Goal: Task Accomplishment & Management: Use online tool/utility

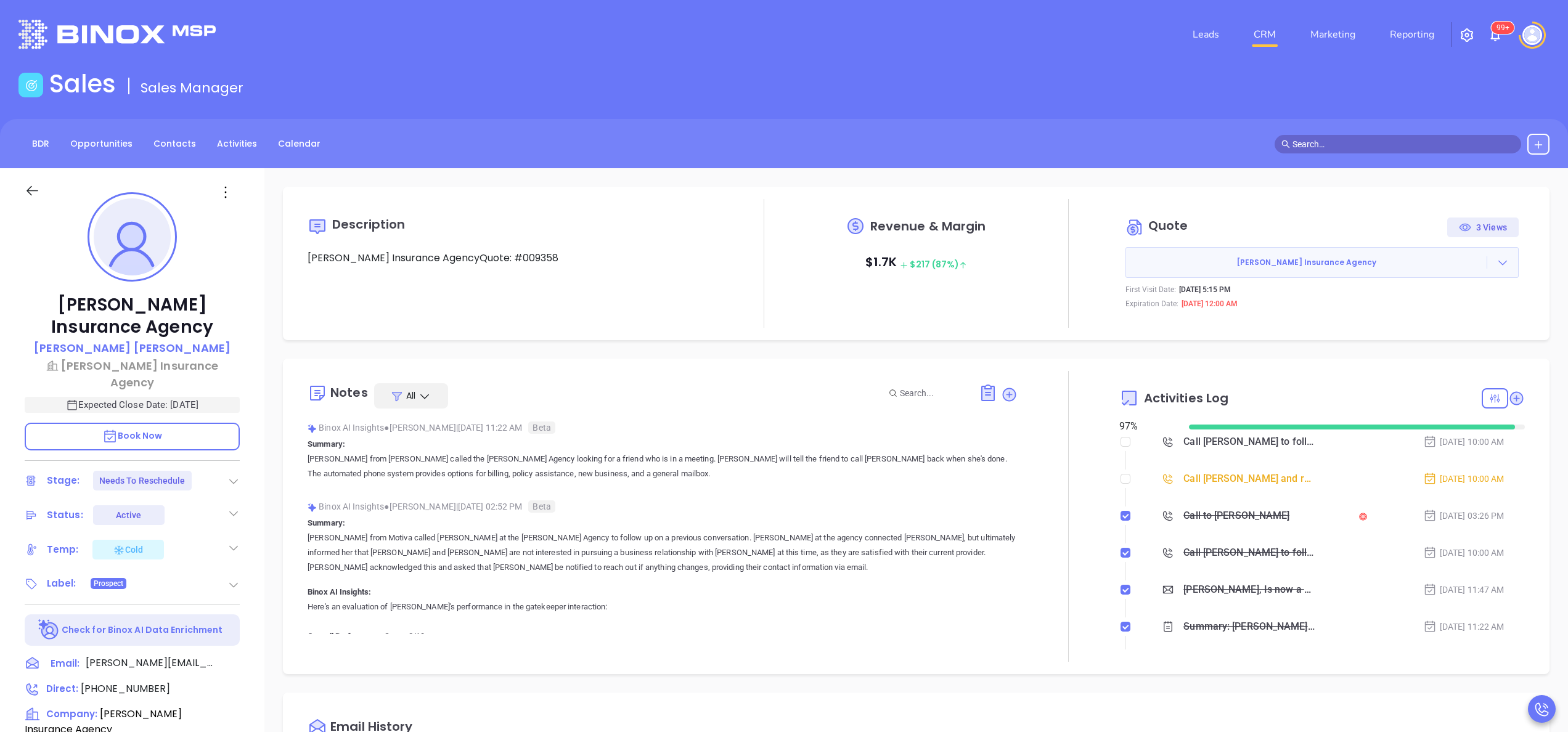
scroll to position [358, 0]
click at [1120, 479] on input "checkbox" at bounding box center [1125, 479] width 10 height 10
checkbox input "true"
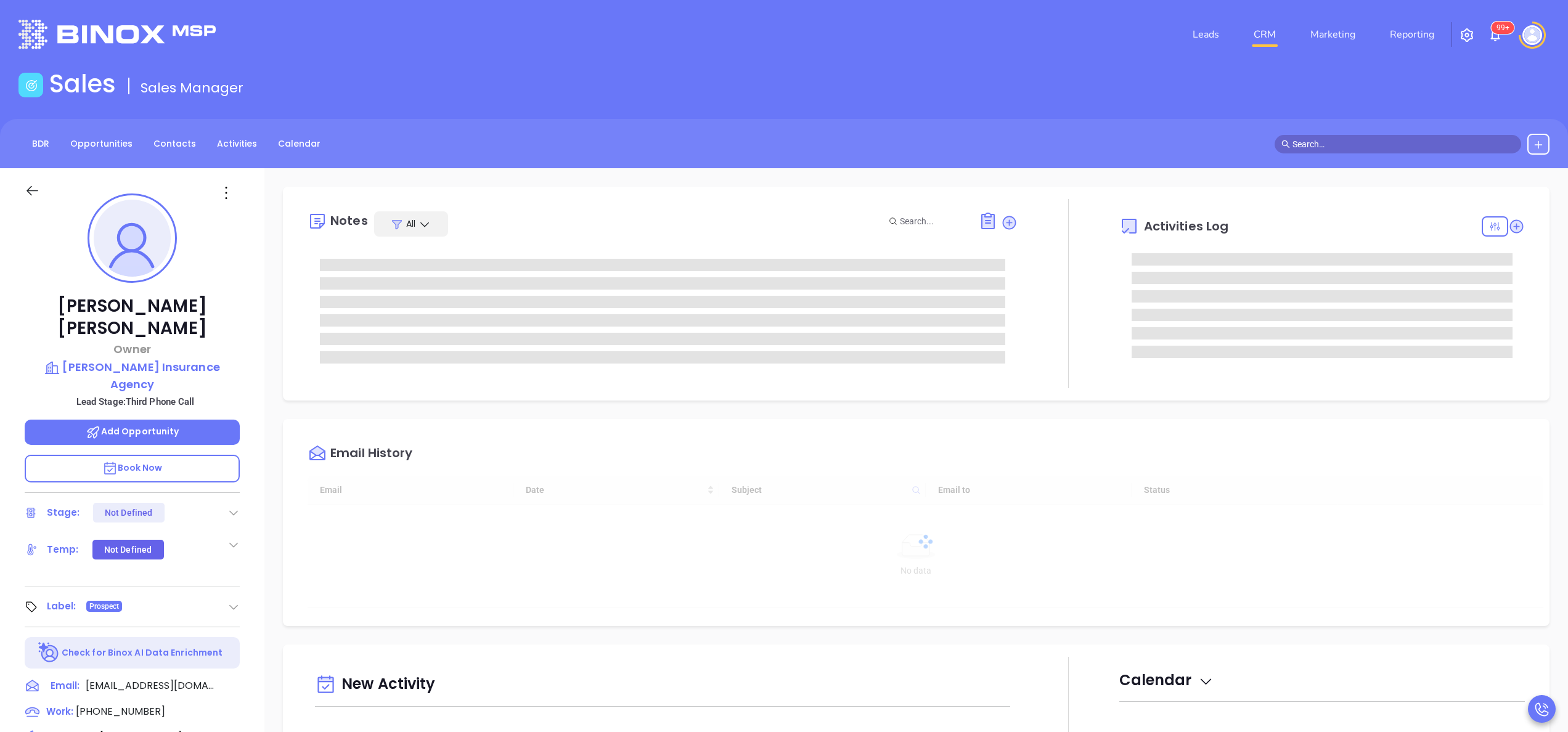
type input "[DATE]"
type input "[PERSON_NAME]"
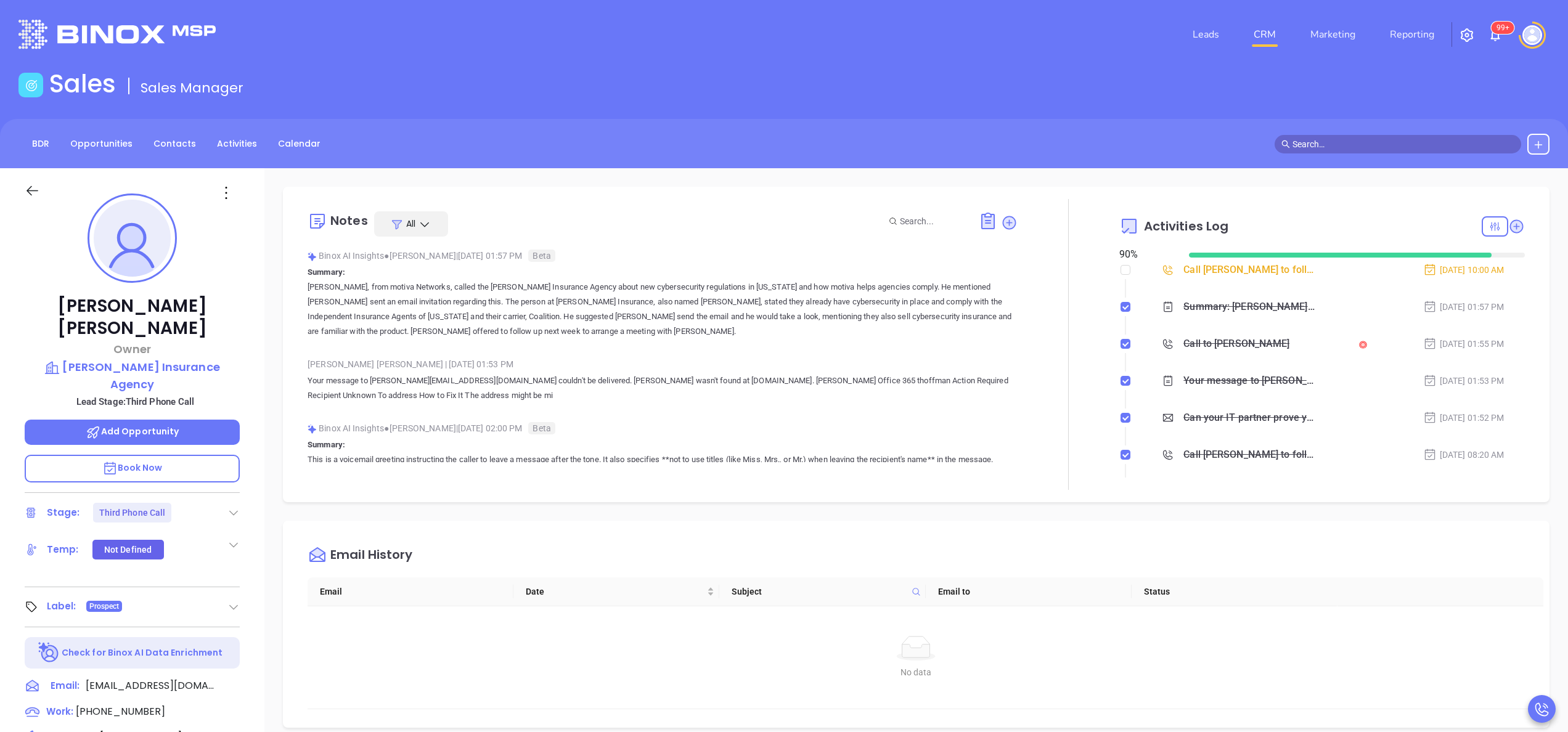
click at [253, 338] on div "Timothy Hoffman Owner Hoffman Insurance Agency Lead Stage: Third Phone Call Add…" at bounding box center [132, 625] width 264 height 915
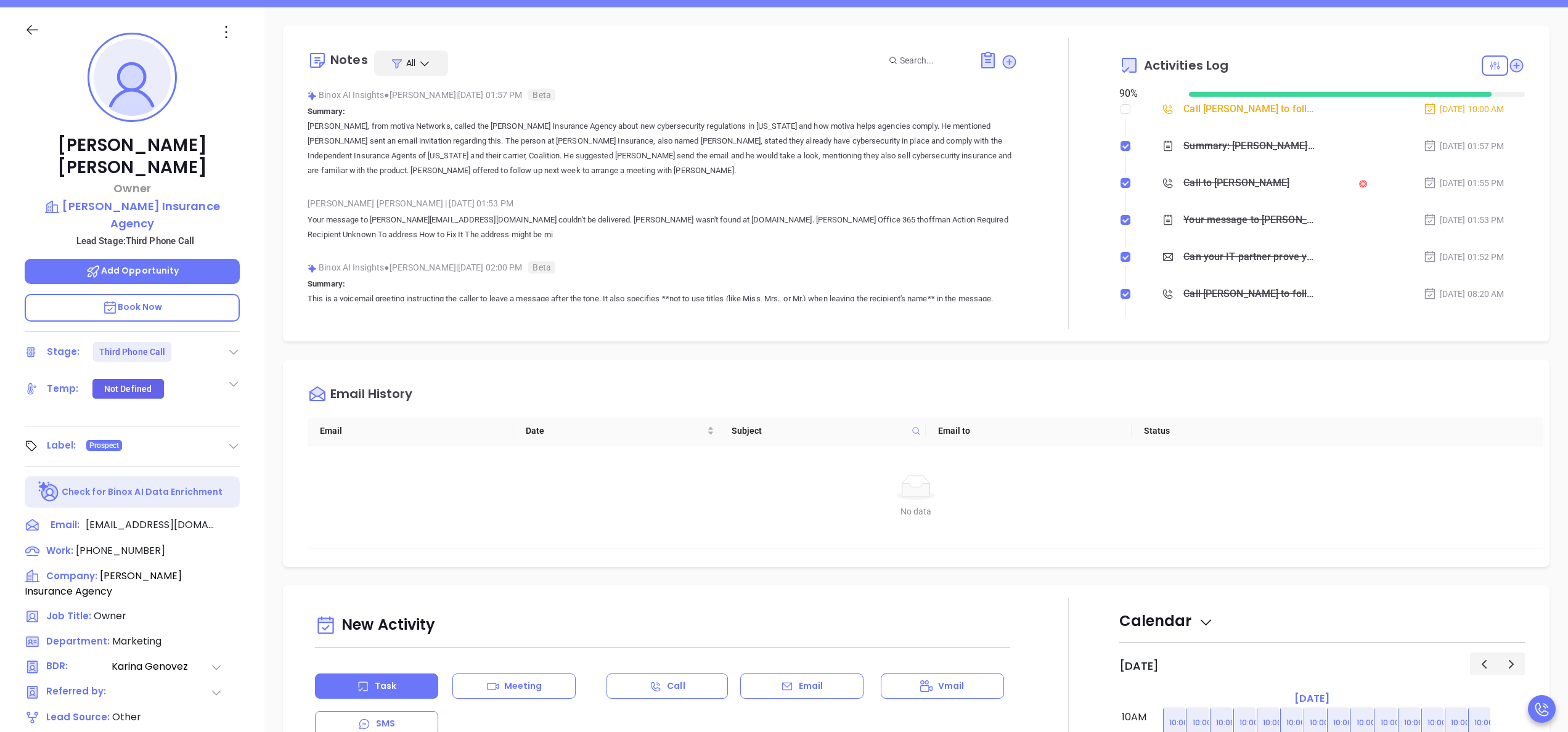
scroll to position [148, 0]
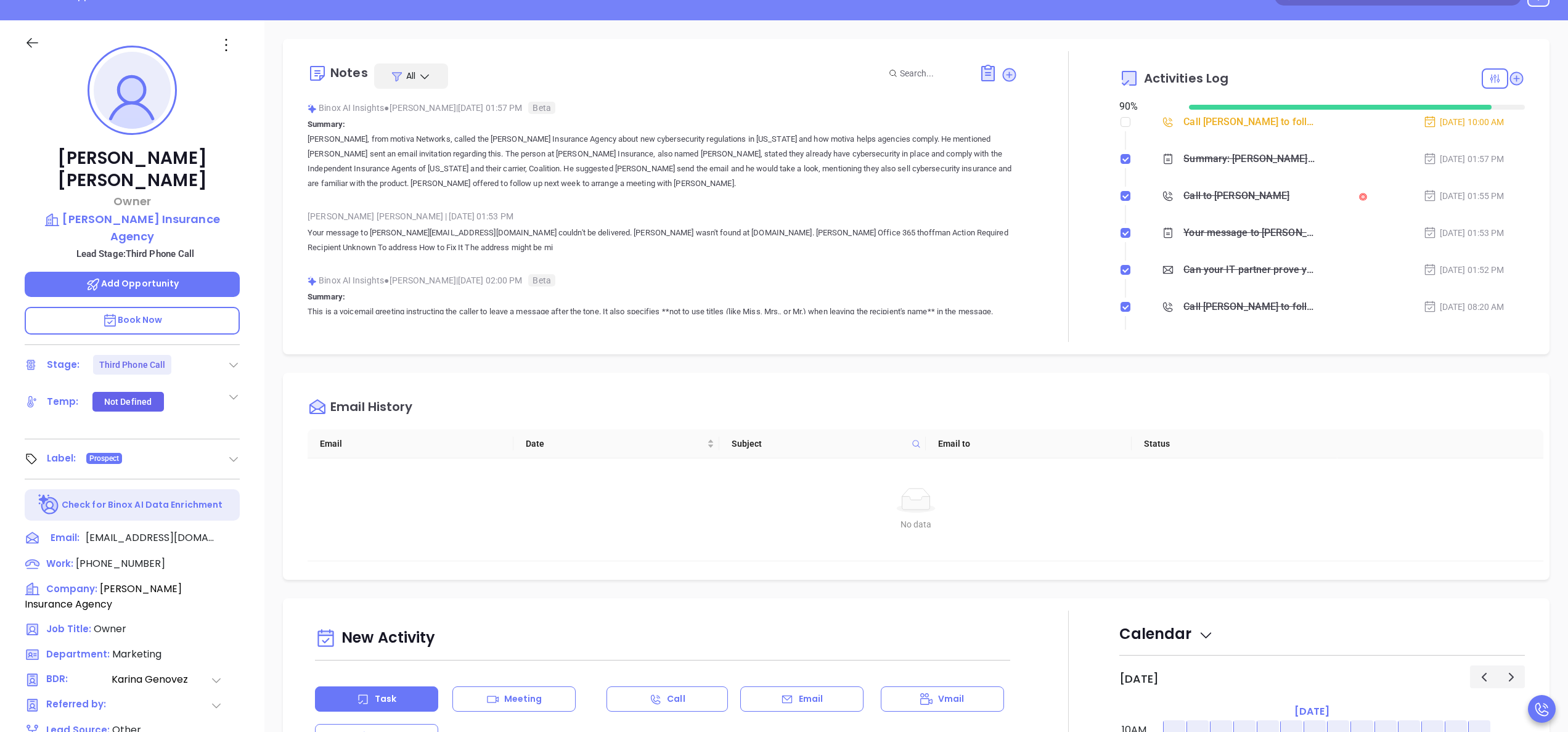
click at [1197, 192] on div "Call to Timothy Hoffman" at bounding box center [1236, 195] width 106 height 18
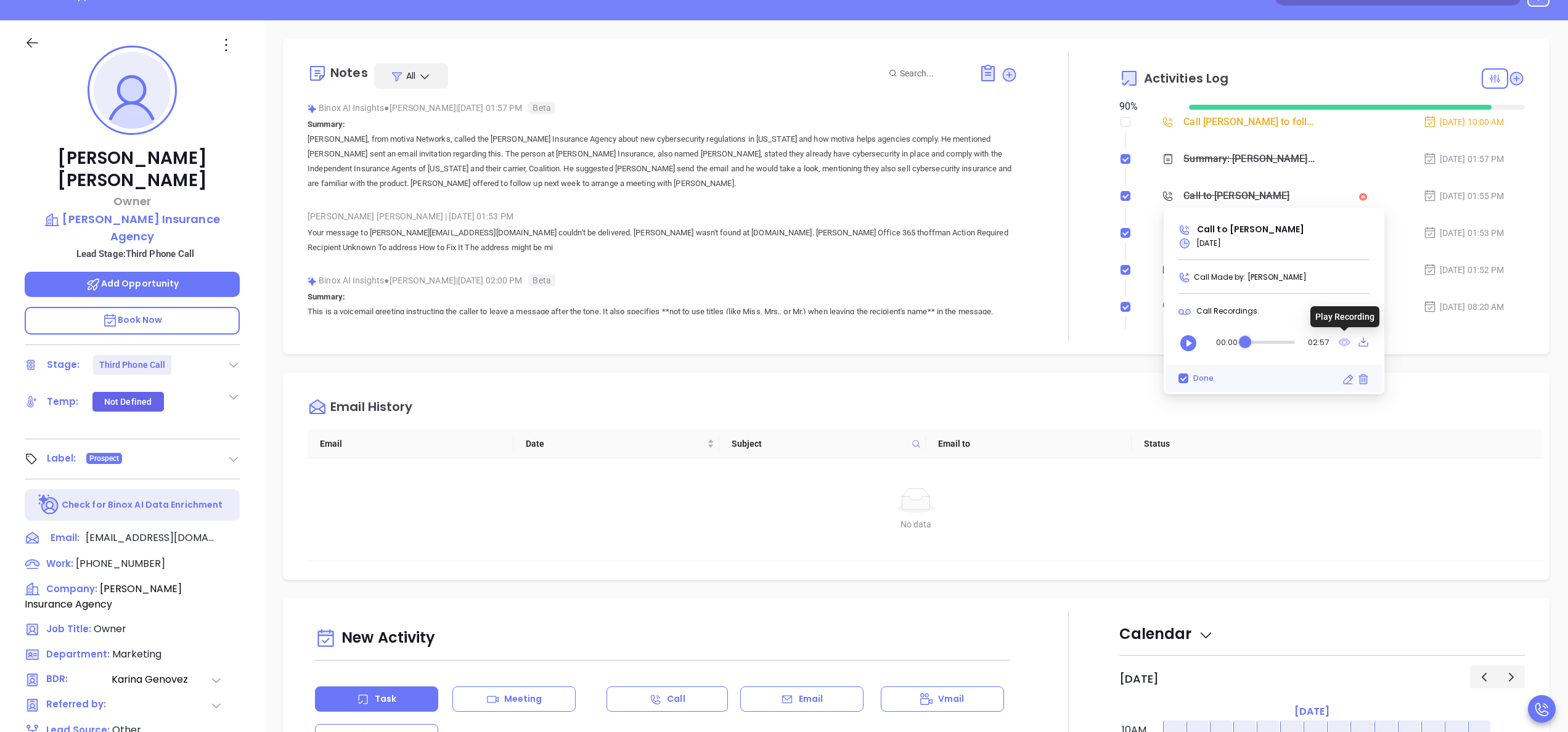
click at [1341, 346] on icon at bounding box center [1344, 342] width 12 height 16
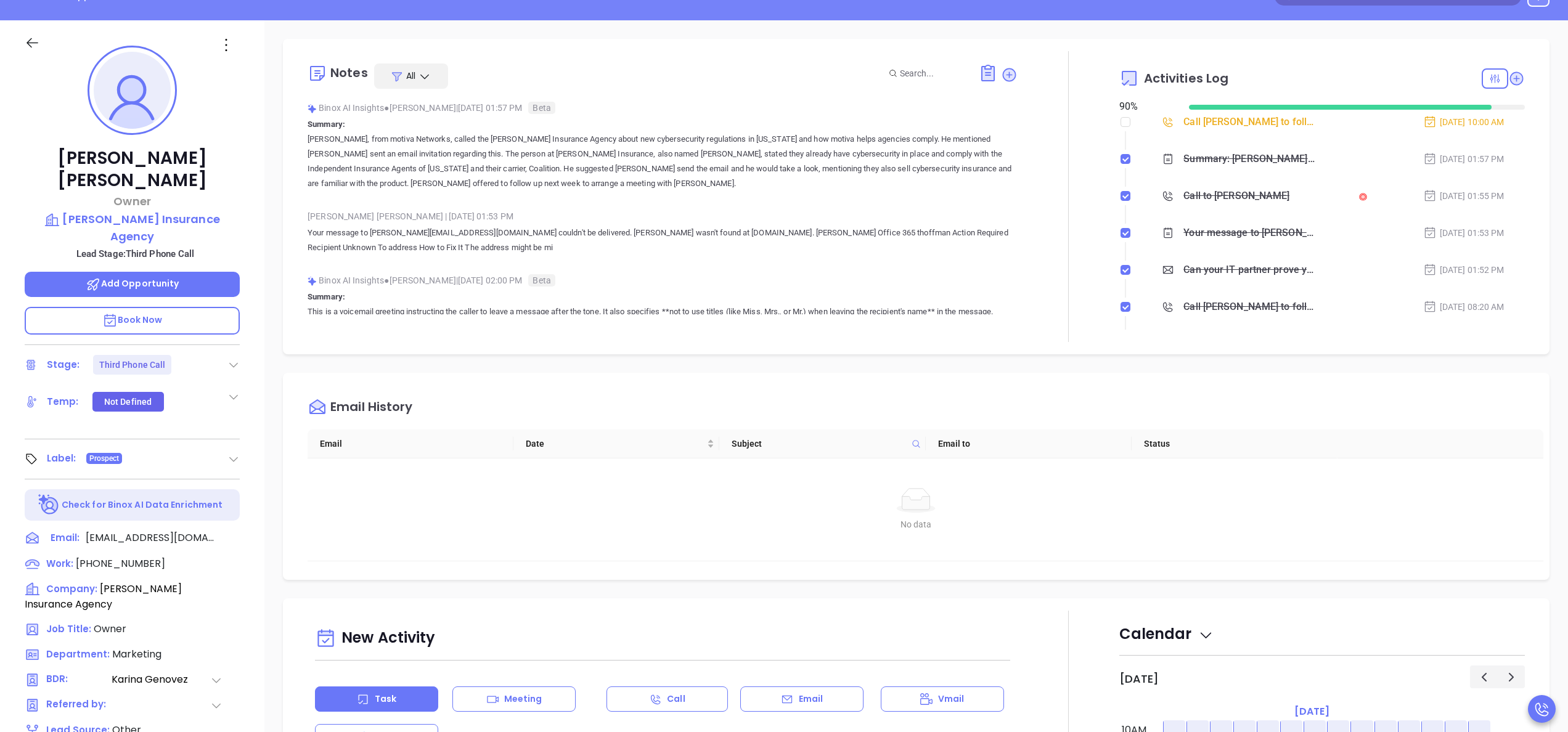
click at [1076, 373] on div "Email History Email Date Subject Email to Status No data No data" at bounding box center [916, 476] width 1267 height 207
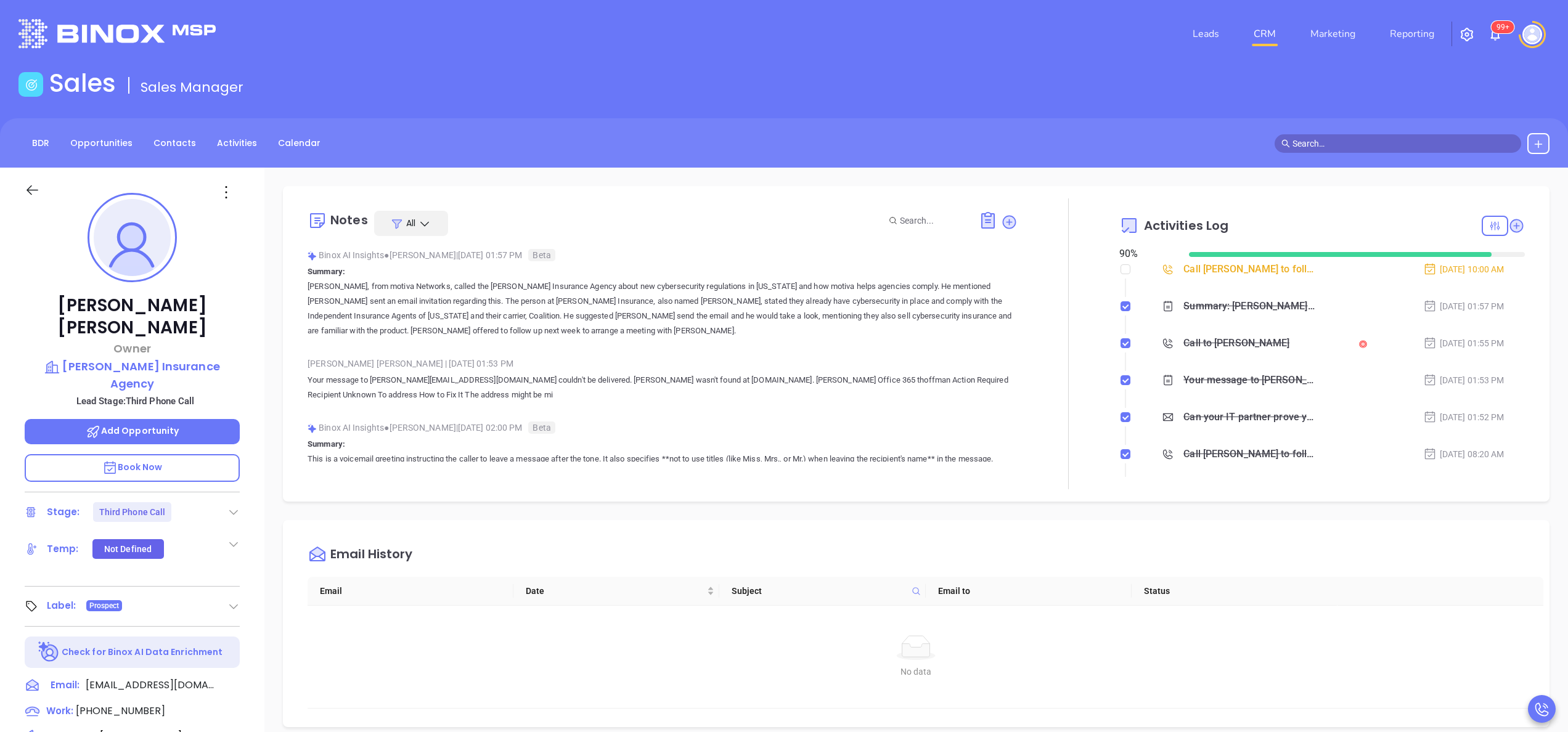
scroll to position [0, 0]
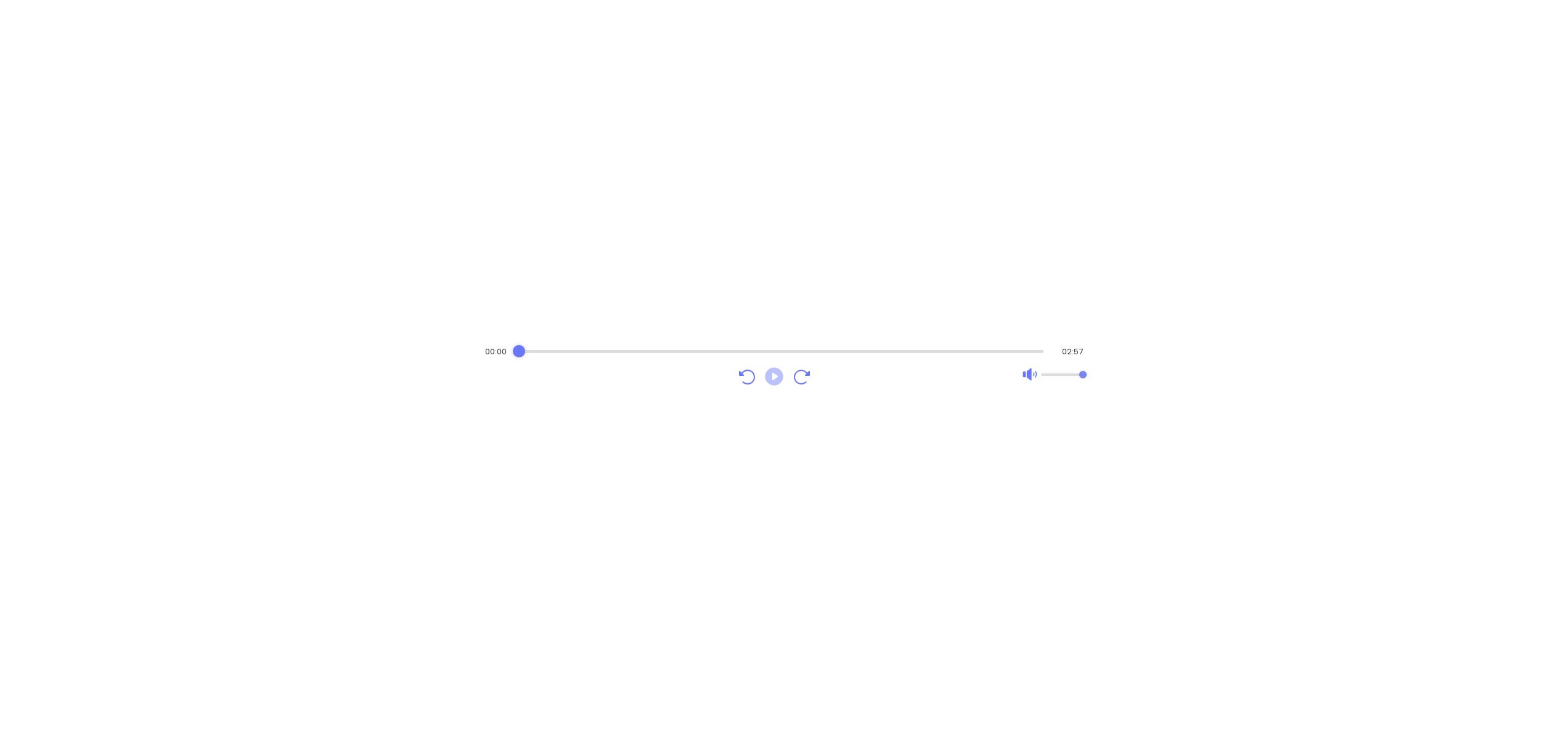
click at [770, 378] on icon "Play" at bounding box center [774, 376] width 18 height 18
click at [554, 345] on div "Audio progress control" at bounding box center [780, 351] width 527 height 12
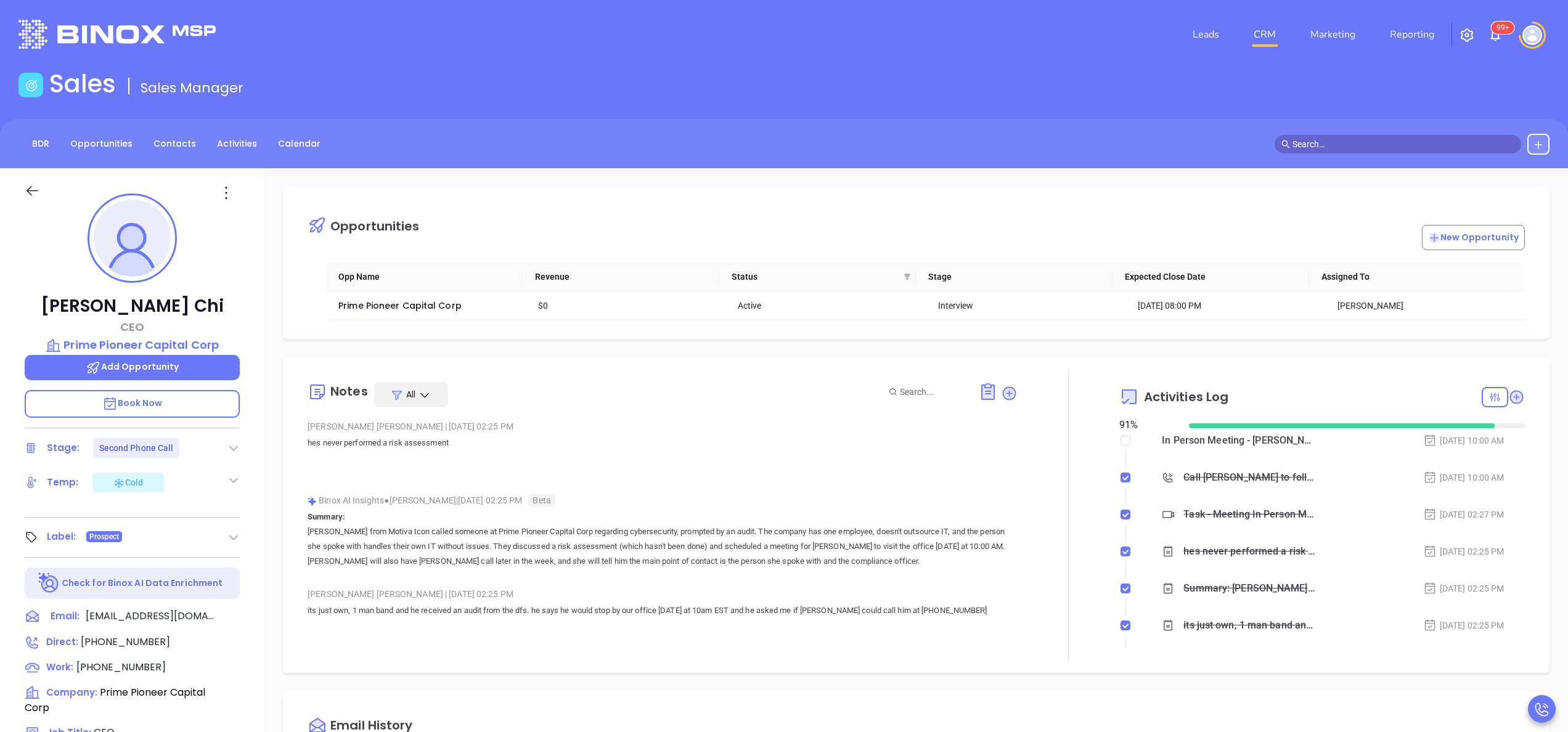
scroll to position [358, 0]
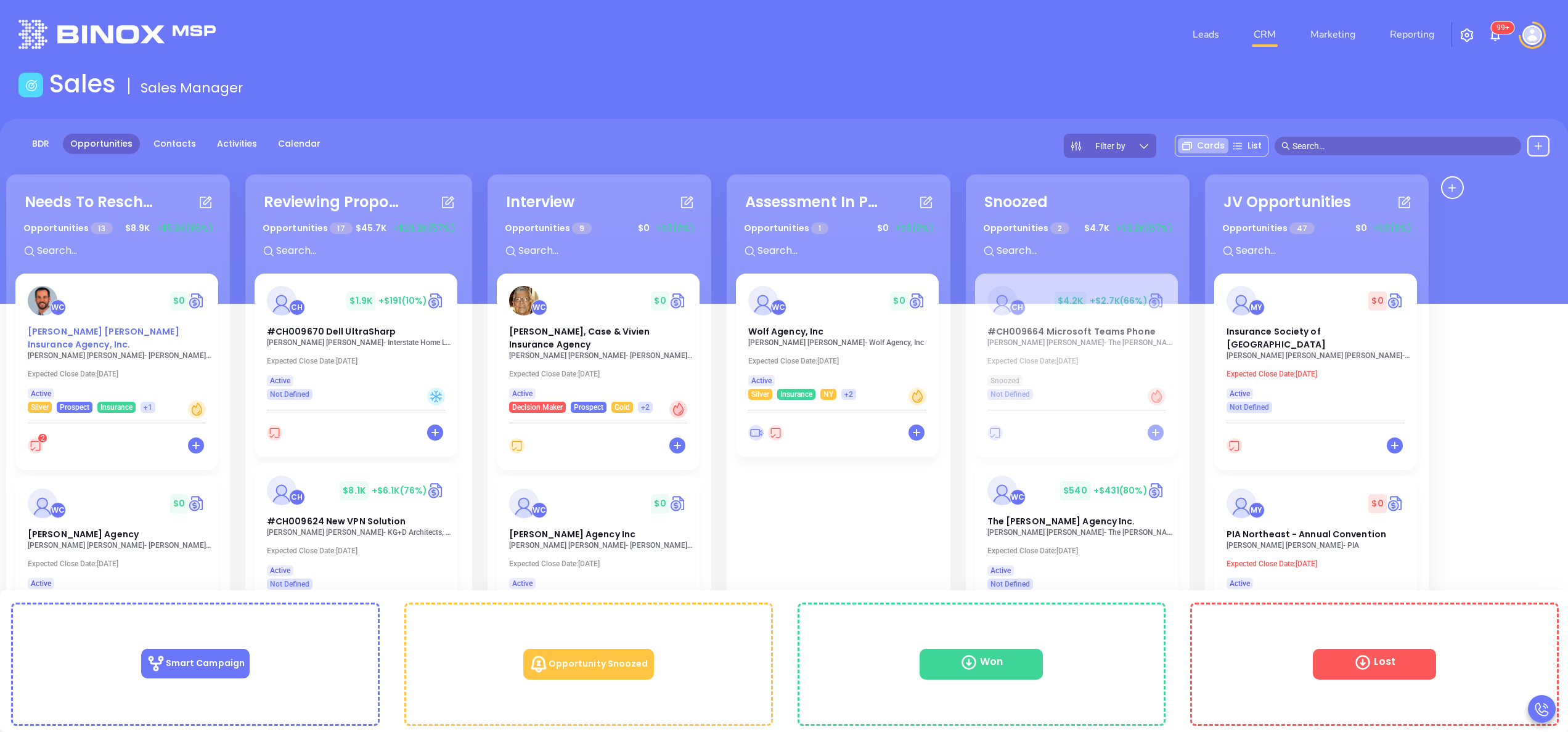
click at [87, 330] on span "[PERSON_NAME] [PERSON_NAME] Insurance Agency, Inc." at bounding box center [103, 337] width 152 height 25
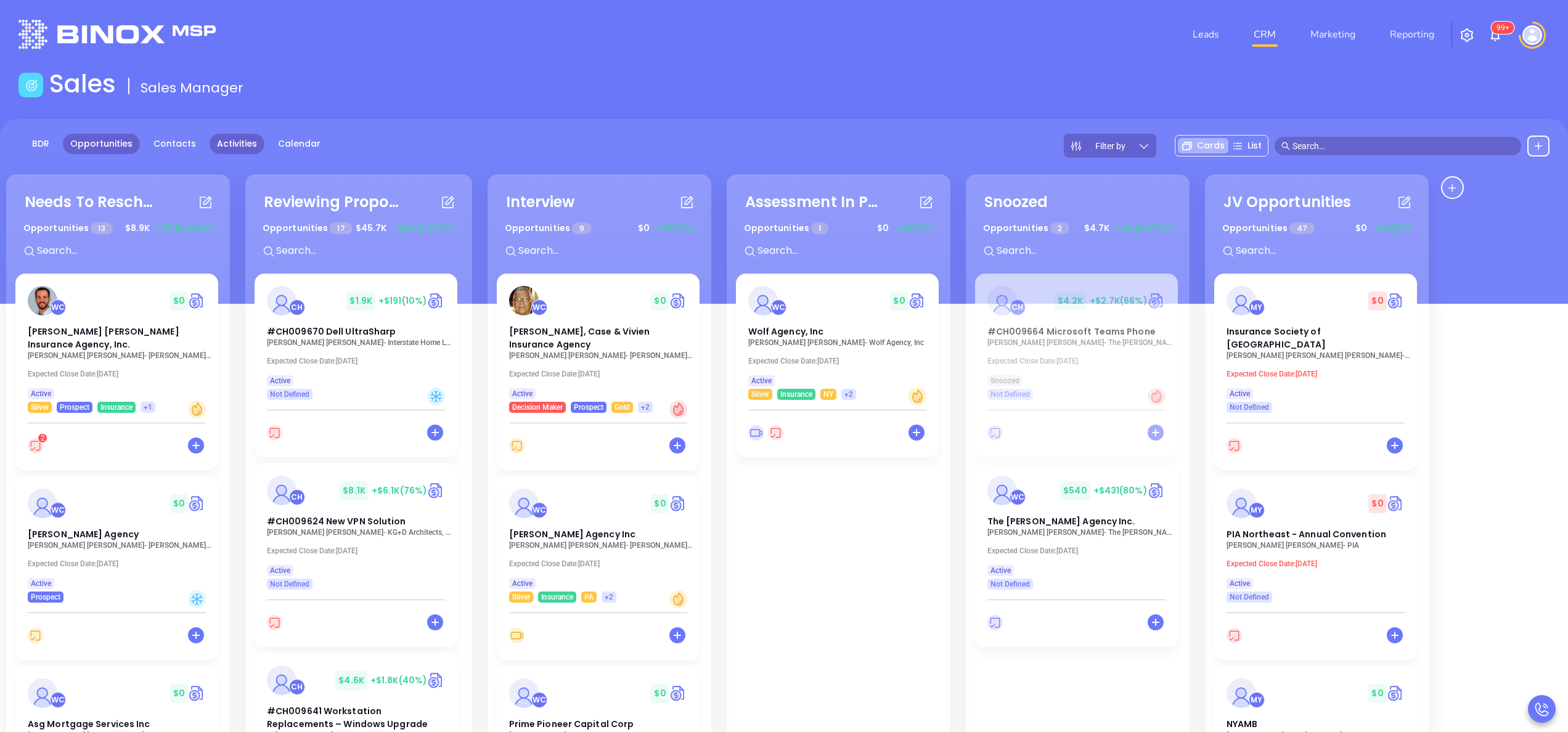
click at [227, 146] on link "Activities" at bounding box center [237, 144] width 55 height 20
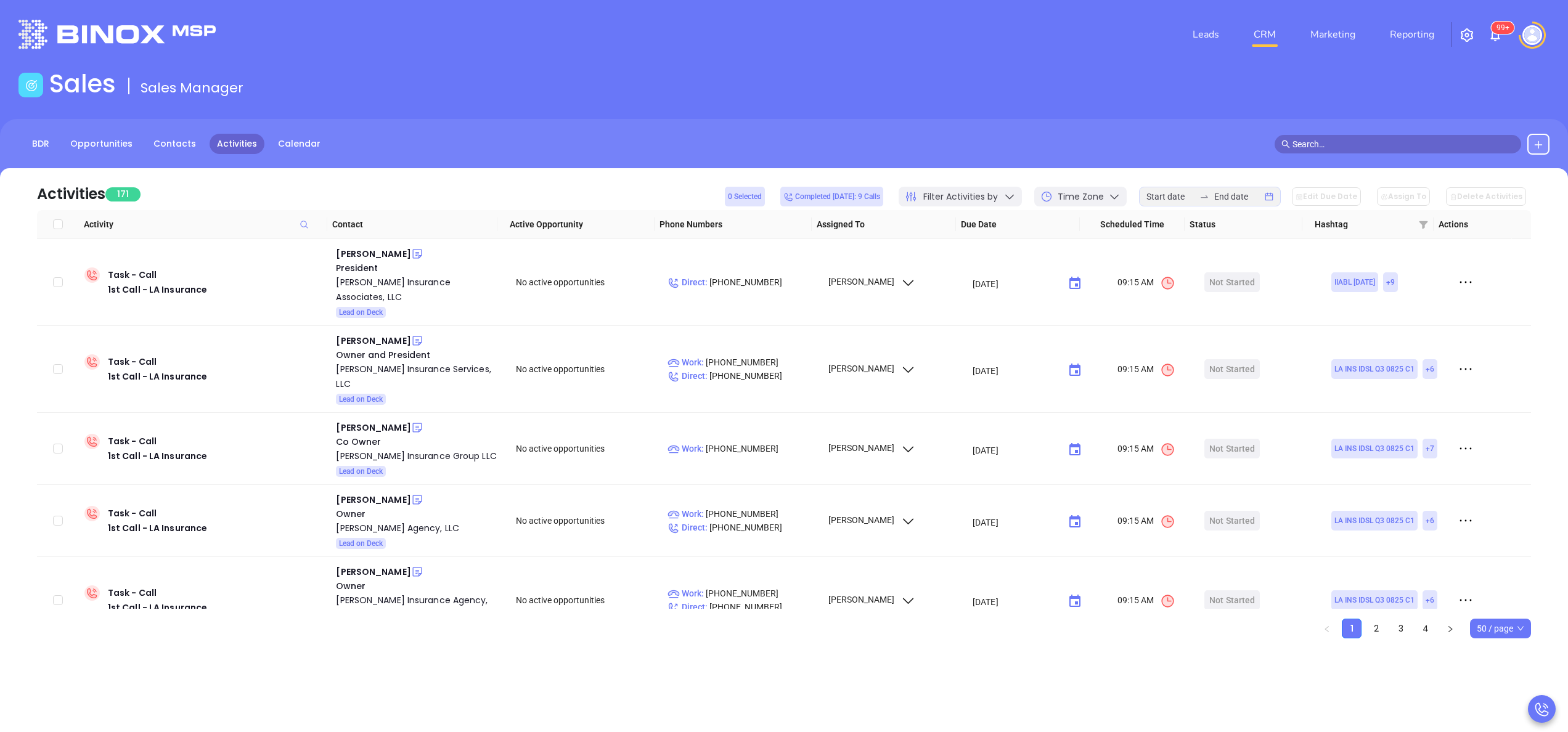
click at [1174, 189] on div at bounding box center [1210, 196] width 142 height 20
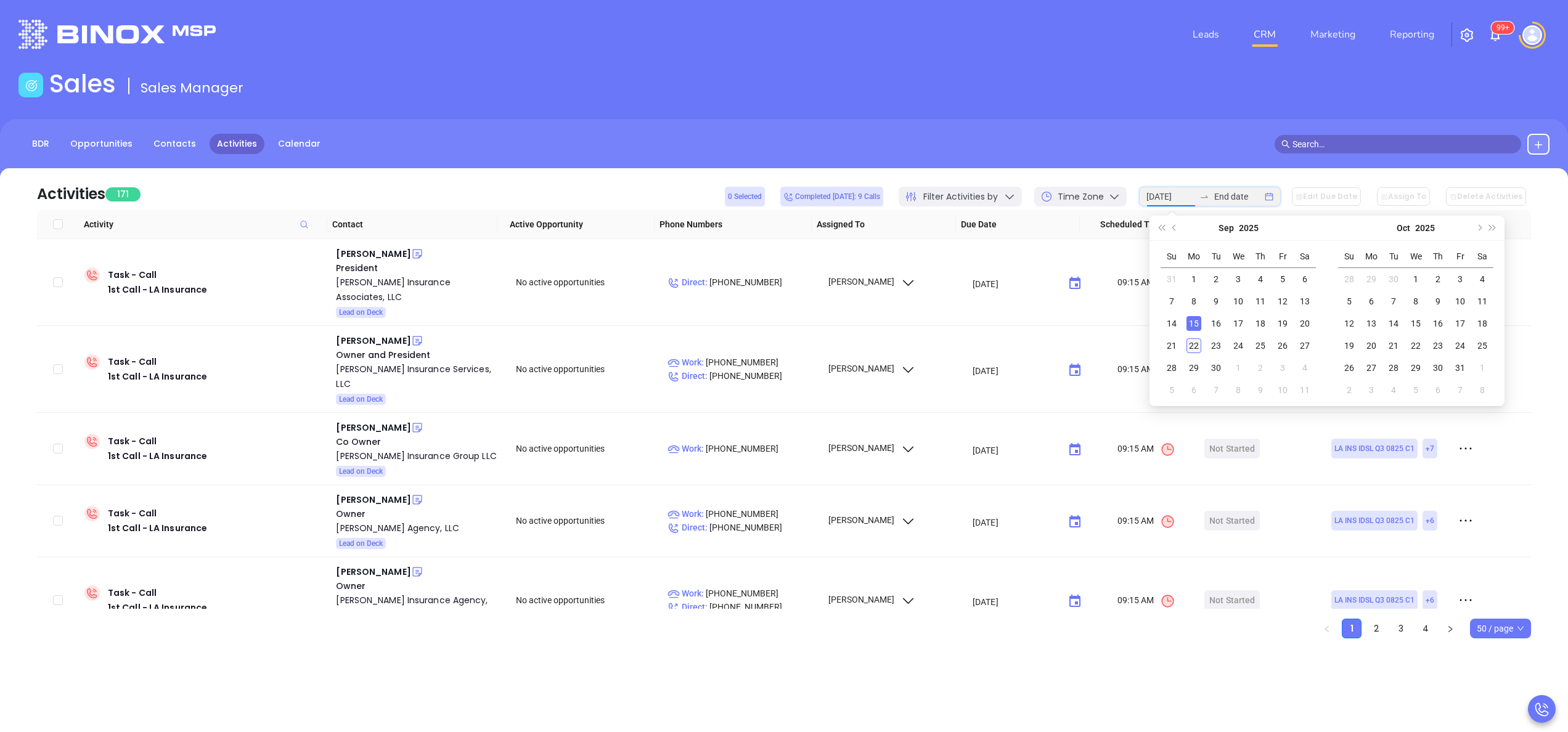
type input "2025-09-22"
click at [1194, 346] on div "22" at bounding box center [1194, 346] width 15 height 15
type input "2025-09-22"
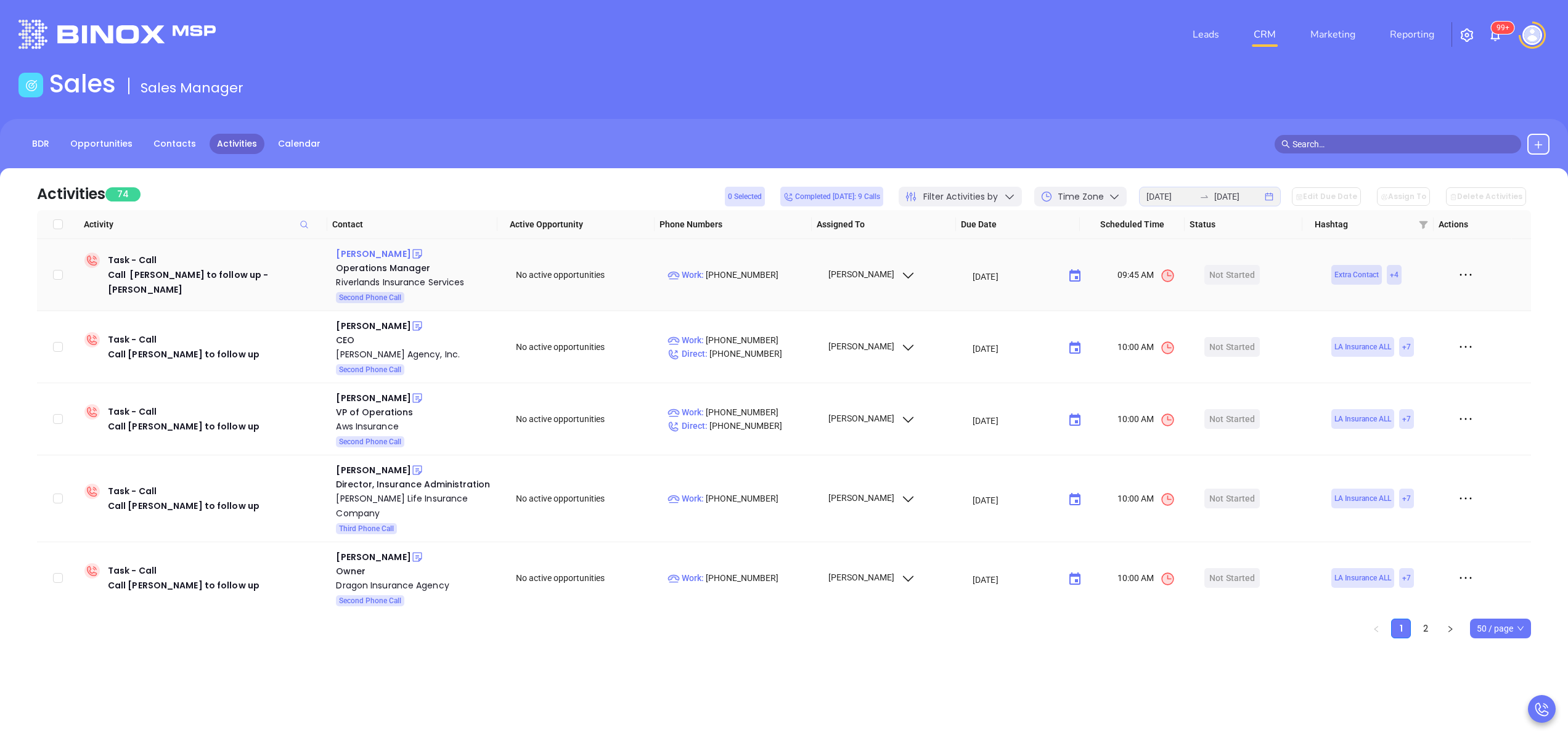
click at [387, 251] on div "Dominique DiCarlo" at bounding box center [373, 254] width 75 height 15
click at [390, 280] on div "Riverlands Insurance Services" at bounding box center [417, 282] width 163 height 15
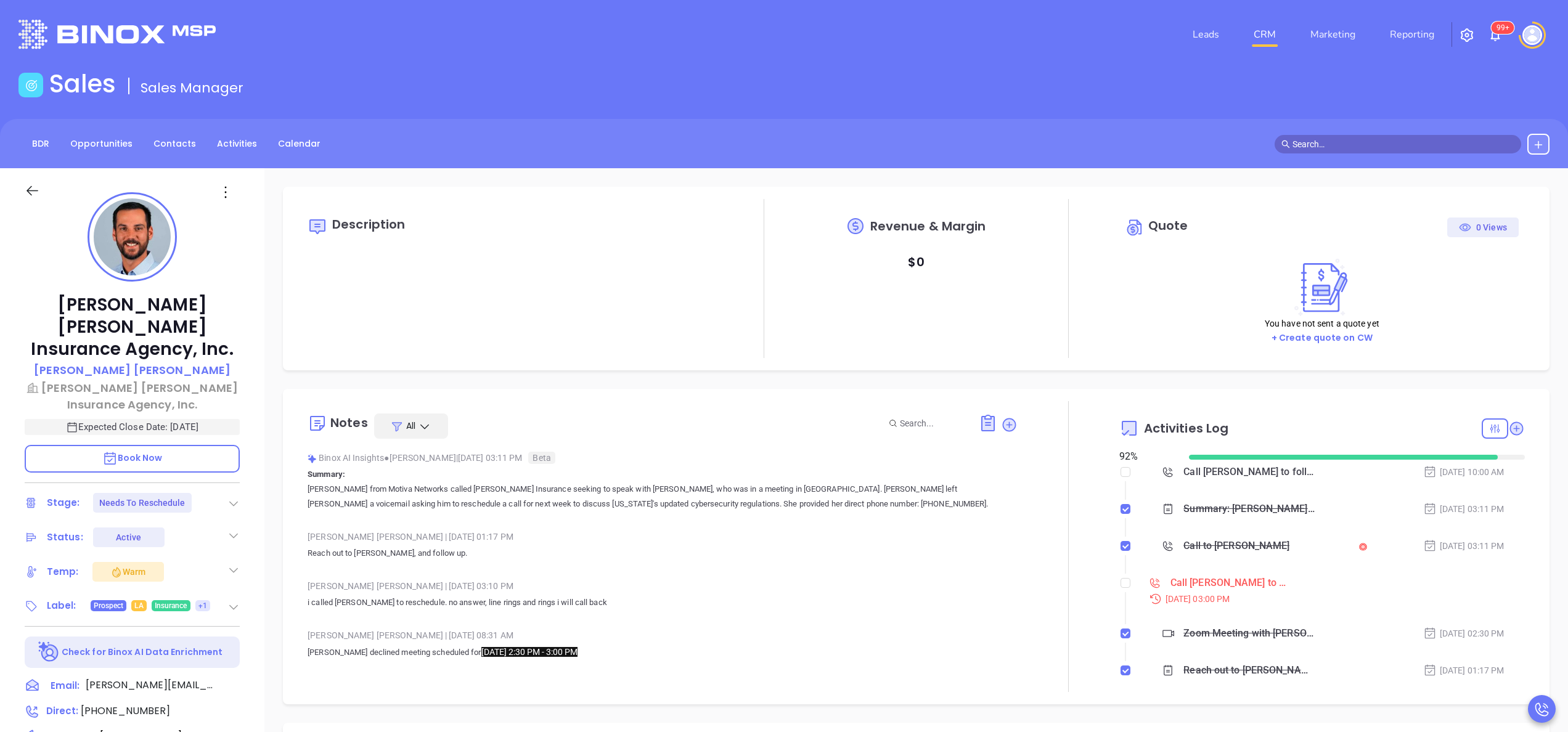
scroll to position [358, 0]
click at [1120, 582] on input "checkbox" at bounding box center [1125, 582] width 10 height 10
checkbox input "true"
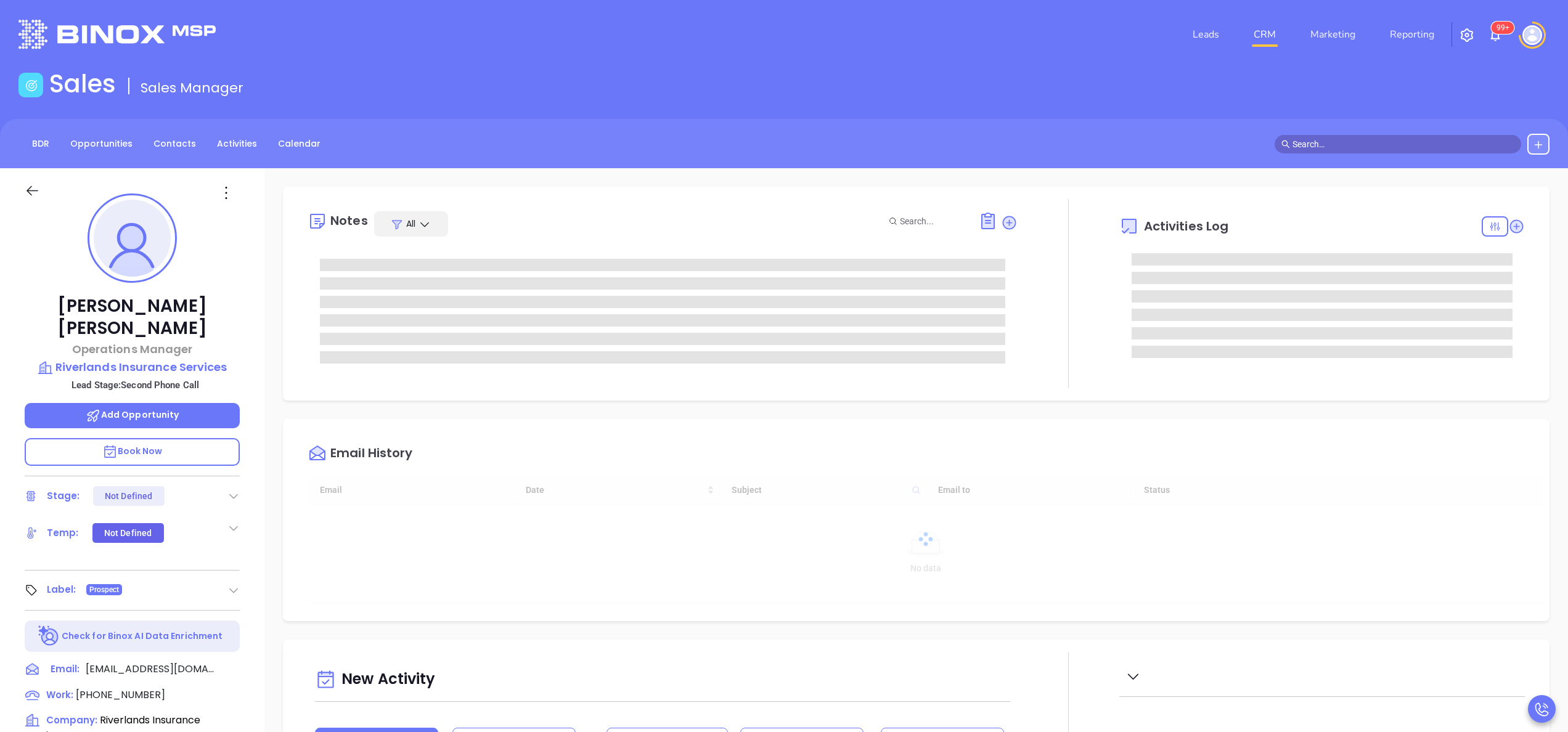
type input "10:00 am"
type input "[DATE]"
type input "[PERSON_NAME]"
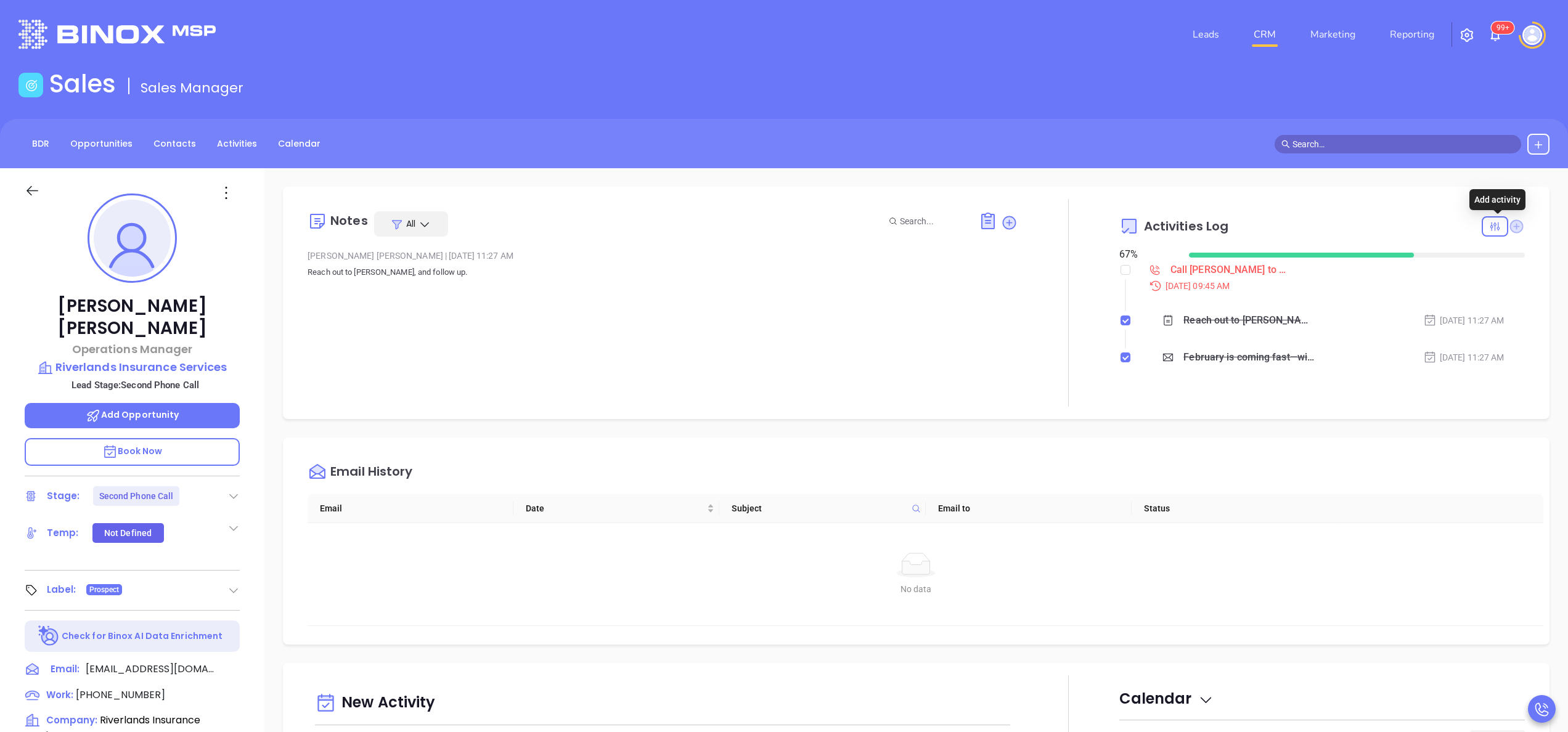
click at [1510, 232] on icon at bounding box center [1517, 226] width 13 height 13
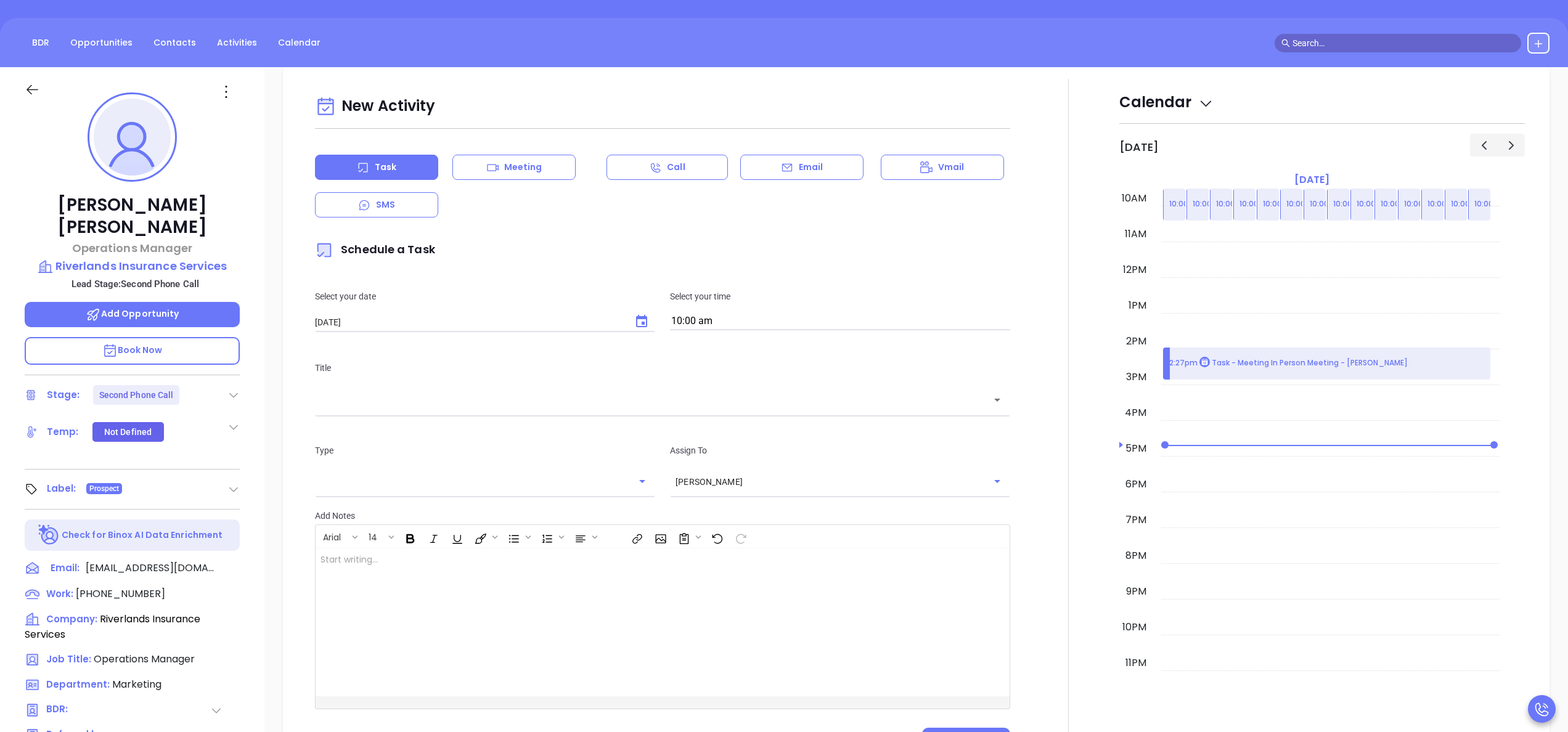
scroll to position [168, 0]
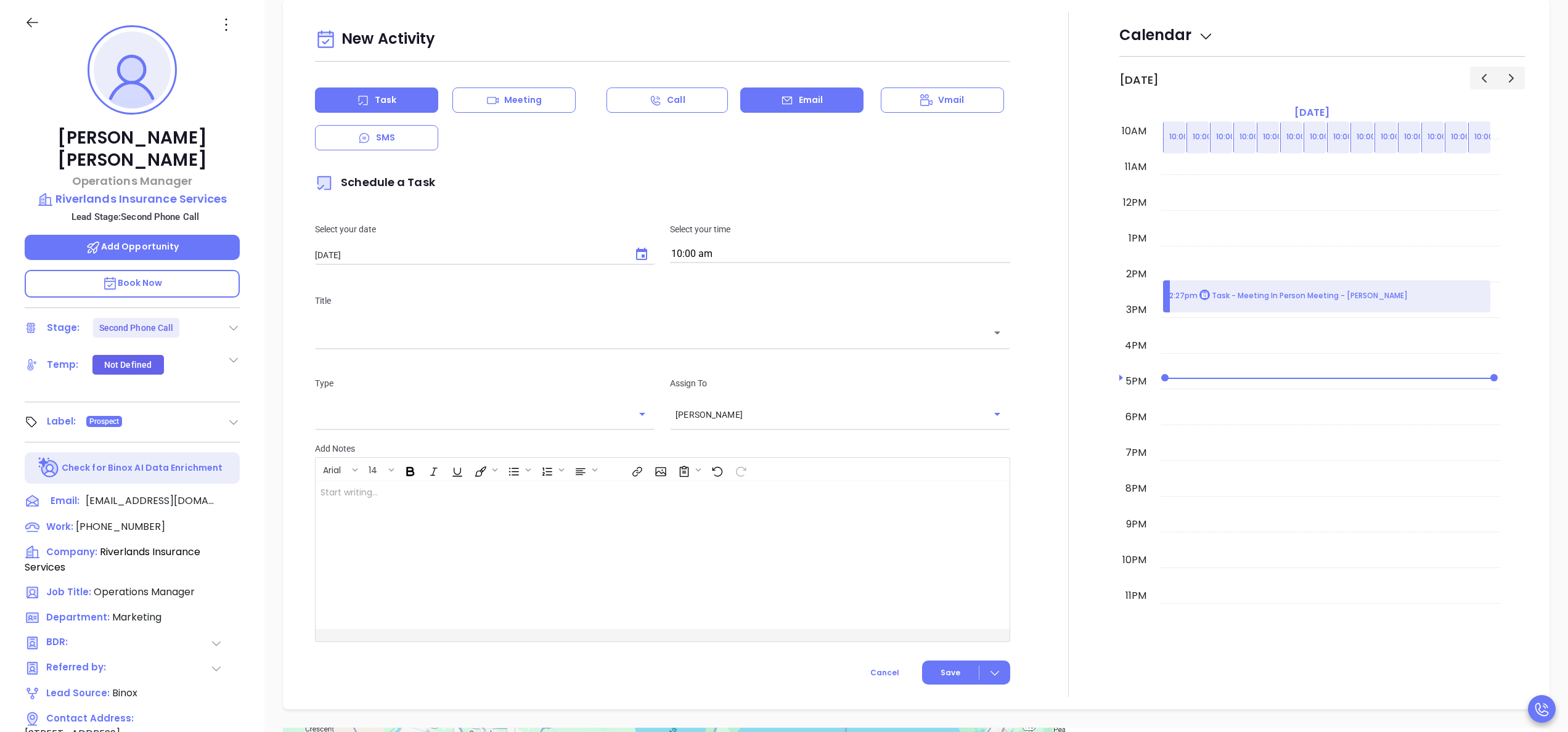
click at [832, 94] on div "Email" at bounding box center [801, 100] width 123 height 25
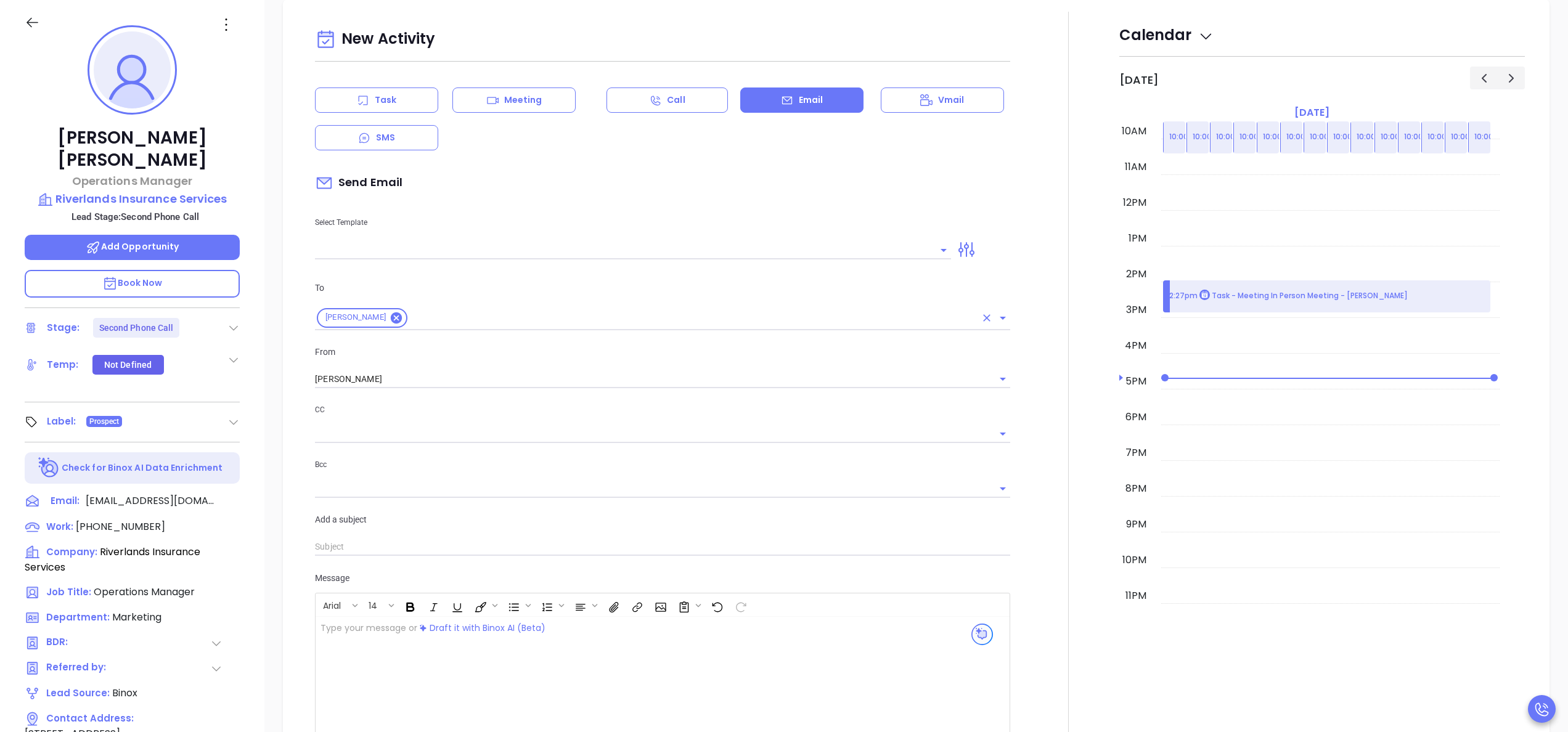
type input "[PERSON_NAME]"
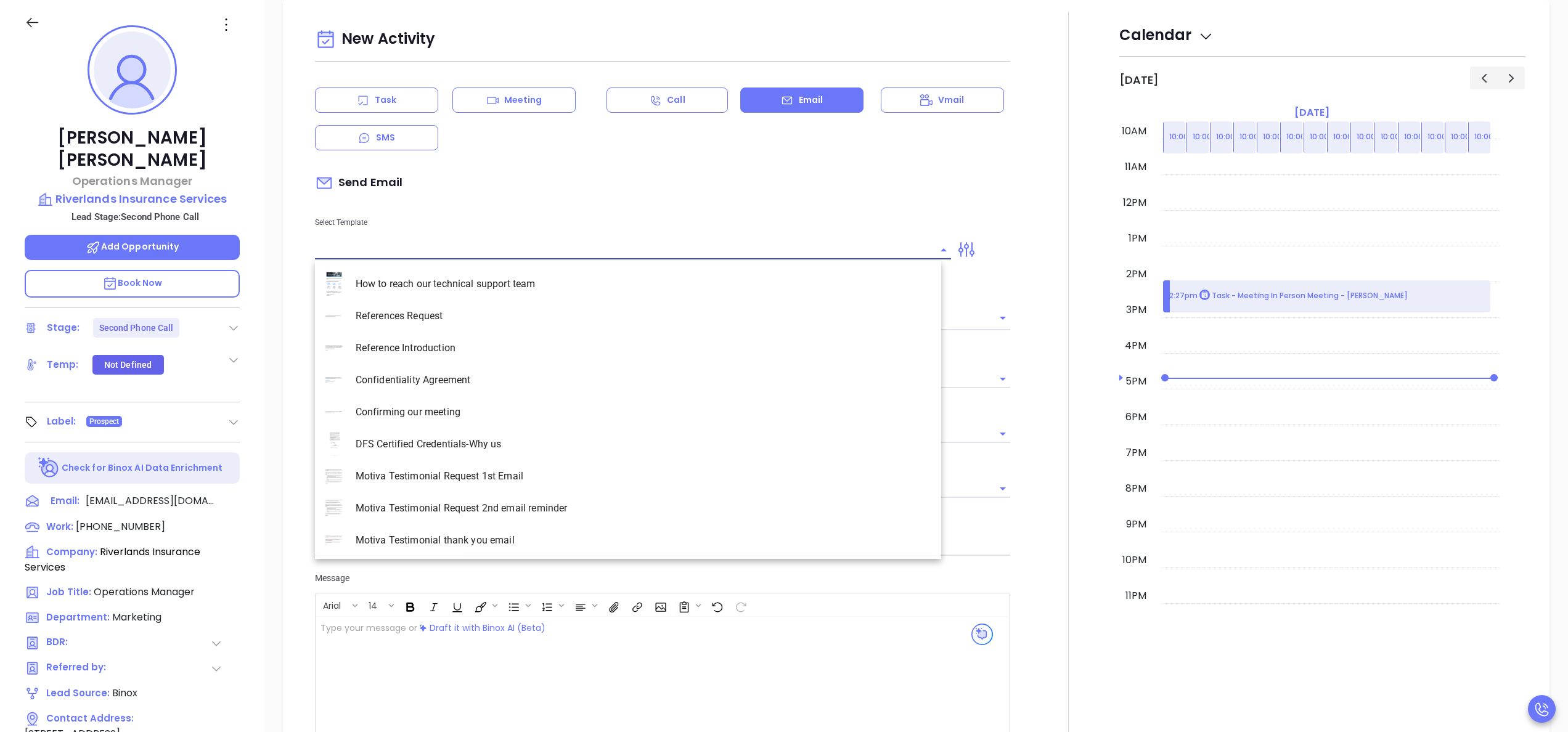
click at [368, 249] on input "text" at bounding box center [624, 249] width 618 height 18
click at [419, 231] on div "Select Template How to reach our technical support team References Request Refe…" at bounding box center [633, 228] width 651 height 62
click at [414, 249] on input "text" at bounding box center [624, 249] width 618 height 18
type input "n"
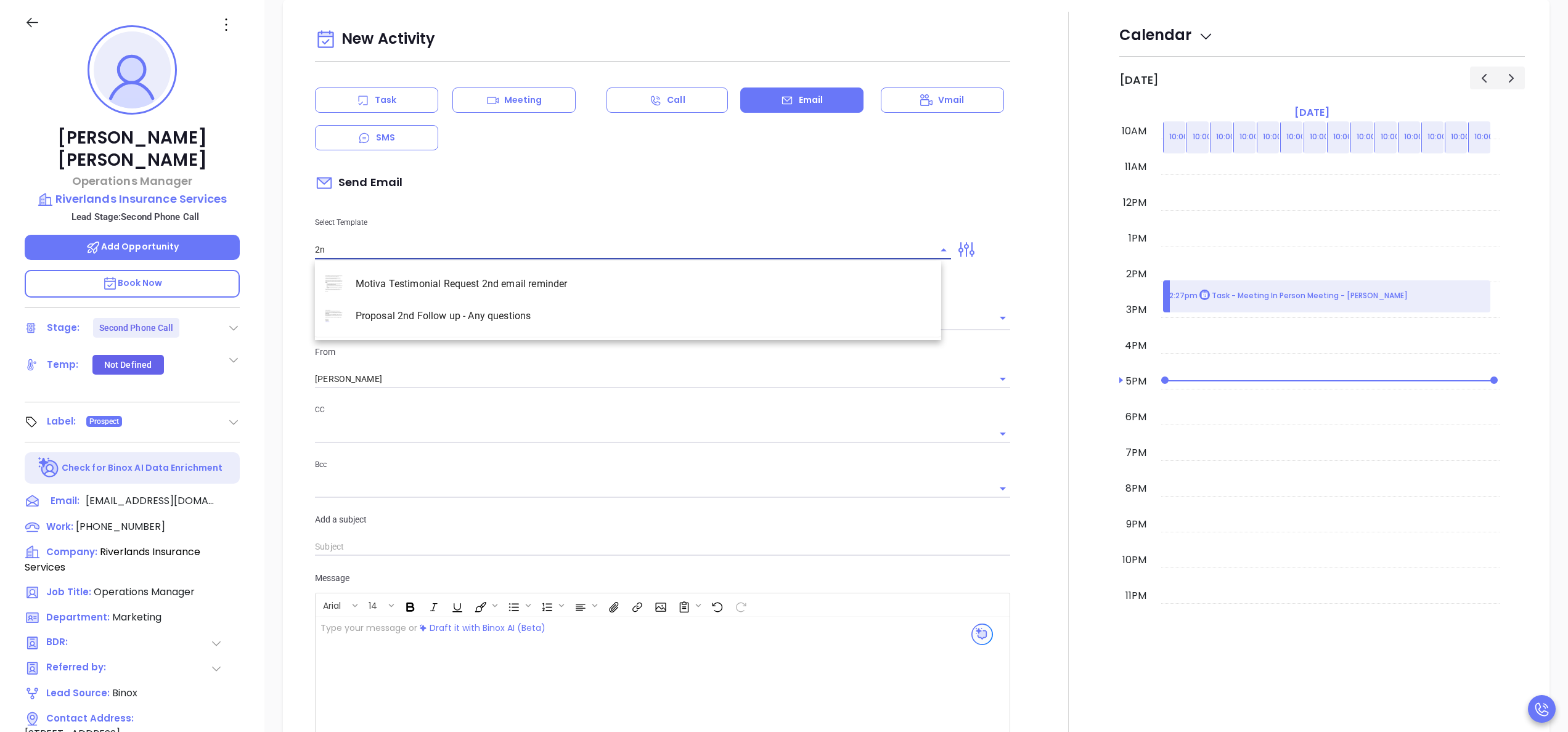
type input "2"
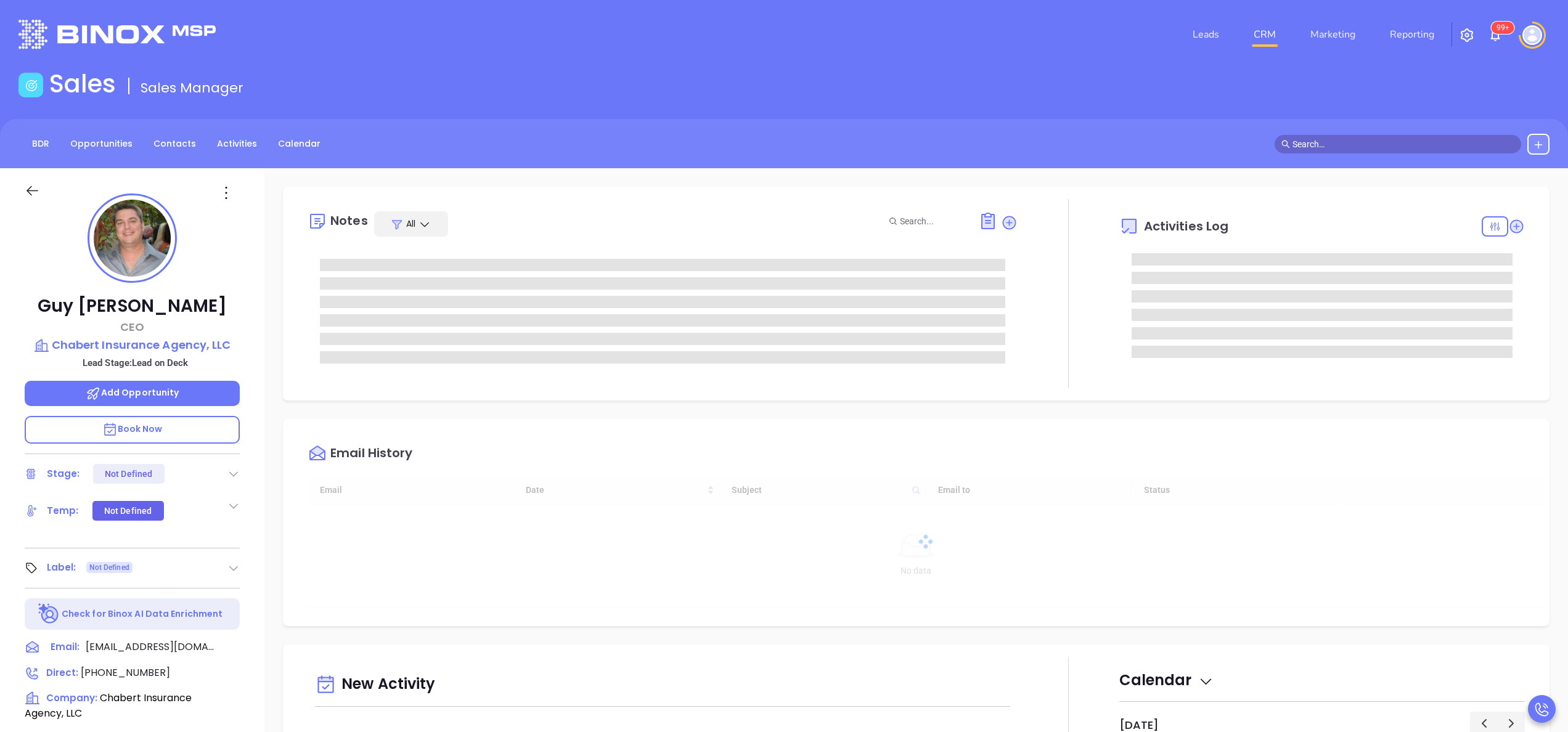
type input "[DATE]"
type input "[PERSON_NAME]"
click at [136, 671] on span "[PHONE_NUMBER]" at bounding box center [125, 672] width 90 height 14
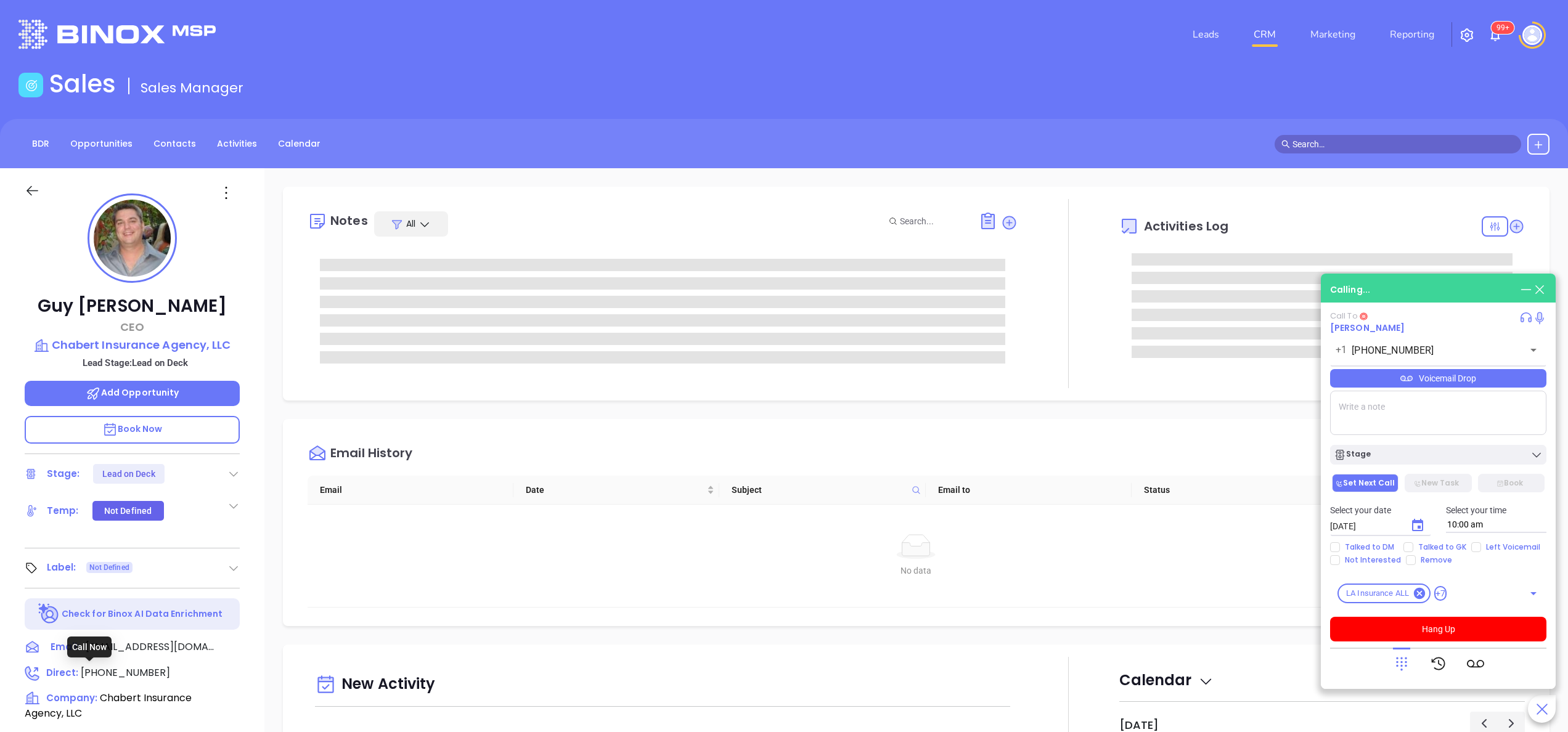
type input "[PHONE_NUMBER]"
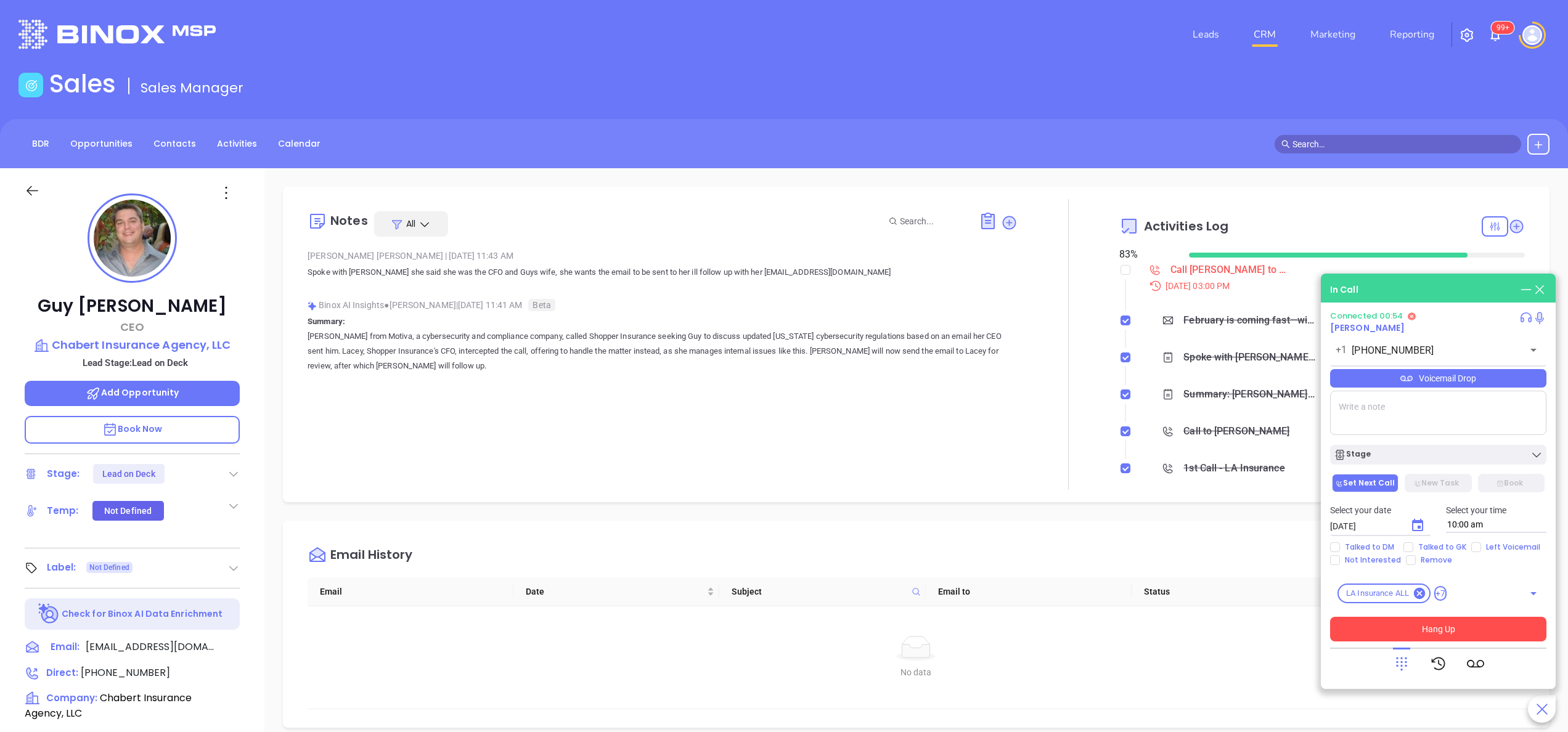
click at [1424, 629] on button "Hang Up" at bounding box center [1438, 629] width 216 height 25
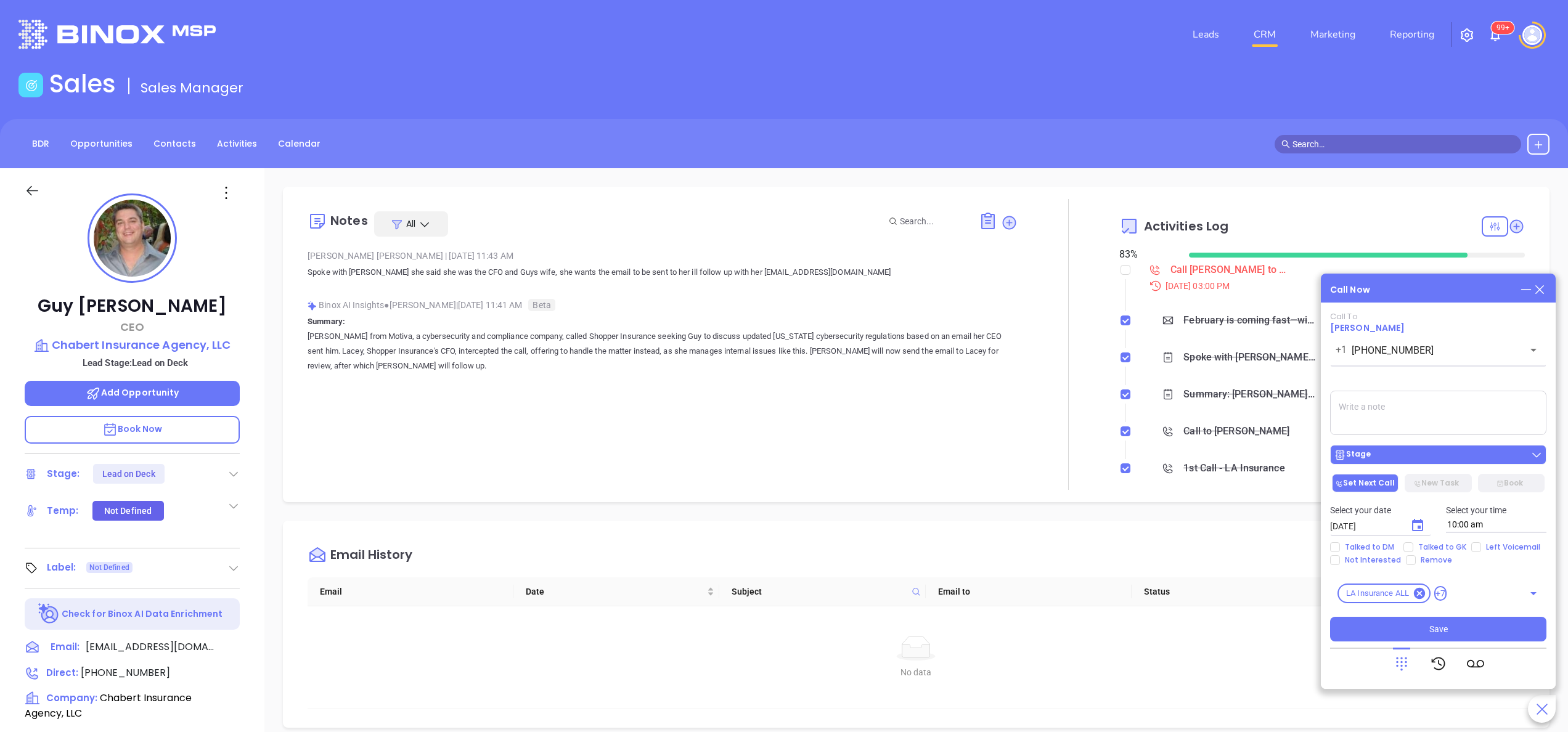
click at [1441, 451] on div "Stage" at bounding box center [1438, 454] width 209 height 12
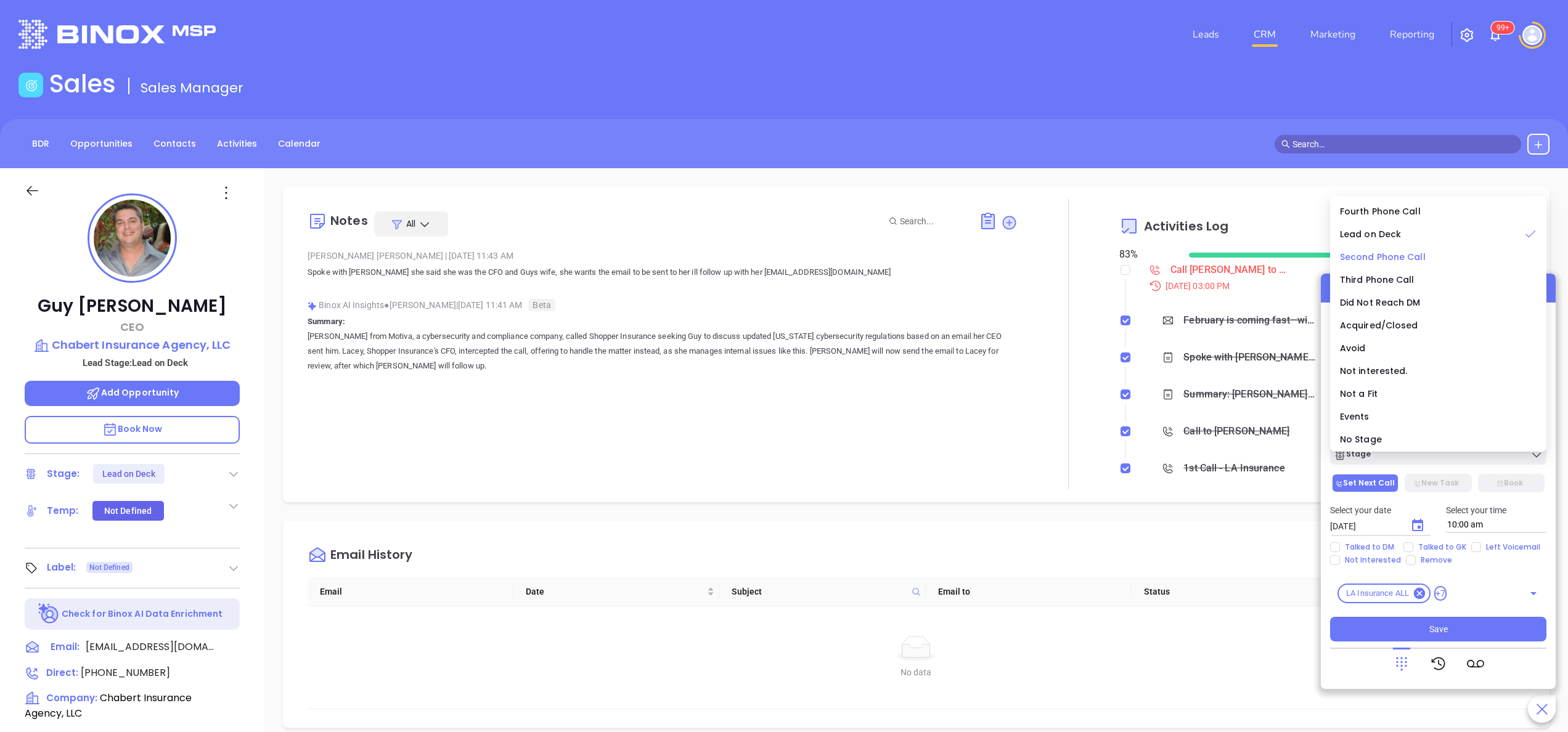
click at [1406, 257] on span "Second Phone Call" at bounding box center [1383, 257] width 86 height 12
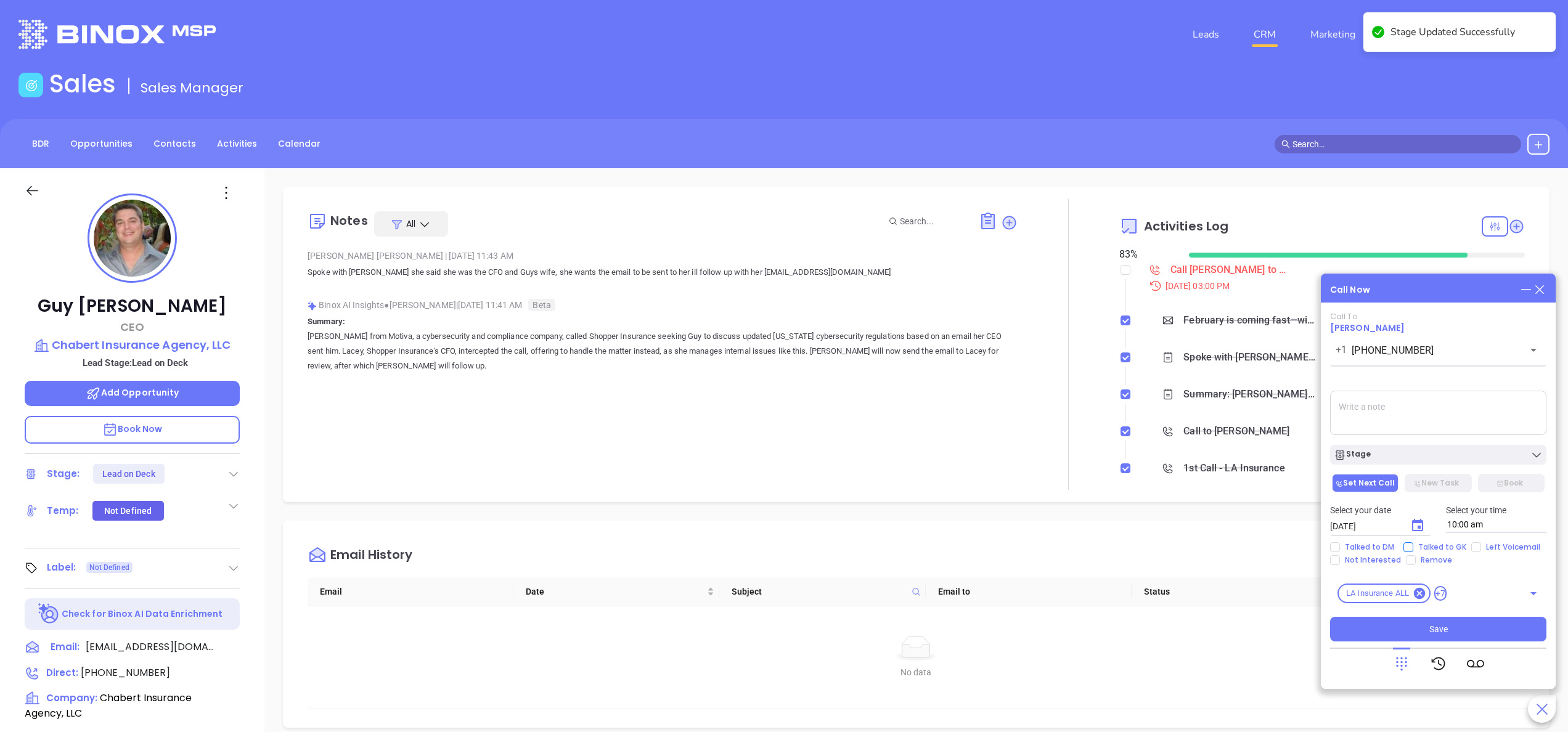
click at [1421, 547] on span "Talked to GK" at bounding box center [1442, 547] width 58 height 10
click at [1413, 547] on input "Talked to GK" at bounding box center [1408, 547] width 10 height 10
checkbox input "true"
click at [1420, 520] on icon "Choose date, selected date is Sep 23, 2025" at bounding box center [1418, 524] width 11 height 12
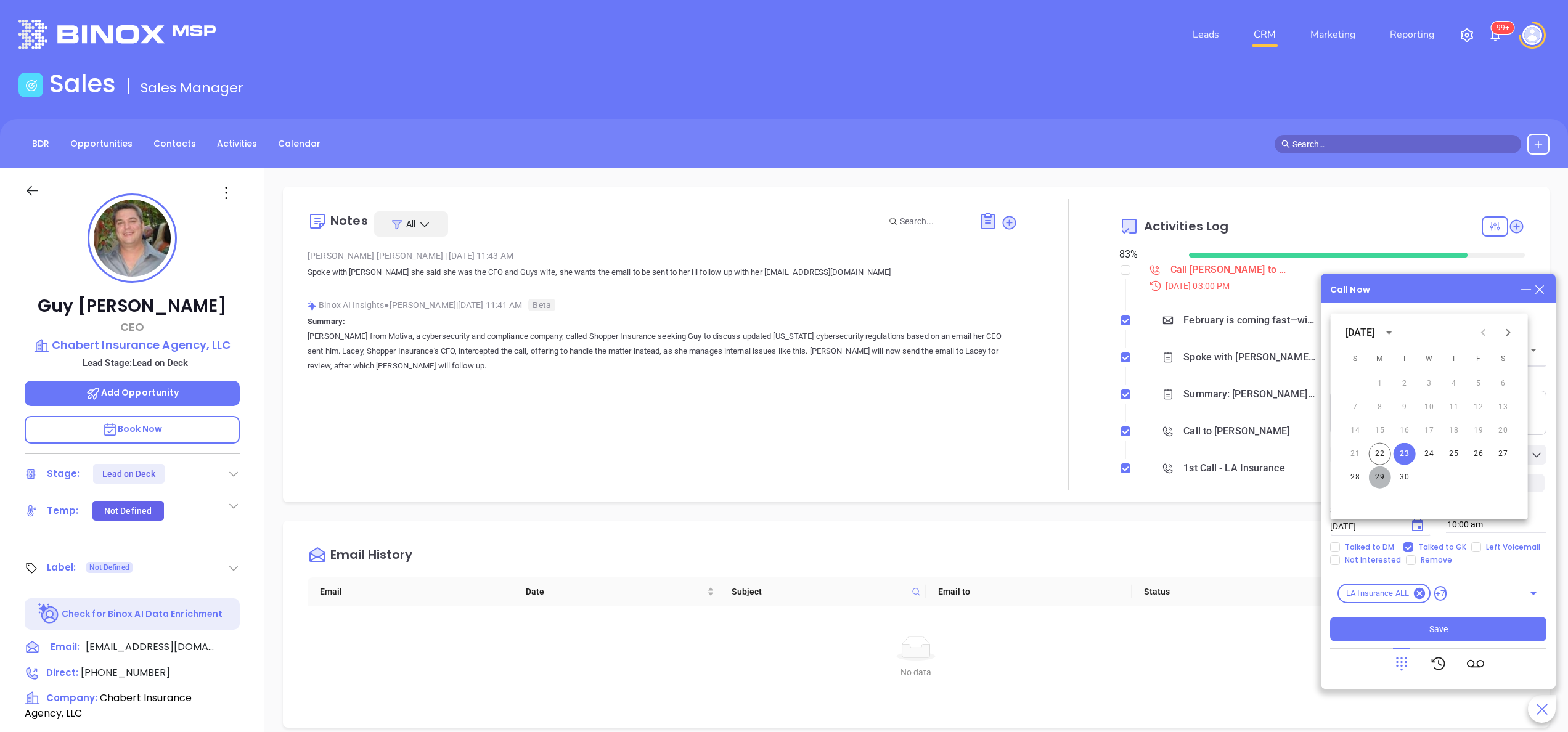
click at [1384, 481] on button "29" at bounding box center [1380, 477] width 22 height 22
type input "09/29/2025"
click at [1457, 641] on div "Call To Guy Chabert +1 (985) 448-0431 ​ Voicemail Drop Stage Set Next Call New …" at bounding box center [1438, 495] width 216 height 368
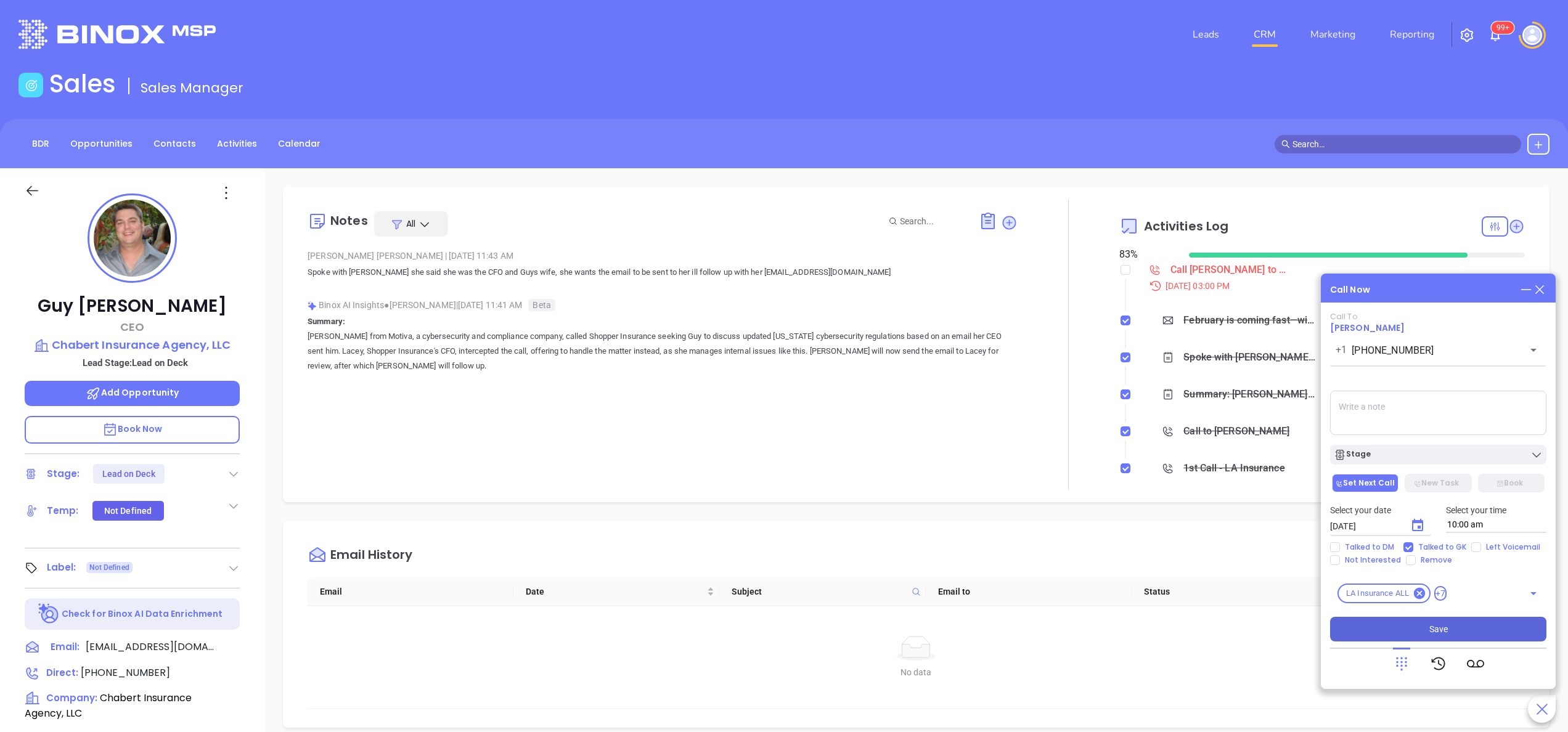
click at [1455, 637] on button "Save" at bounding box center [1438, 629] width 216 height 25
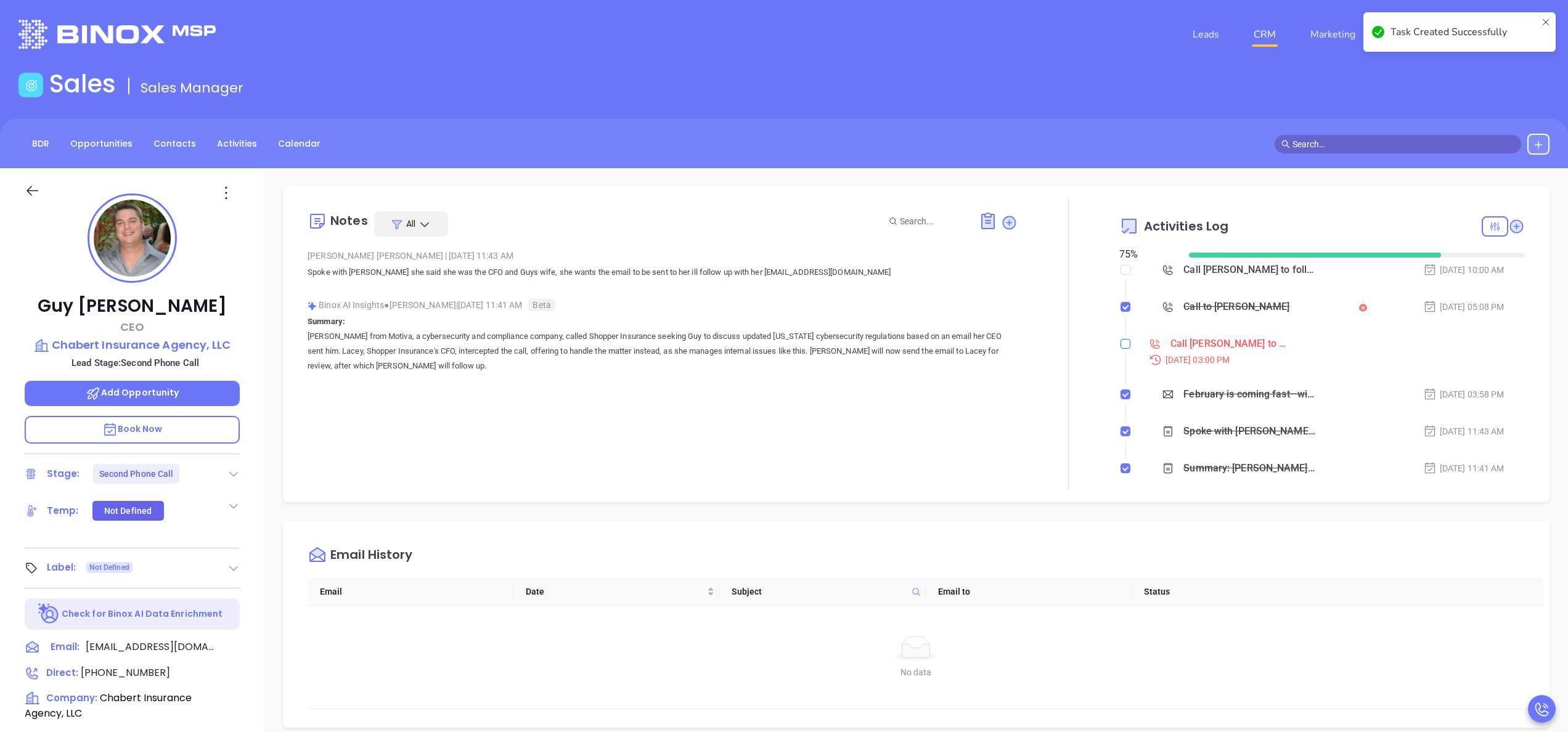
click at [1120, 345] on input "checkbox" at bounding box center [1125, 344] width 10 height 10
checkbox input "true"
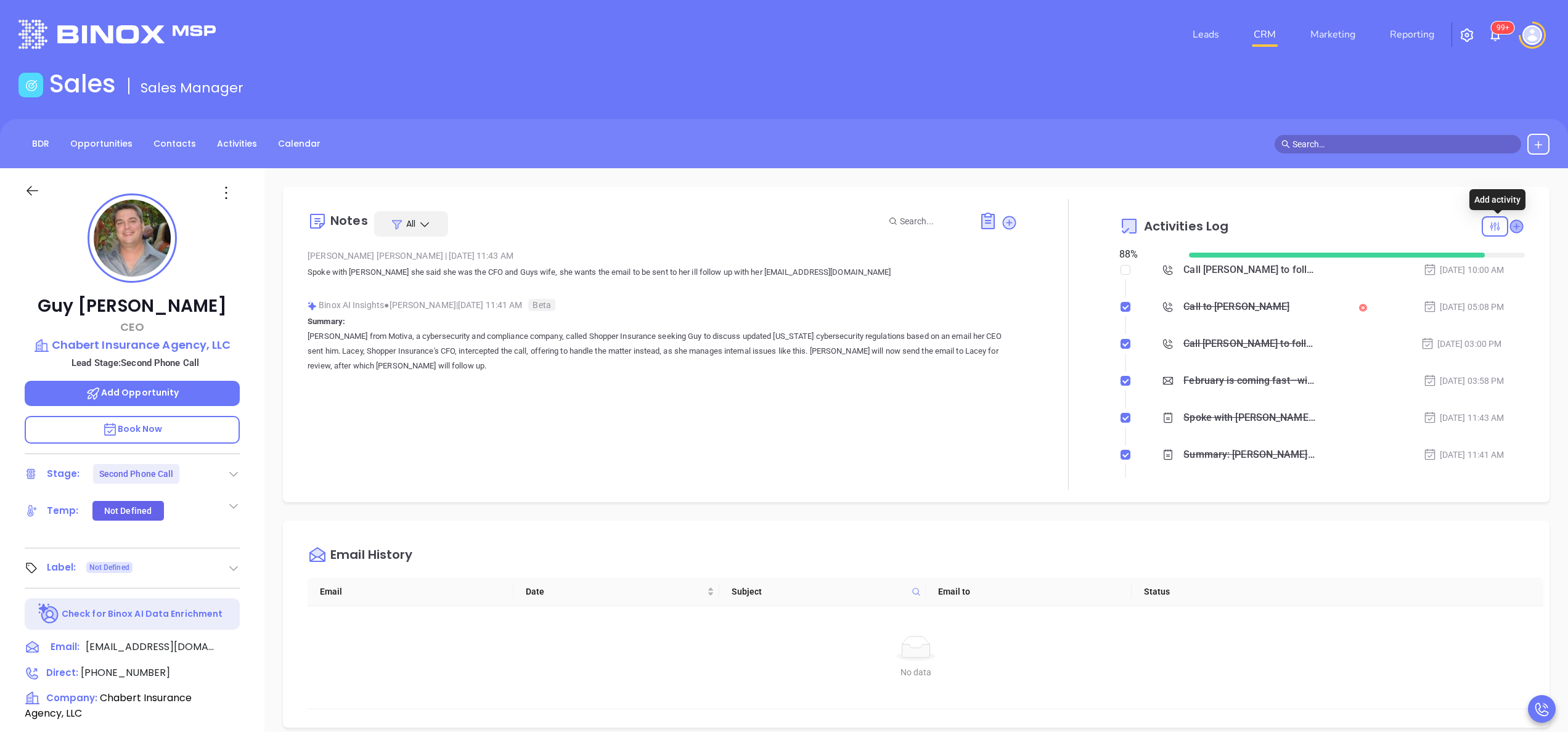
click at [1510, 223] on icon at bounding box center [1516, 226] width 12 height 12
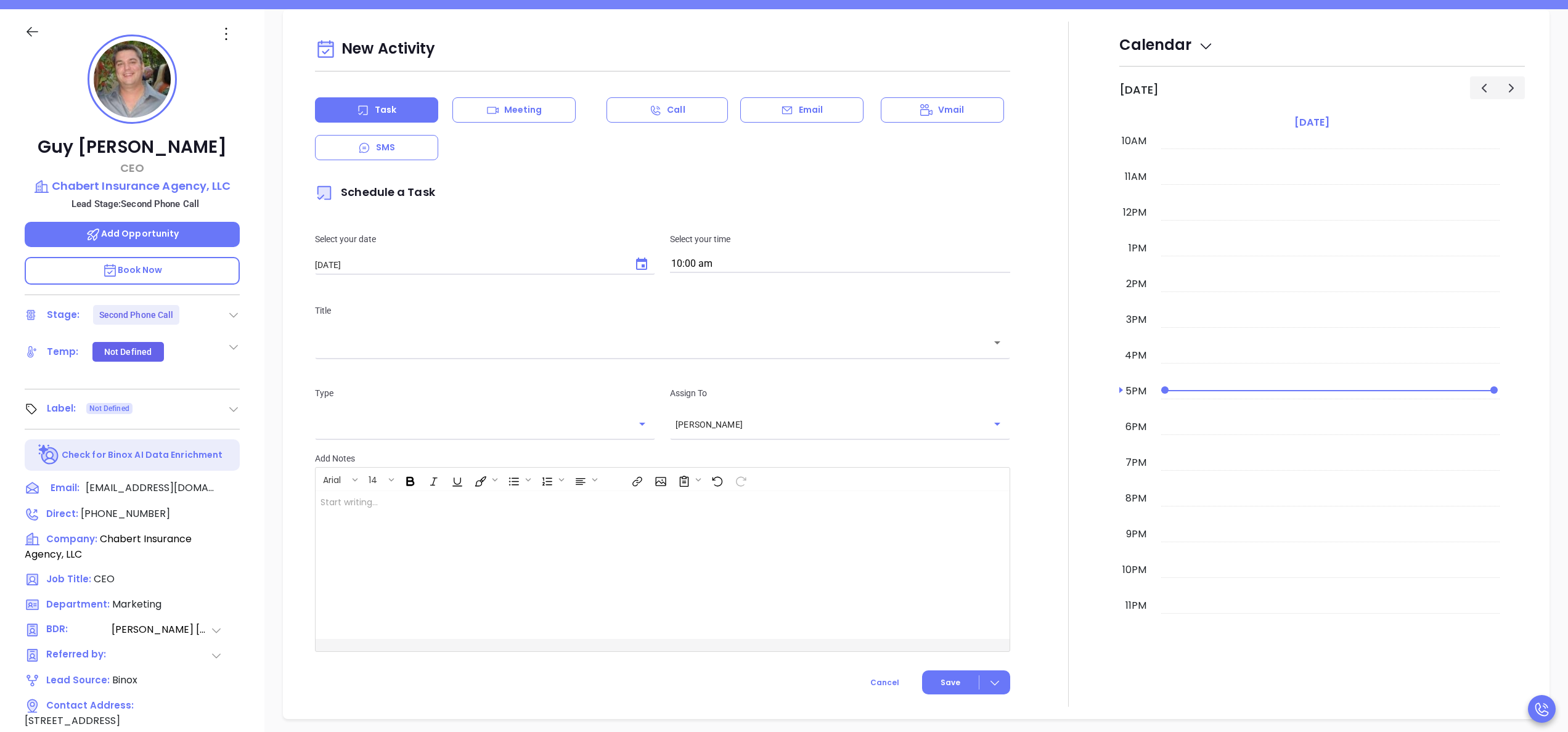
scroll to position [168, 0]
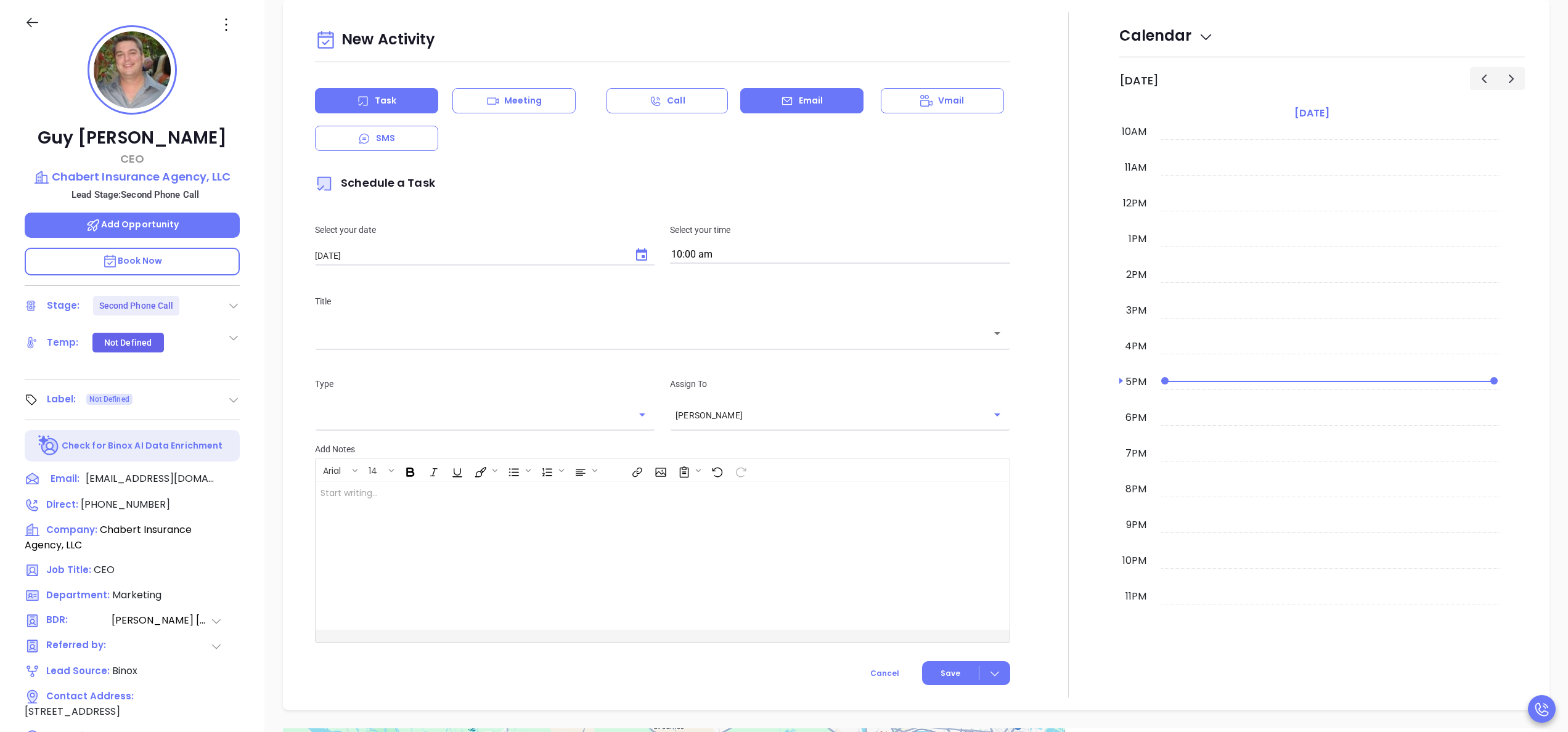
click at [798, 104] on p "Email" at bounding box center [811, 100] width 25 height 13
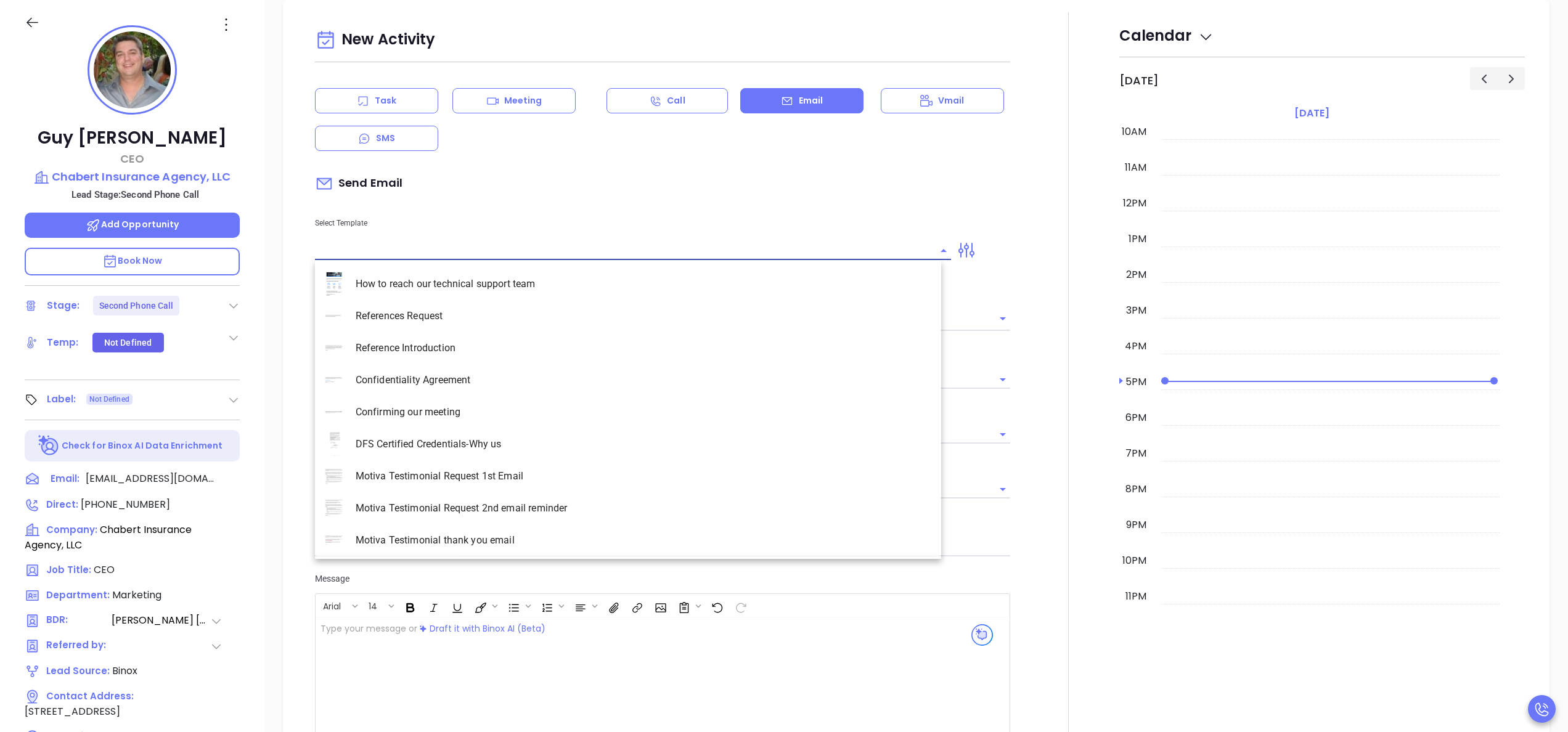
click at [434, 247] on input "text" at bounding box center [624, 250] width 618 height 18
type input "Anabell Dominguez"
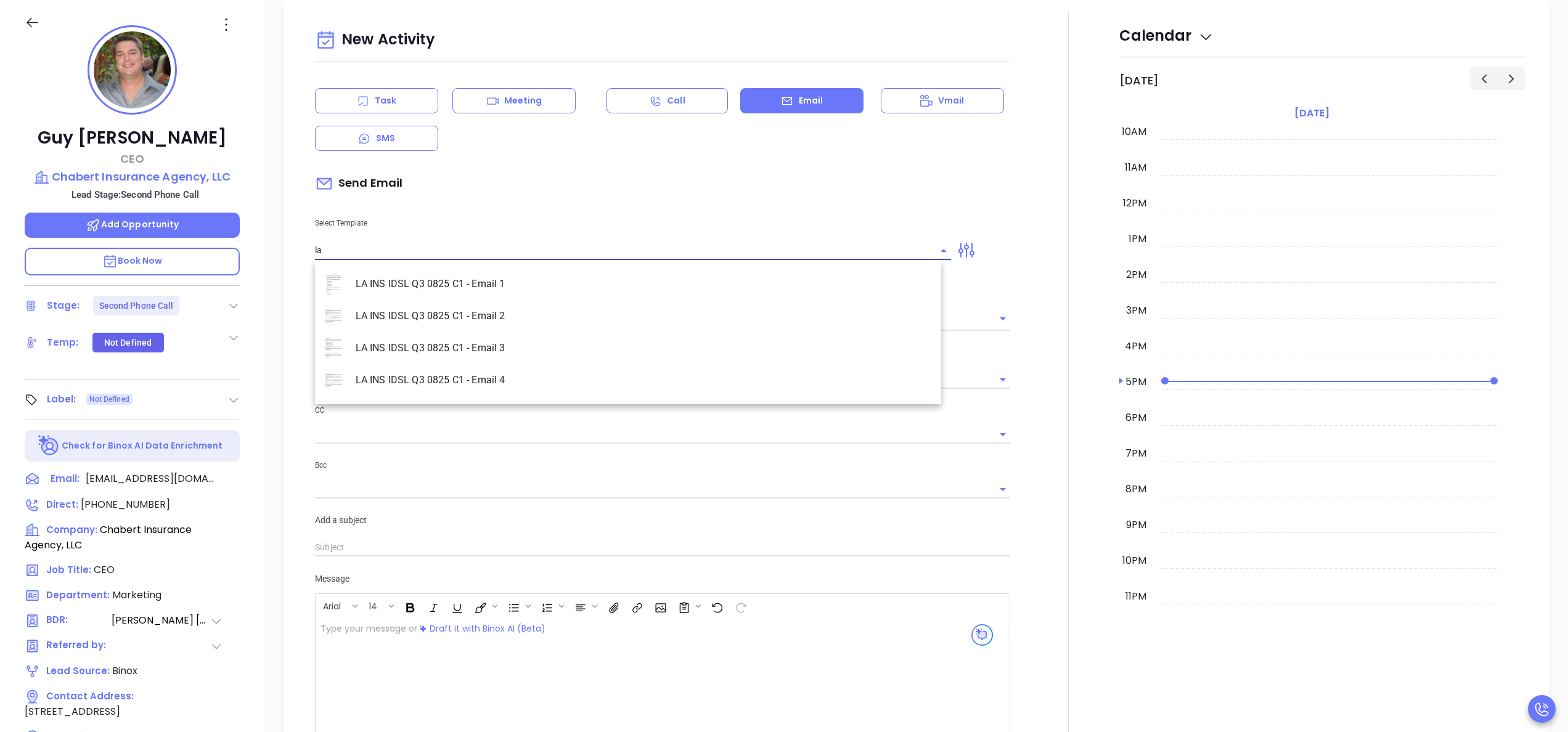
click at [471, 351] on li "LA INS IDSL Q3 0825 C1 - Email 3" at bounding box center [628, 348] width 626 height 32
type input "LA INS IDSL Q3 0825 C1 - Email 3"
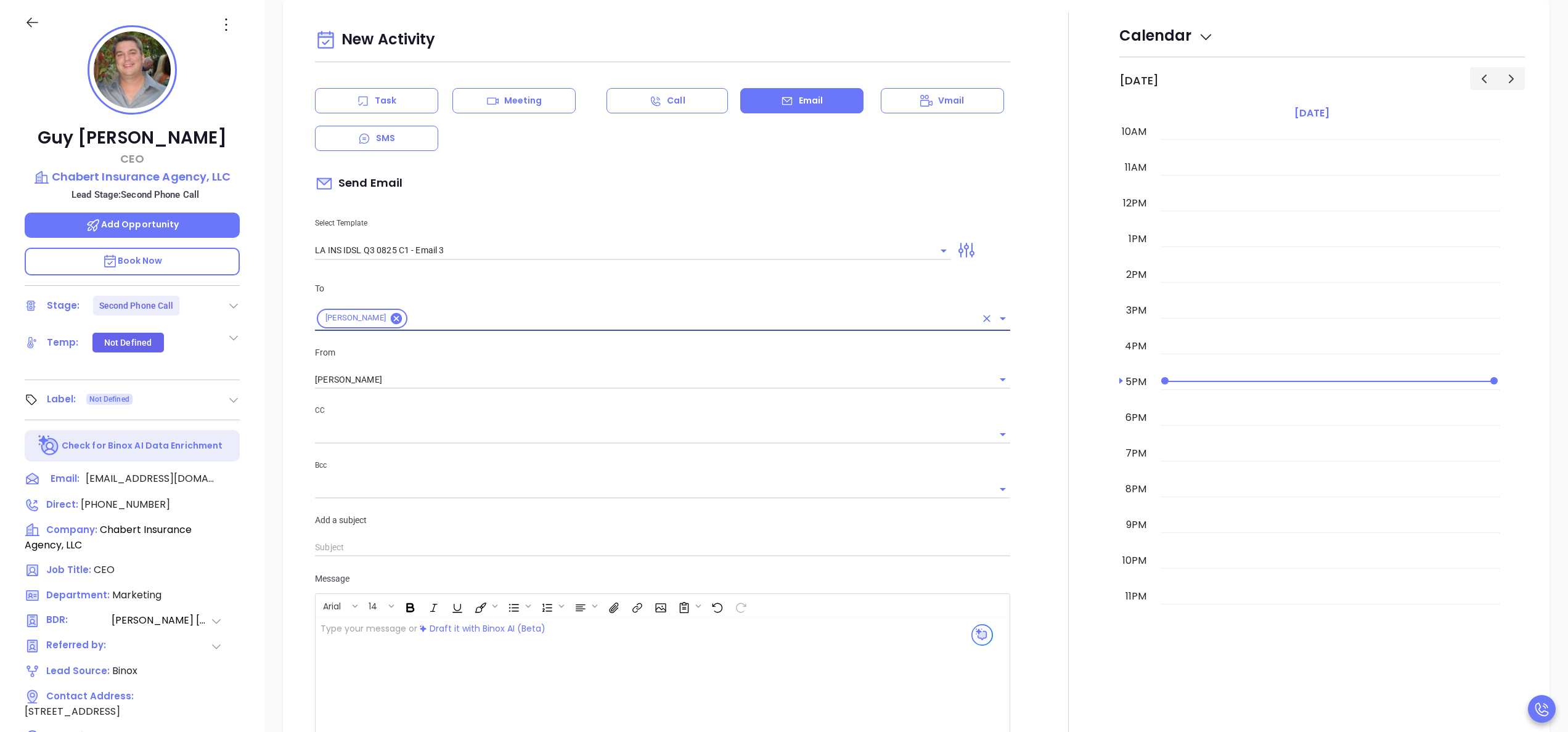
type input "Guy, the clock is ticking—are you audit-ready?"
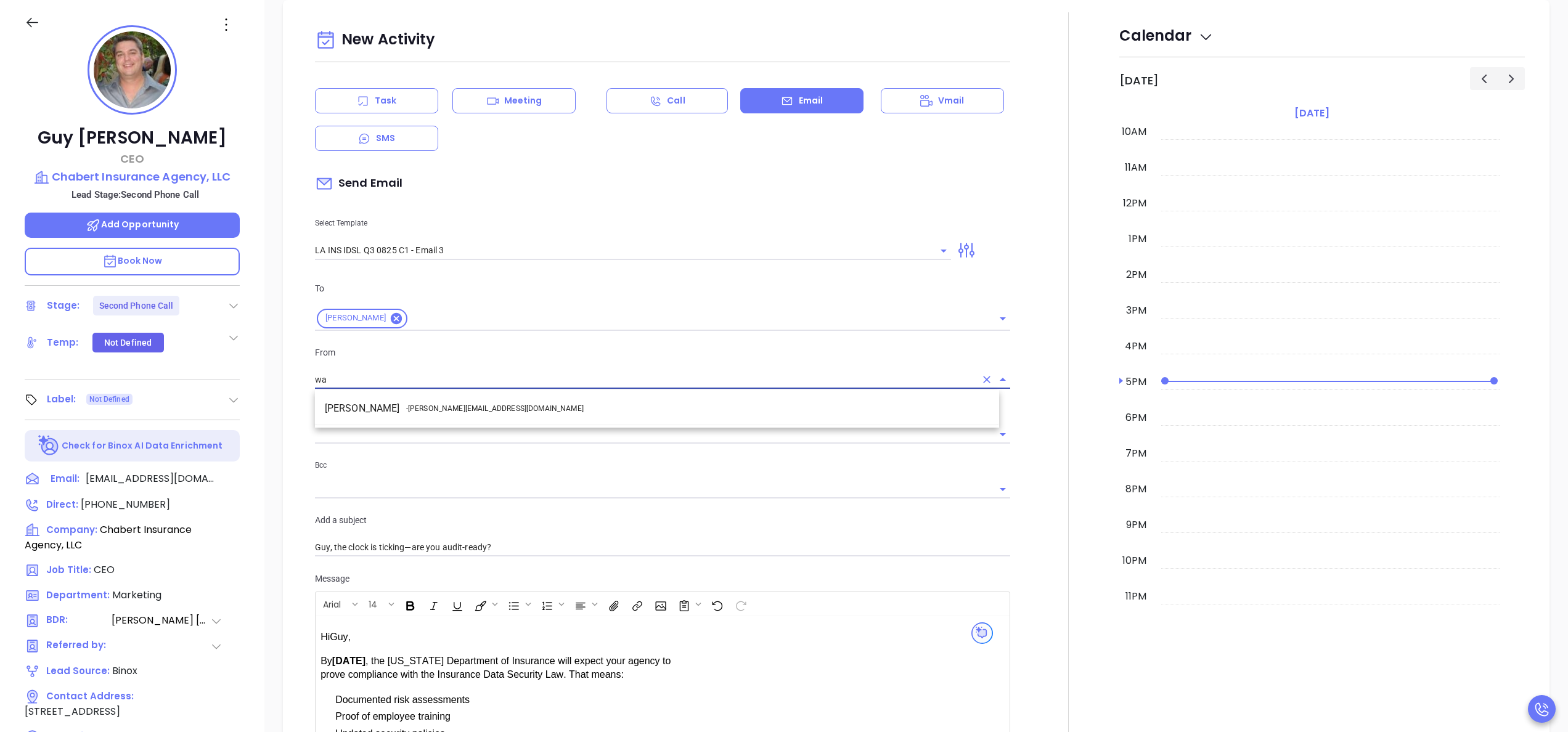
click at [486, 404] on li "Walter Contreras - walter@motiva.net" at bounding box center [657, 408] width 684 height 22
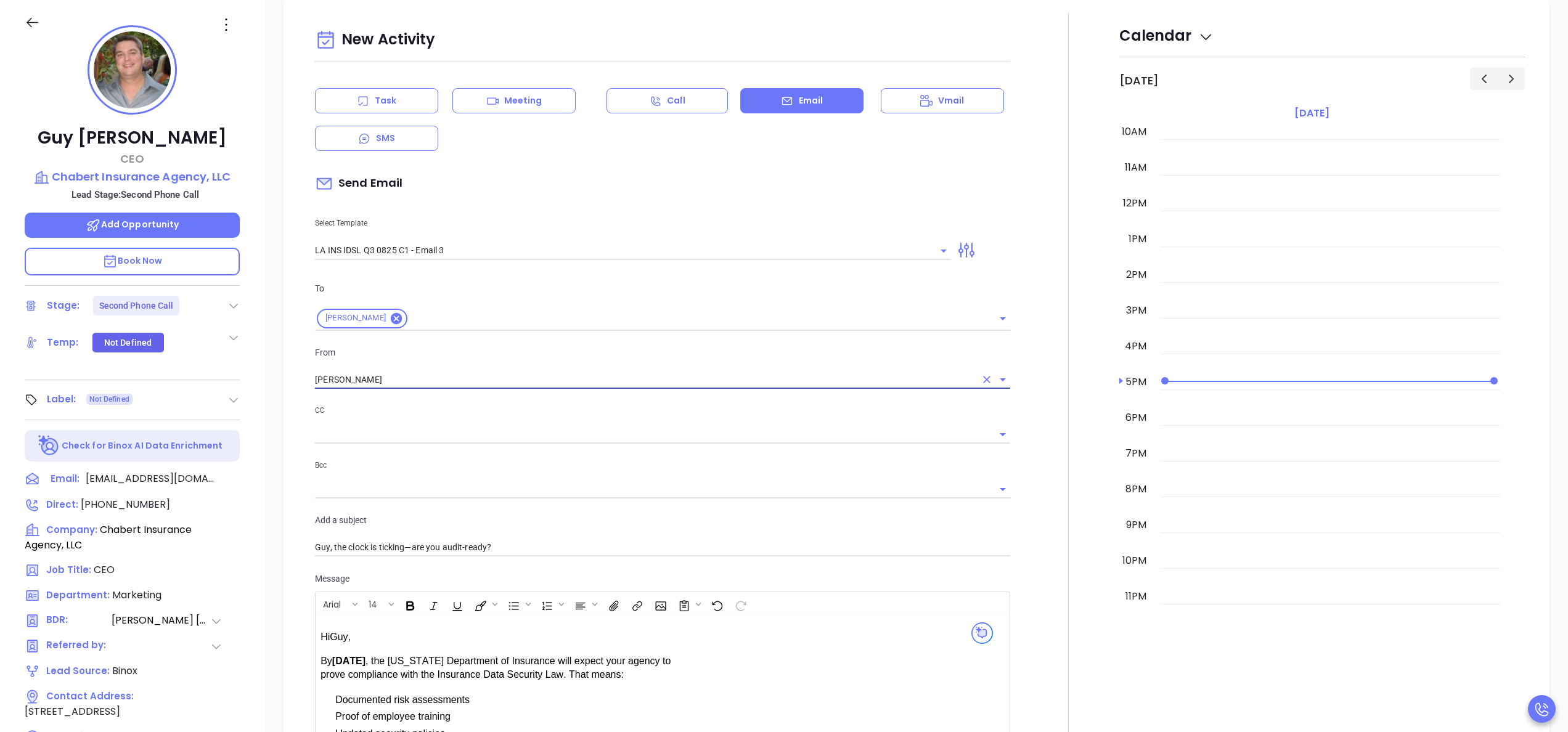
type input "Walter Contreras"
click at [1024, 518] on div at bounding box center [1068, 523] width 102 height 1022
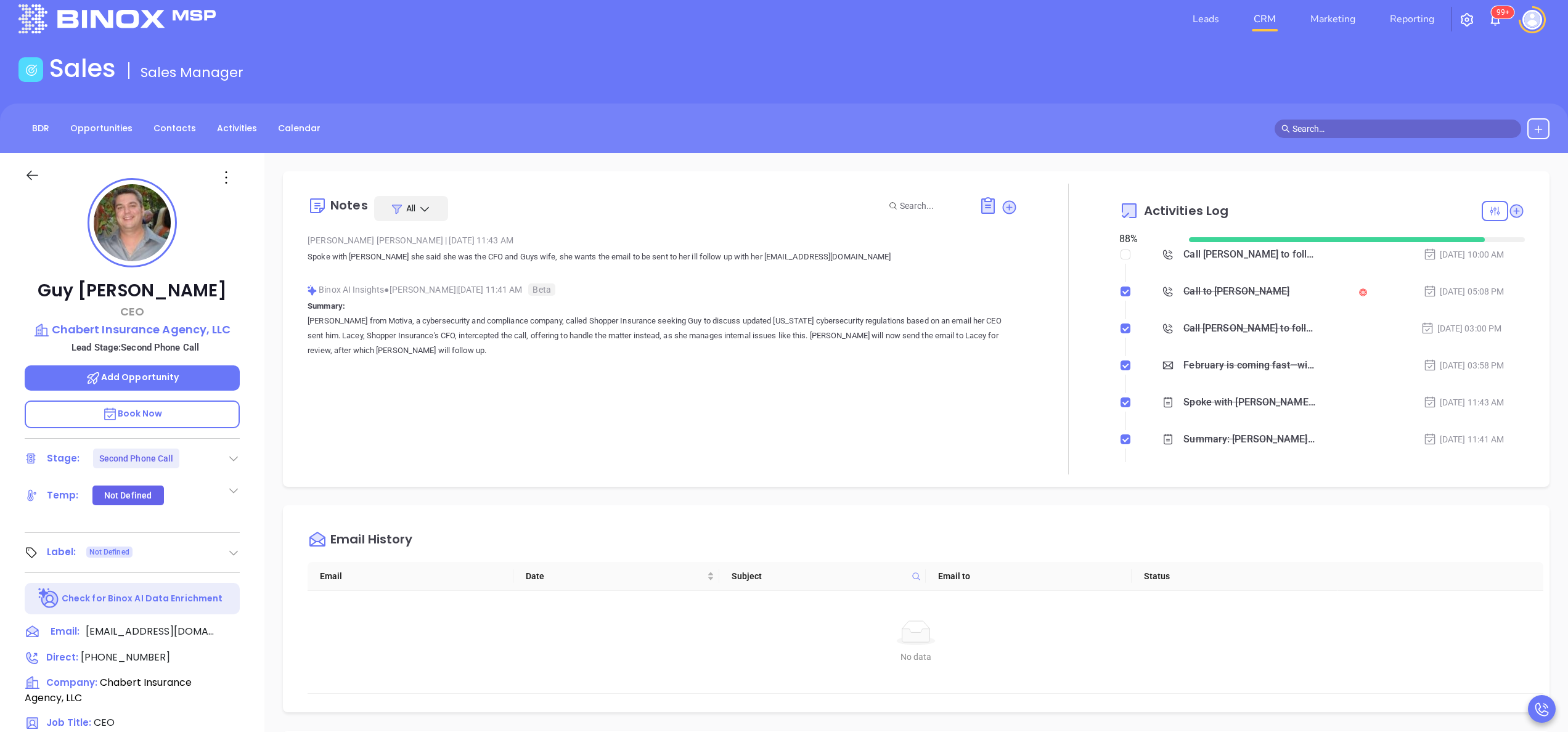
scroll to position [0, 0]
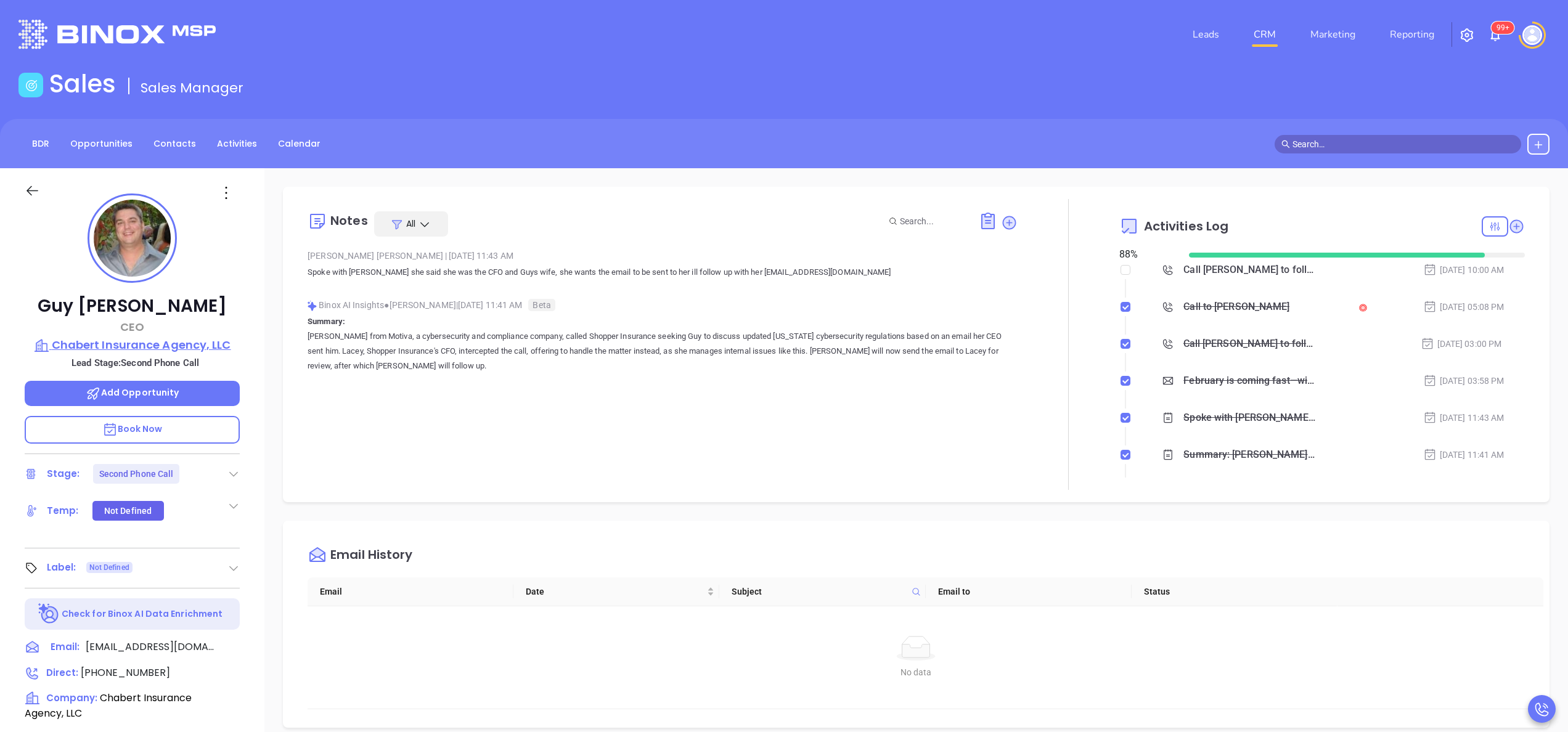
click at [188, 344] on p "Chabert Insurance Agency, LLC" at bounding box center [132, 345] width 215 height 18
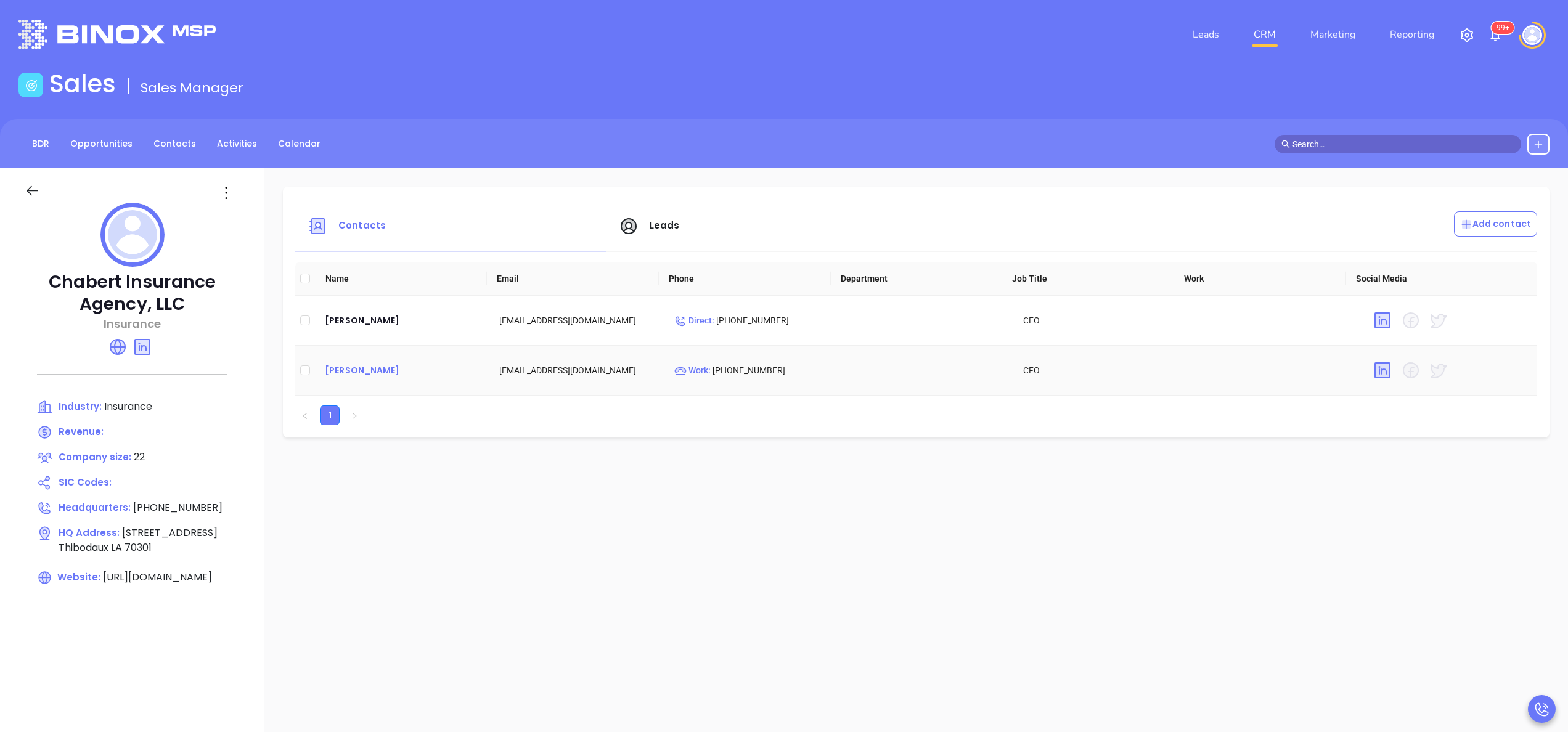
click at [356, 371] on div "Lacie Chabert" at bounding box center [402, 370] width 154 height 15
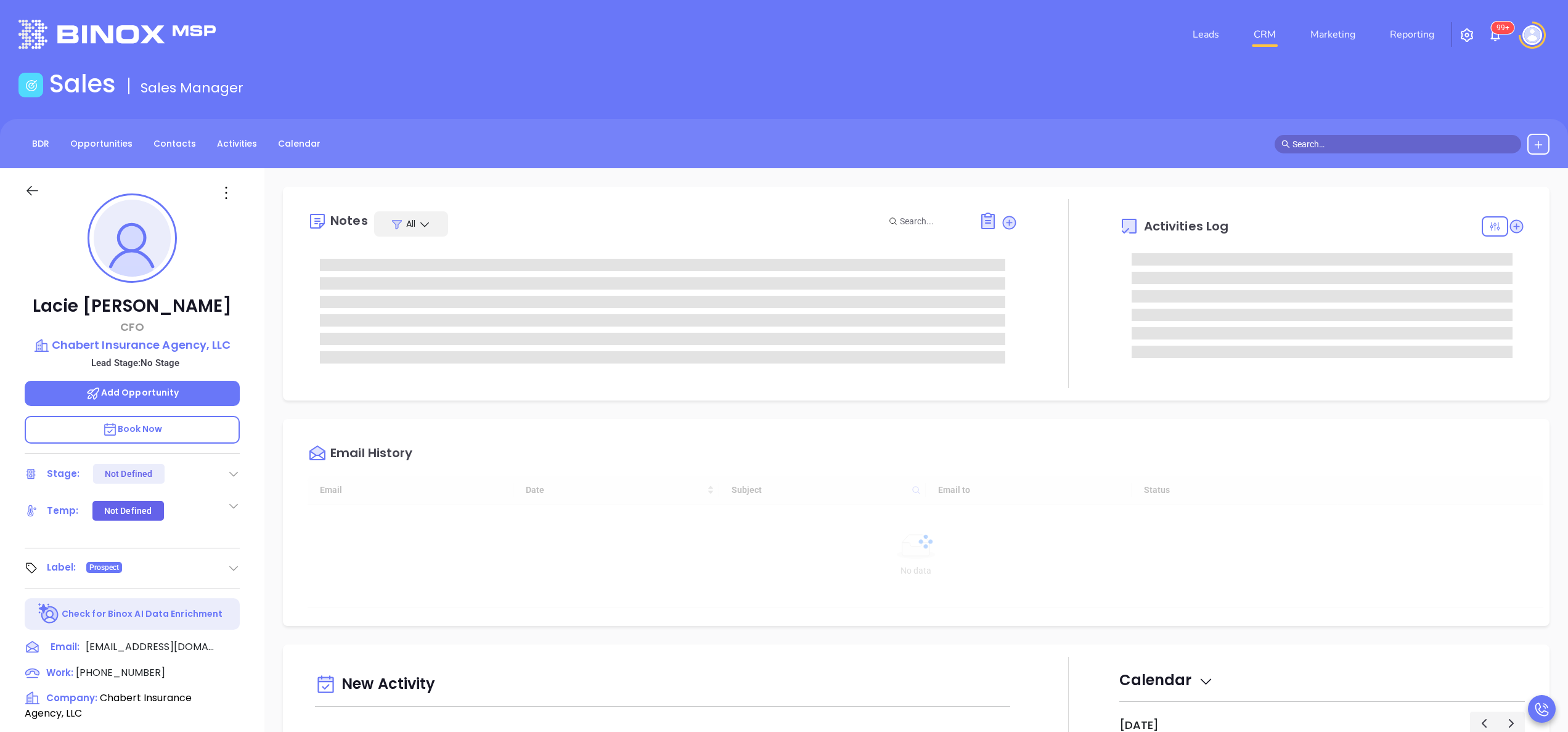
type input "09/23/2025"
type input "Anabell Dominguez"
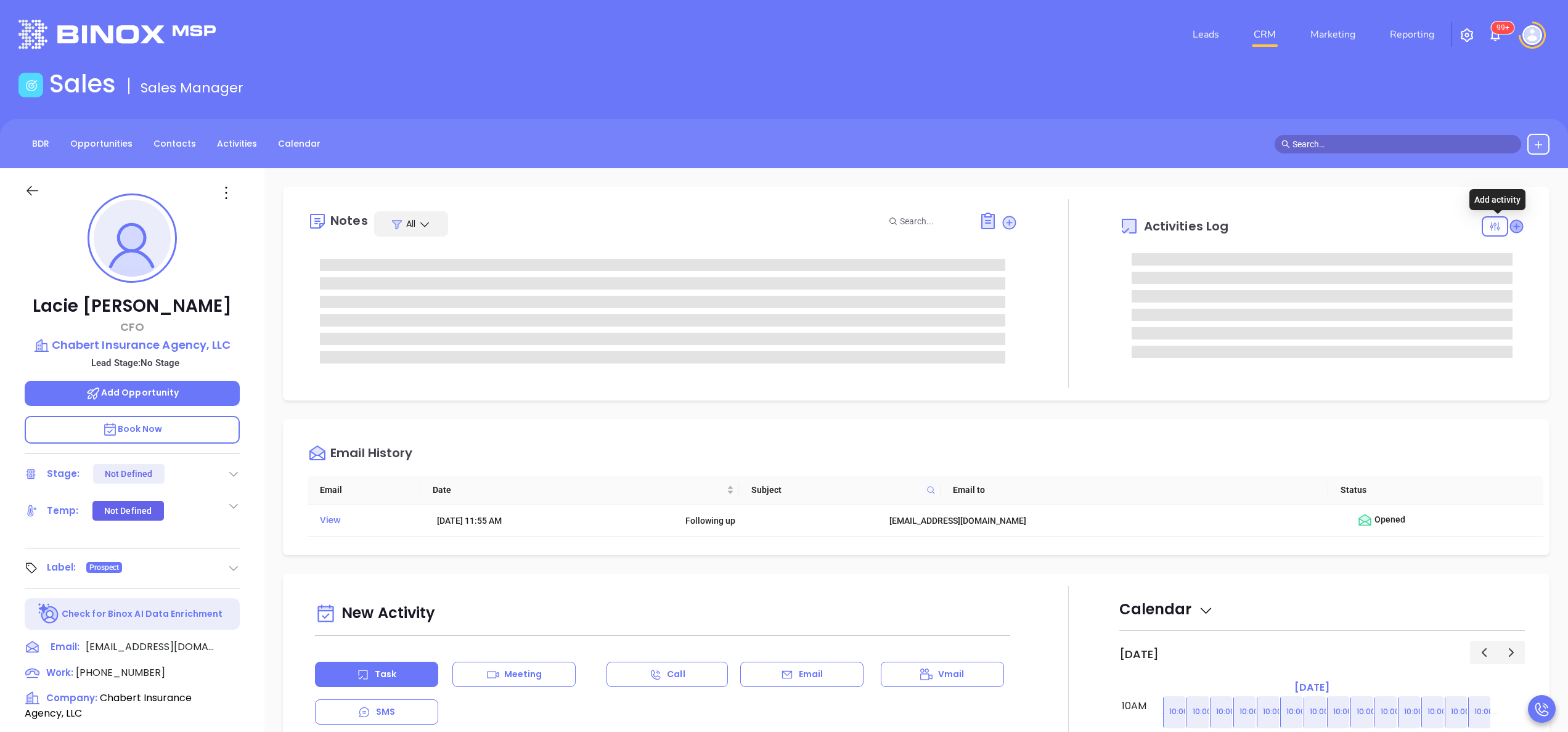
click at [1510, 223] on icon at bounding box center [1516, 226] width 12 height 12
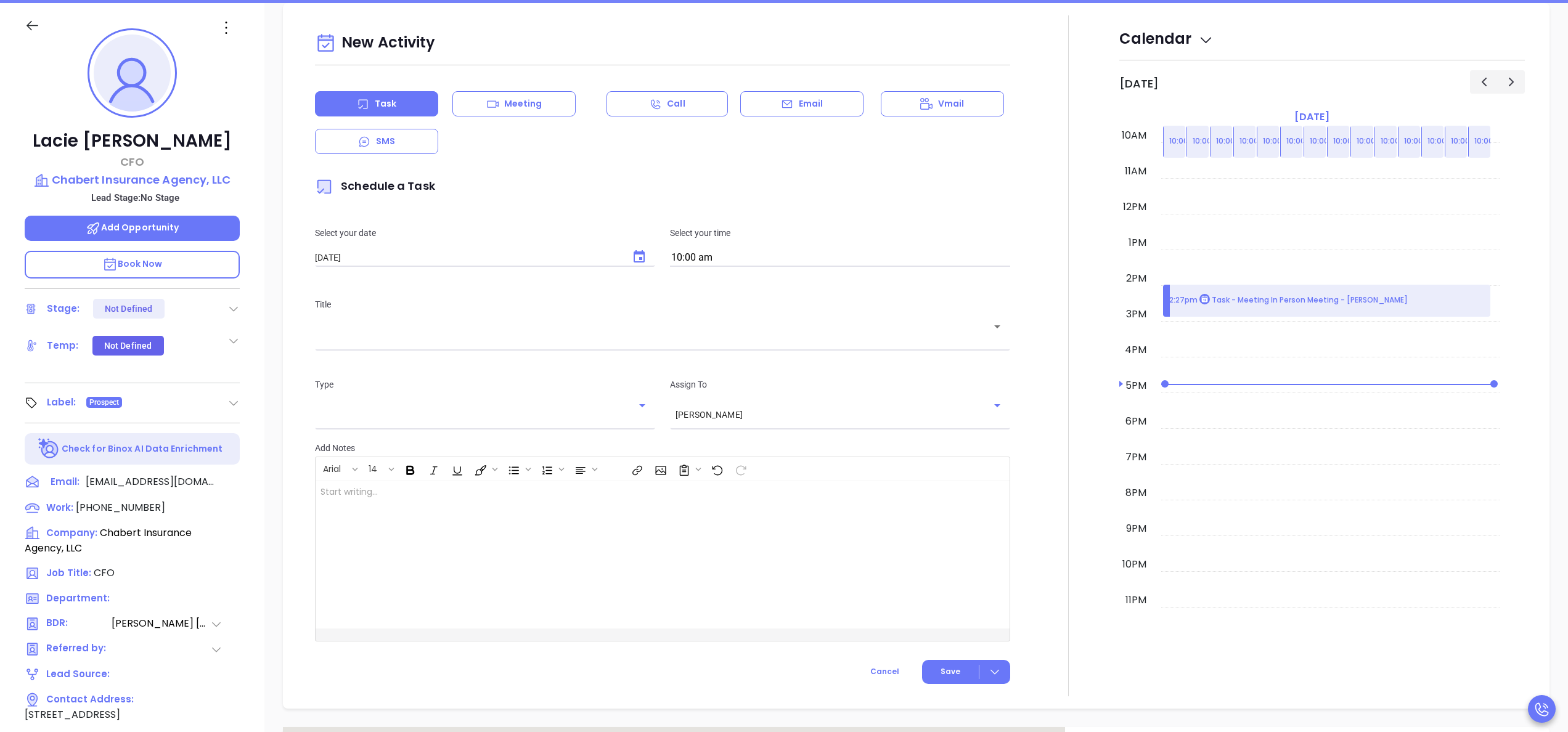
scroll to position [168, 0]
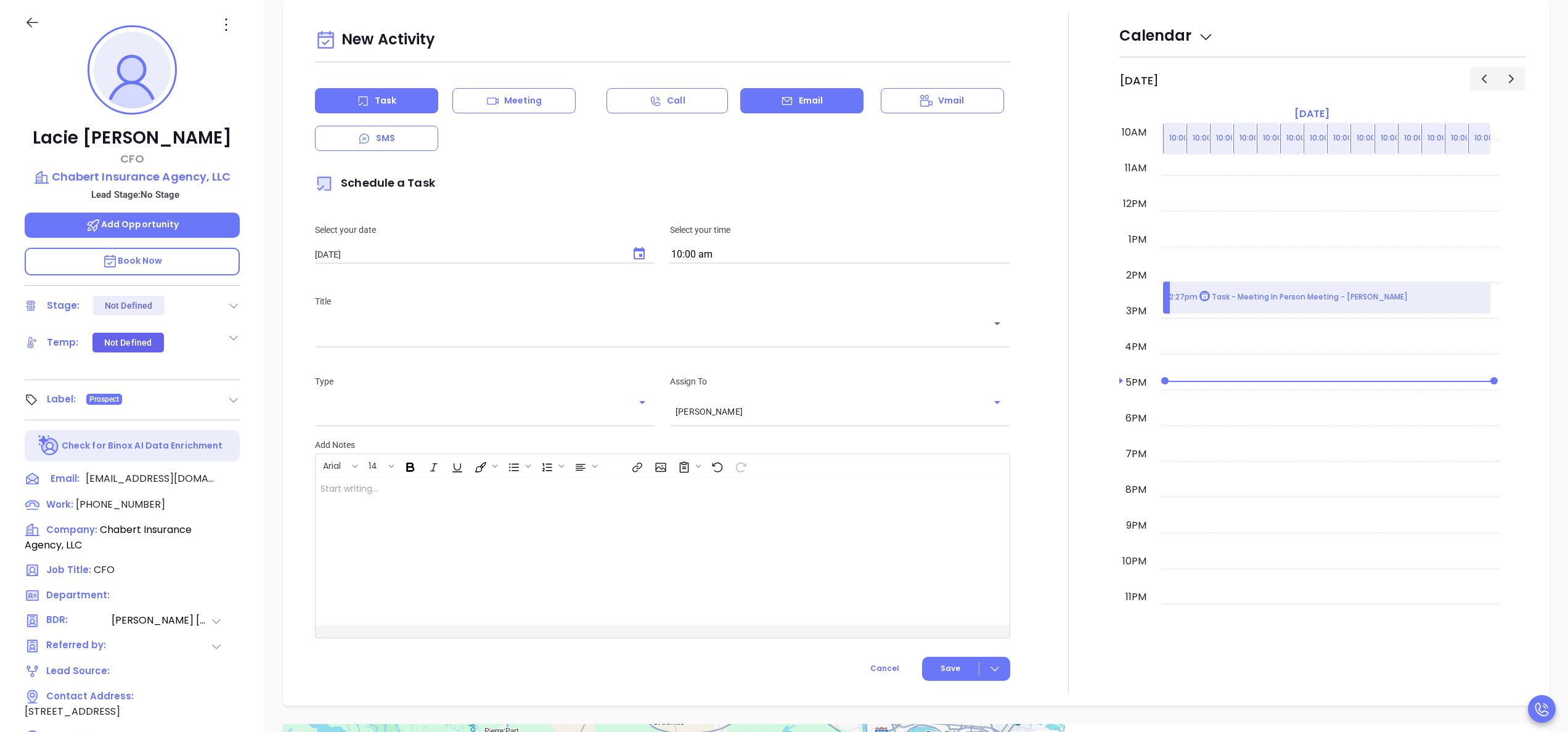
click at [805, 100] on p "Email" at bounding box center [811, 100] width 25 height 13
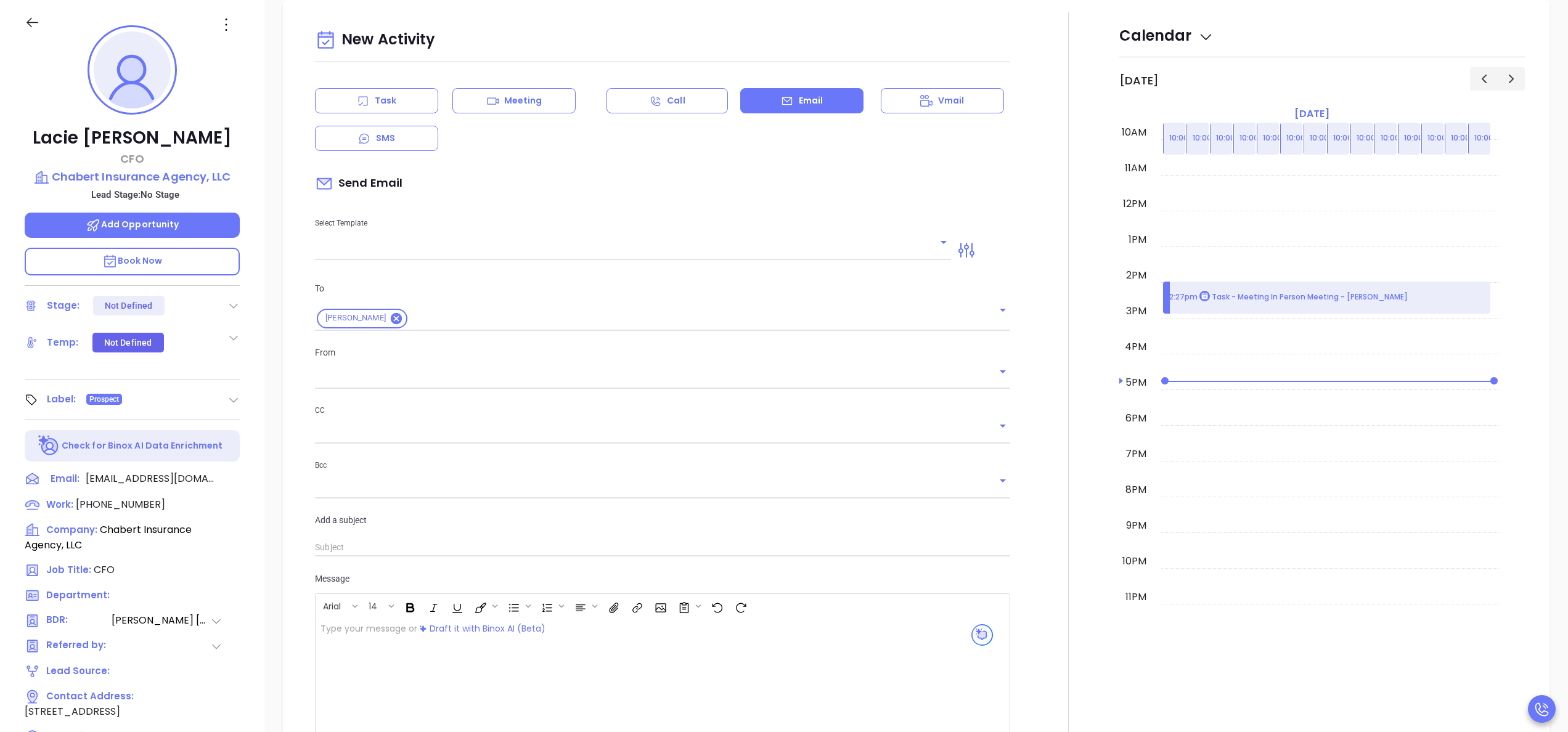
scroll to position [508, 0]
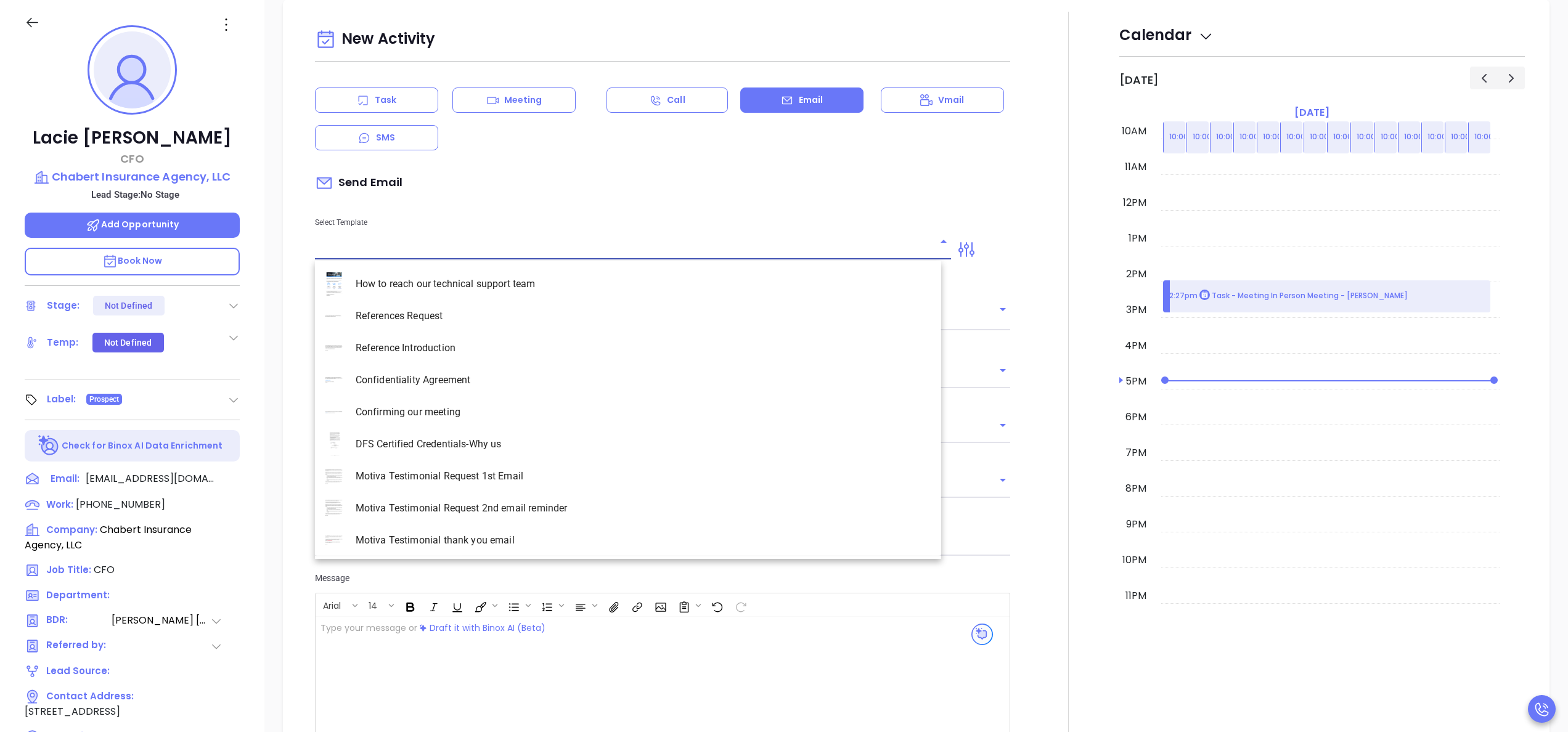
click at [457, 255] on input "text" at bounding box center [624, 249] width 618 height 18
type input "Anabell Dominguez"
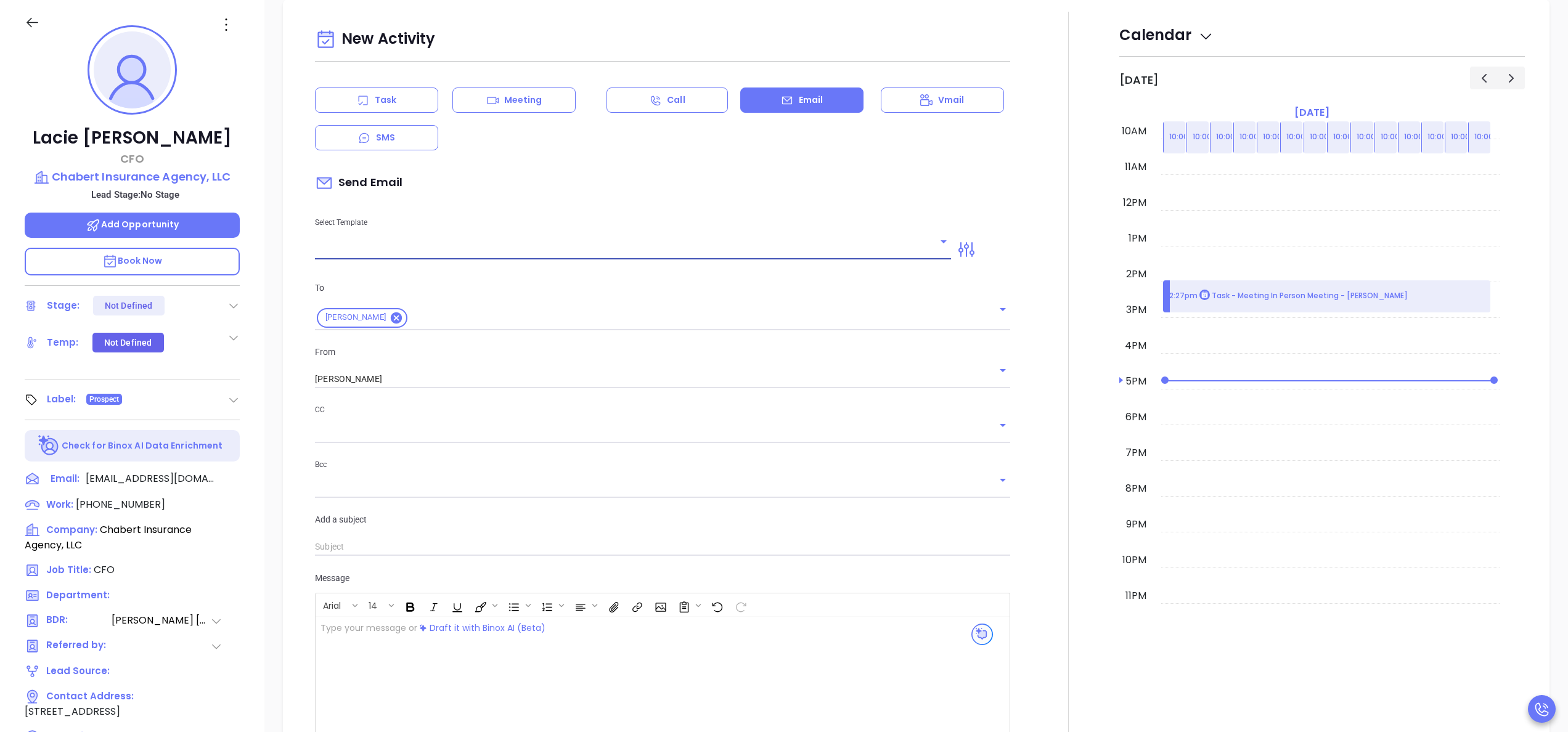
click at [457, 255] on input "text" at bounding box center [624, 249] width 618 height 18
type input "LA INS IDSL Q3 0825 C1 - Email 3"
type input "Lacie, the clock is ticking—are you audit-ready?"
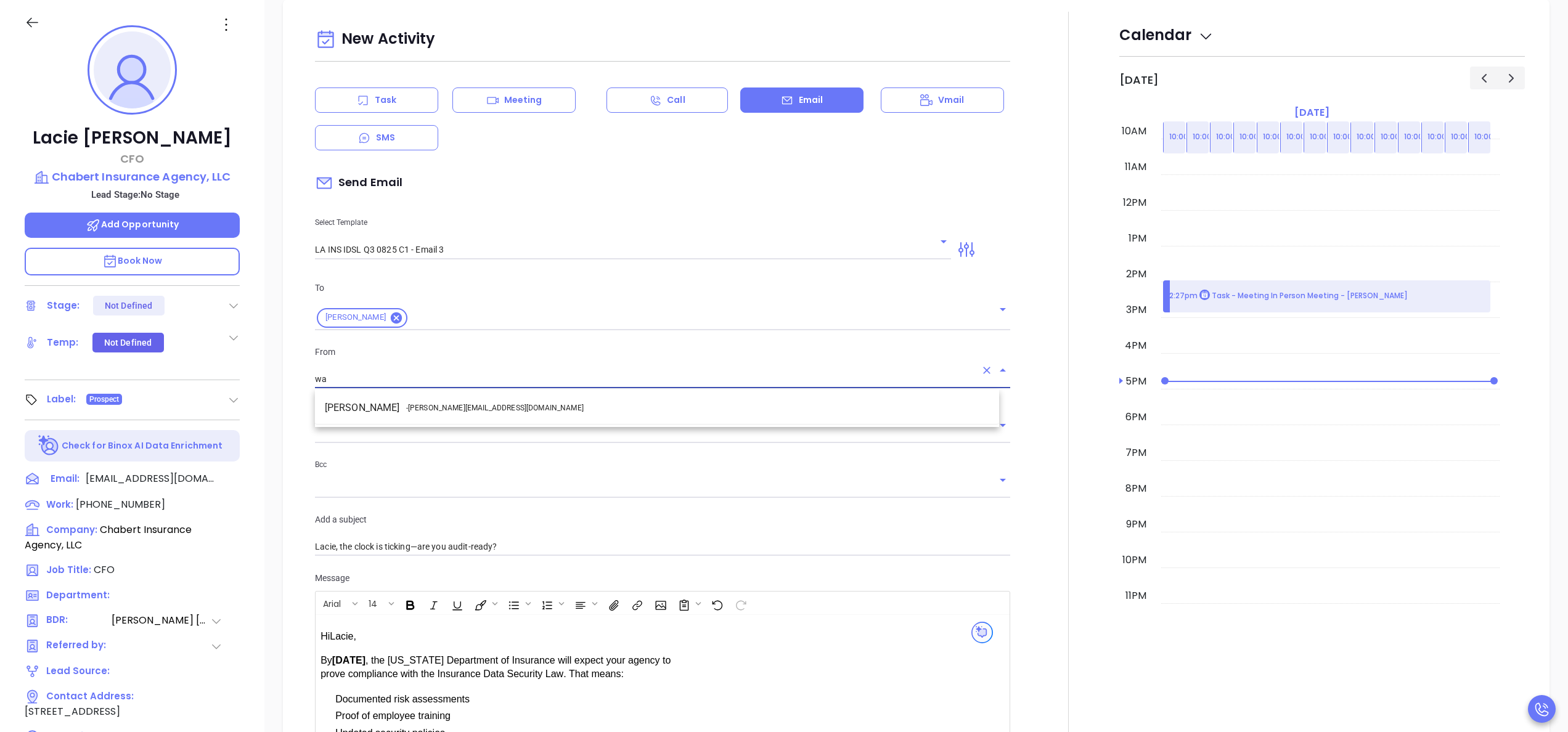
click at [509, 402] on li "Walter Contreras - walter@motiva.net" at bounding box center [657, 407] width 684 height 22
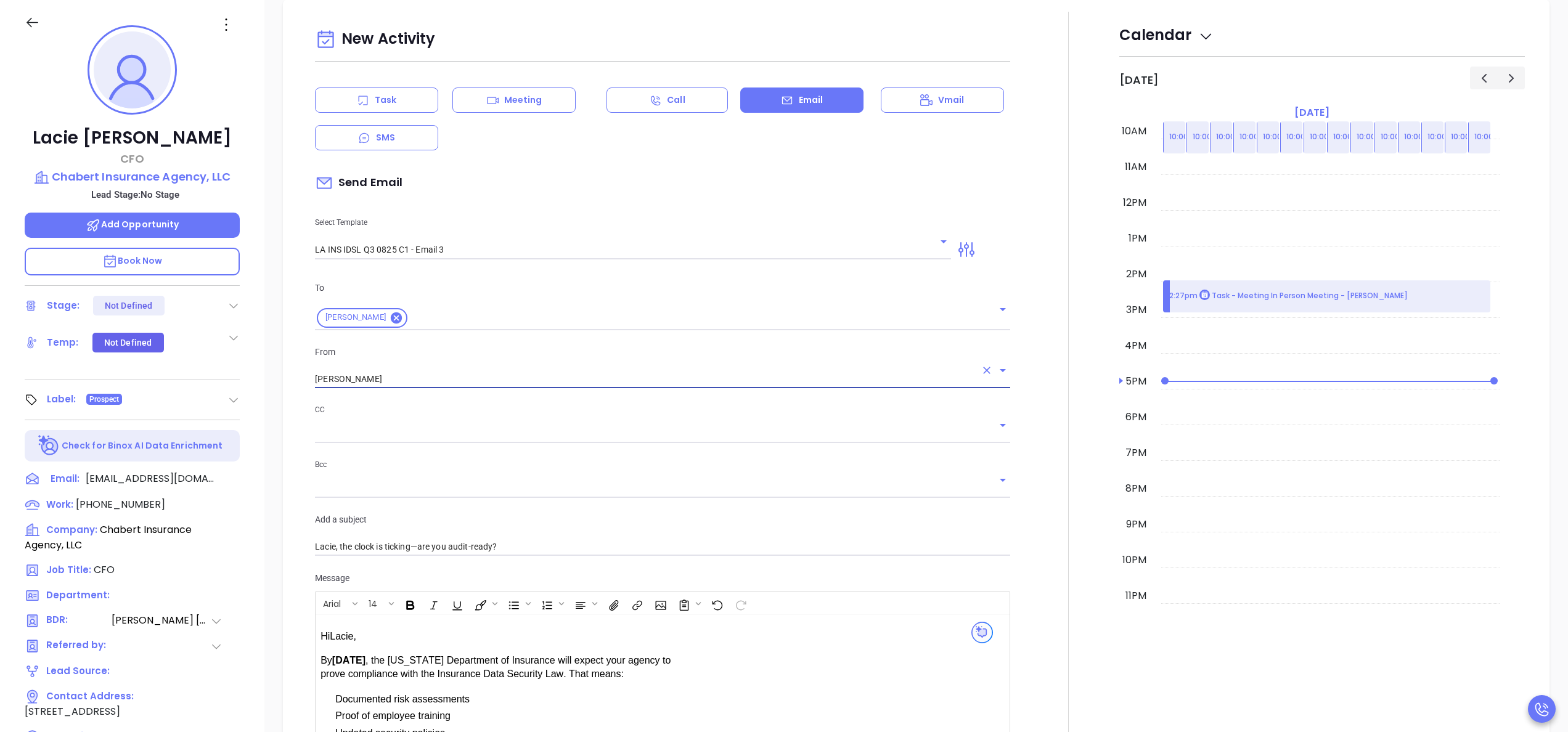
type input "Walter Contreras"
click at [1019, 489] on div at bounding box center [1068, 522] width 102 height 1022
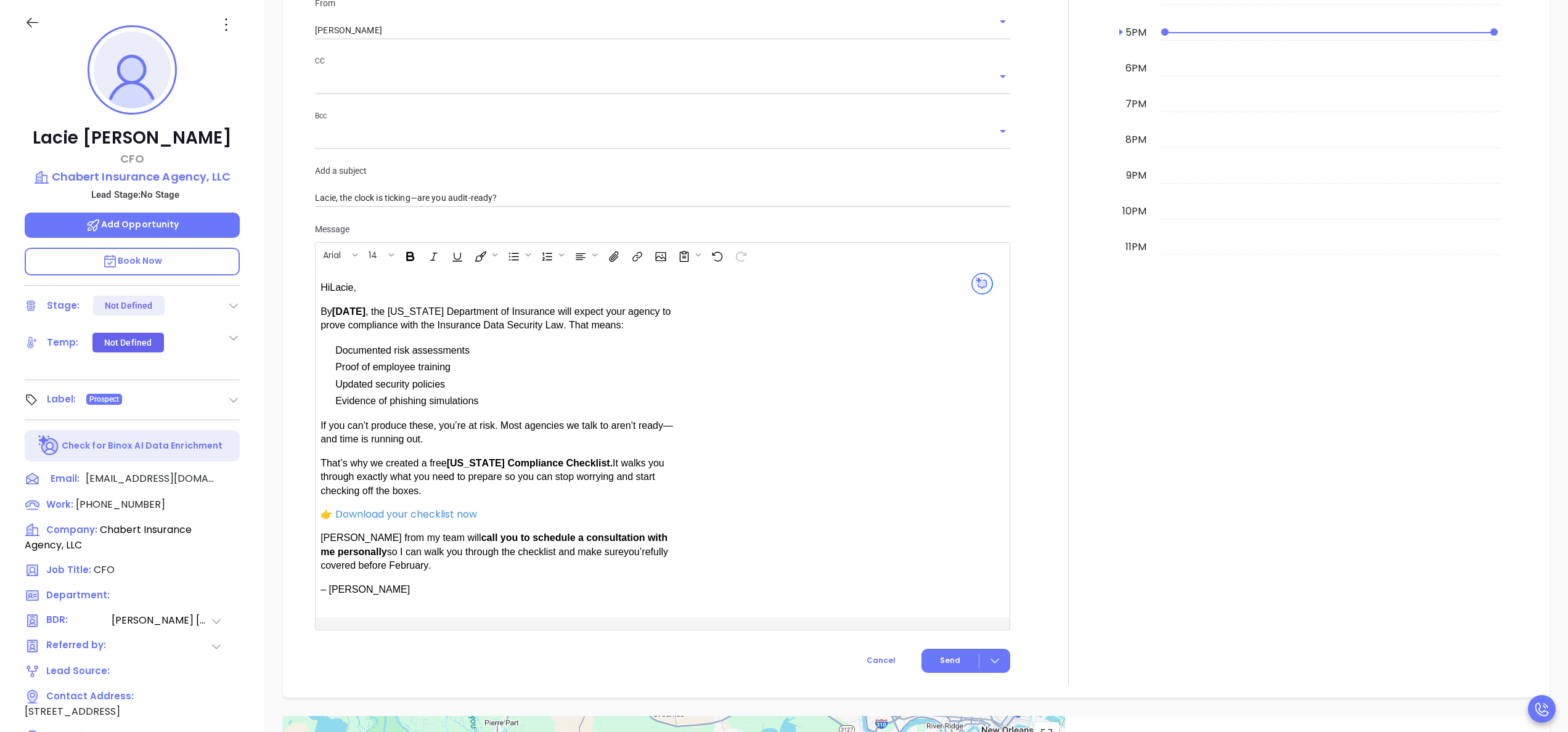
scroll to position [902, 0]
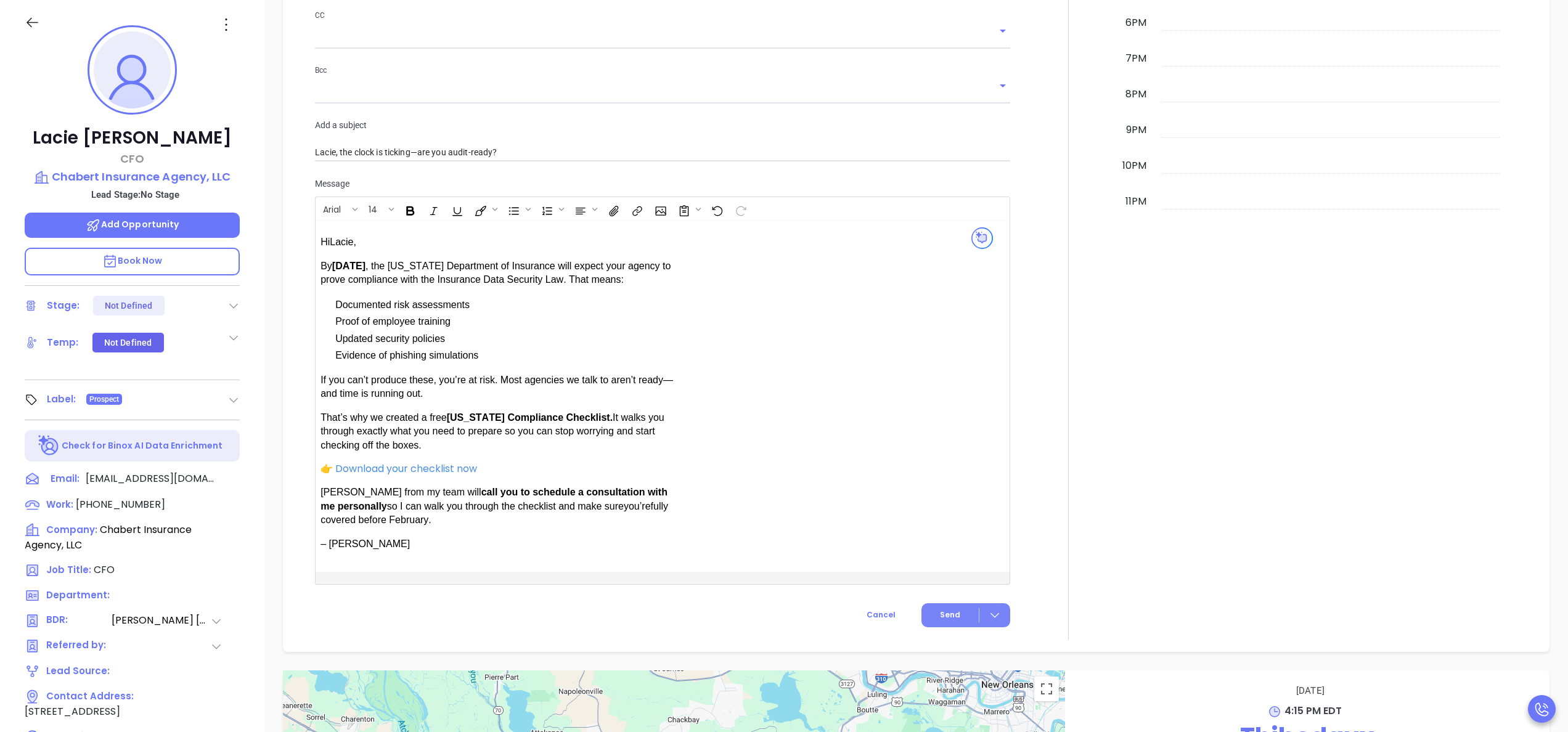
click at [940, 610] on span "Send" at bounding box center [950, 615] width 20 height 11
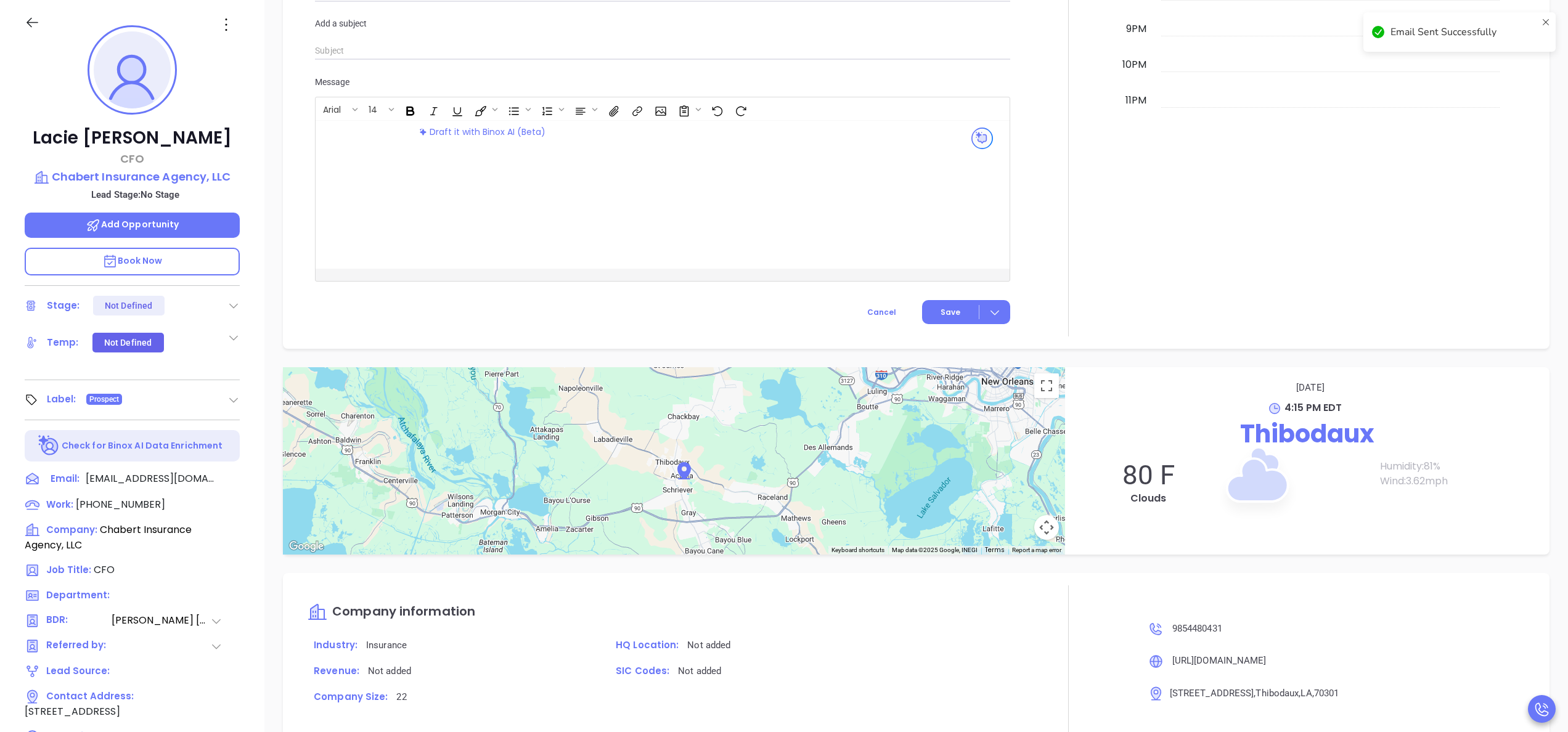
scroll to position [801, 0]
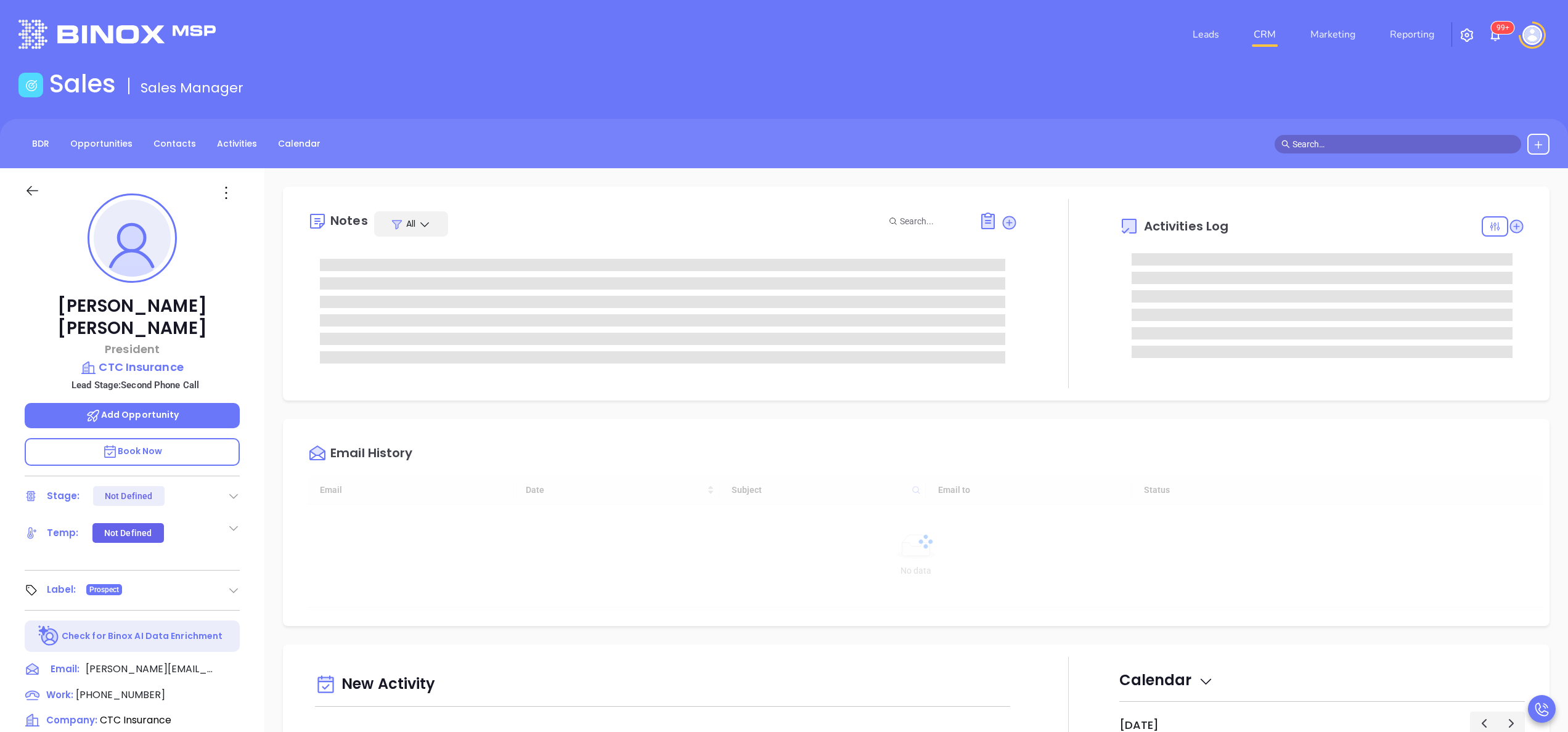
type input "[DATE]"
type input "[PERSON_NAME]"
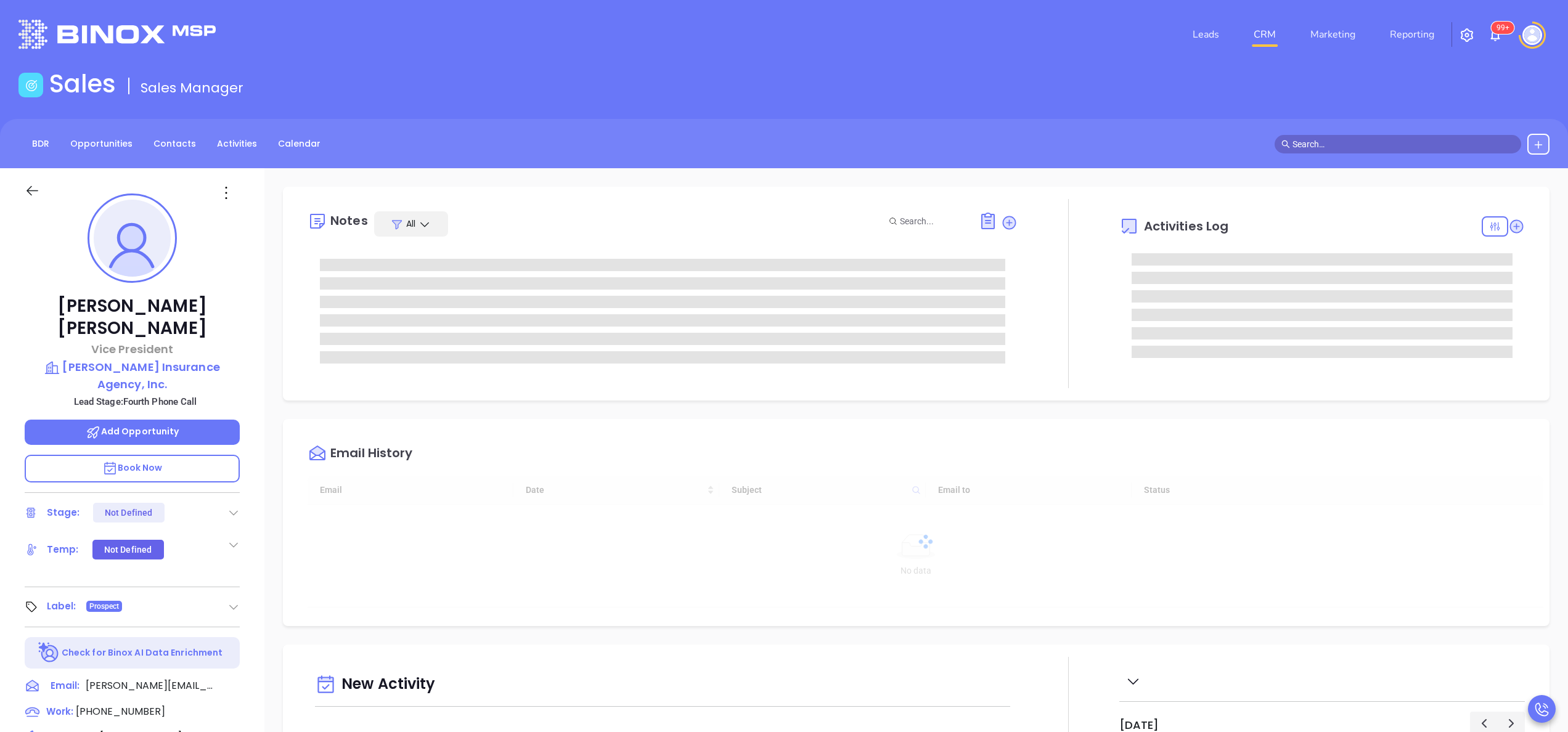
type input "[DATE]"
click at [256, 424] on div "Russ Turrentine Vice President Turrentine Insurance Agency, Inc. Lead Stage: Fo…" at bounding box center [132, 625] width 264 height 915
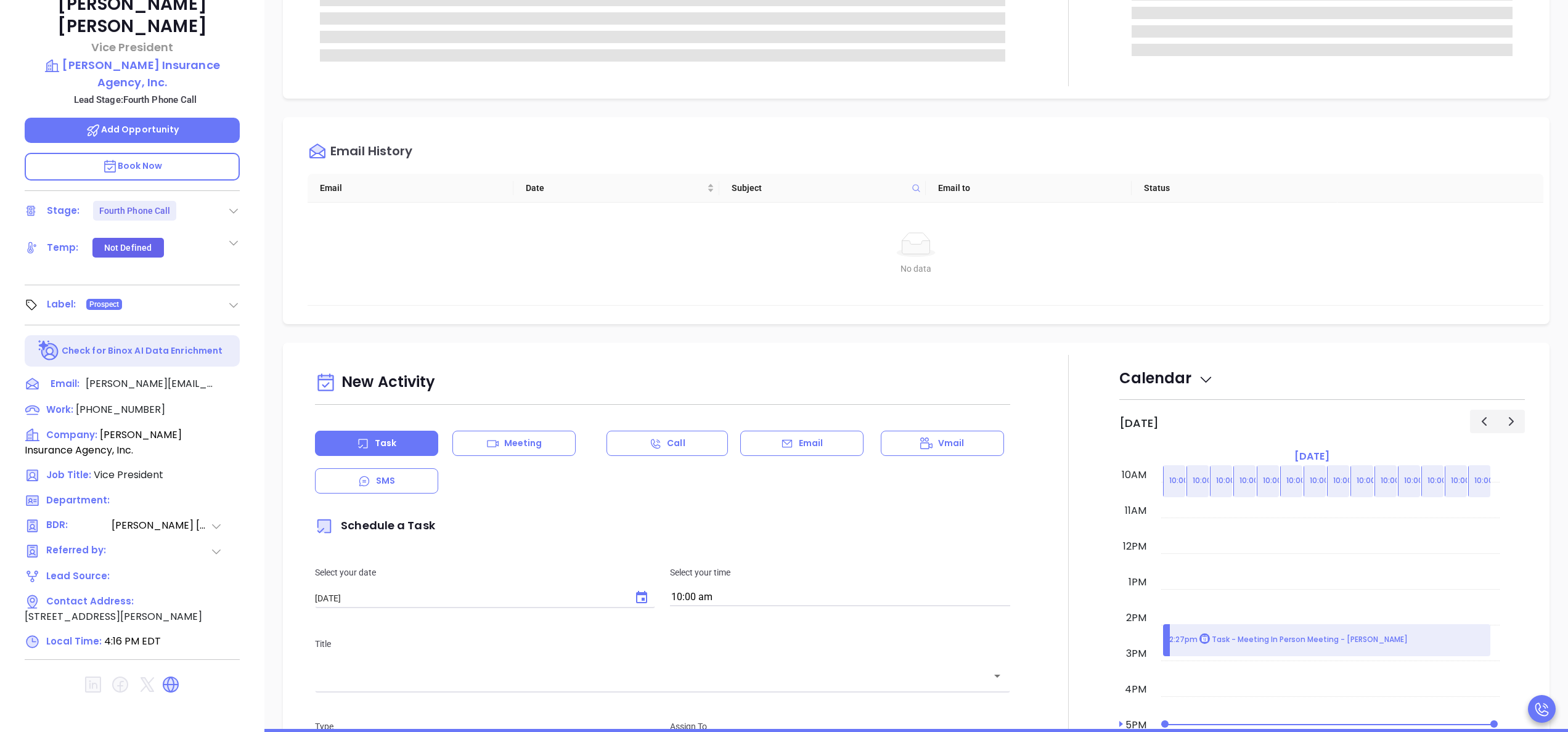
type input "Anabell Dominguez"
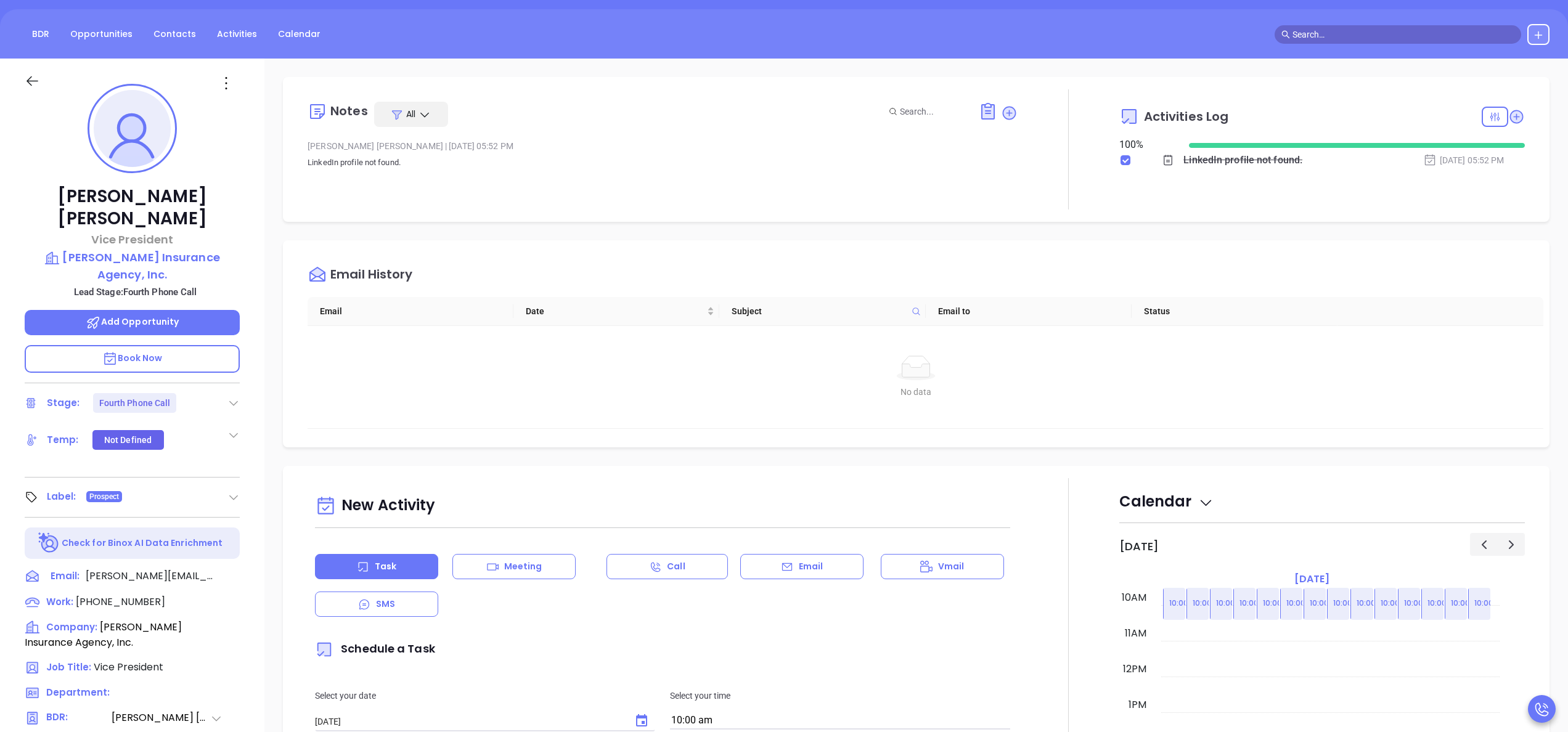
scroll to position [104, 0]
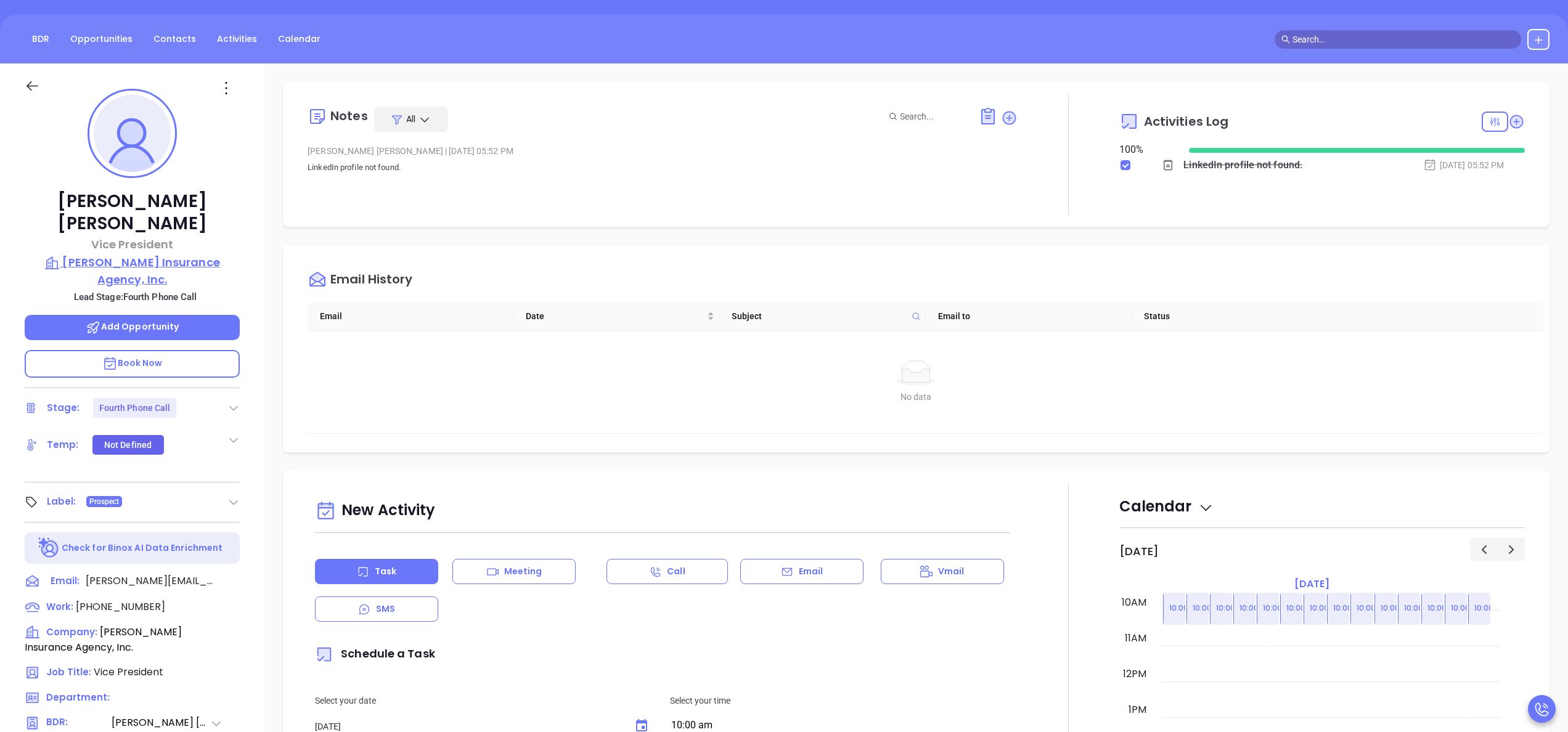
click at [177, 253] on p "Turrentine Insurance Agency, Inc." at bounding box center [132, 270] width 215 height 34
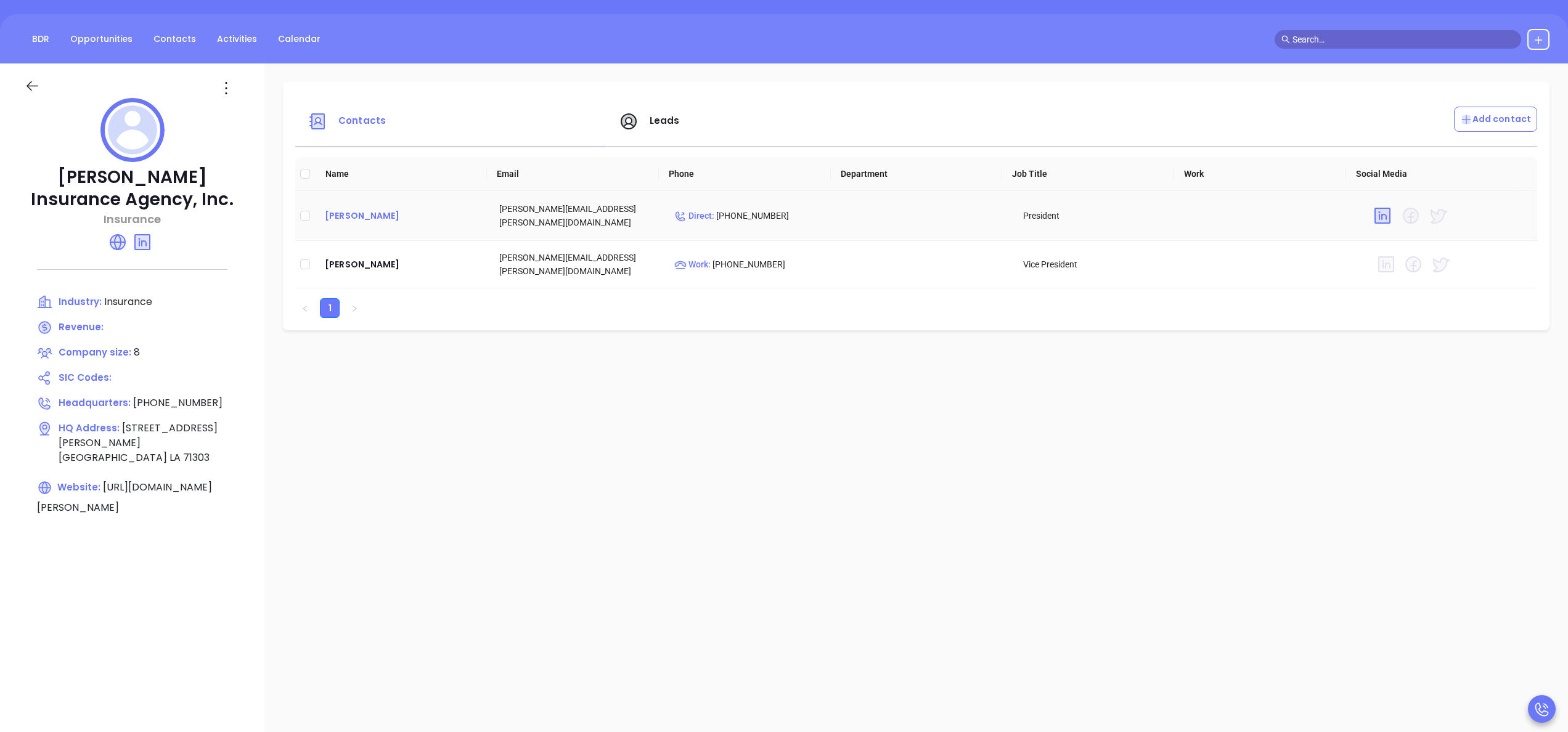
click at [353, 213] on div "Rusty Turrentine" at bounding box center [402, 216] width 154 height 15
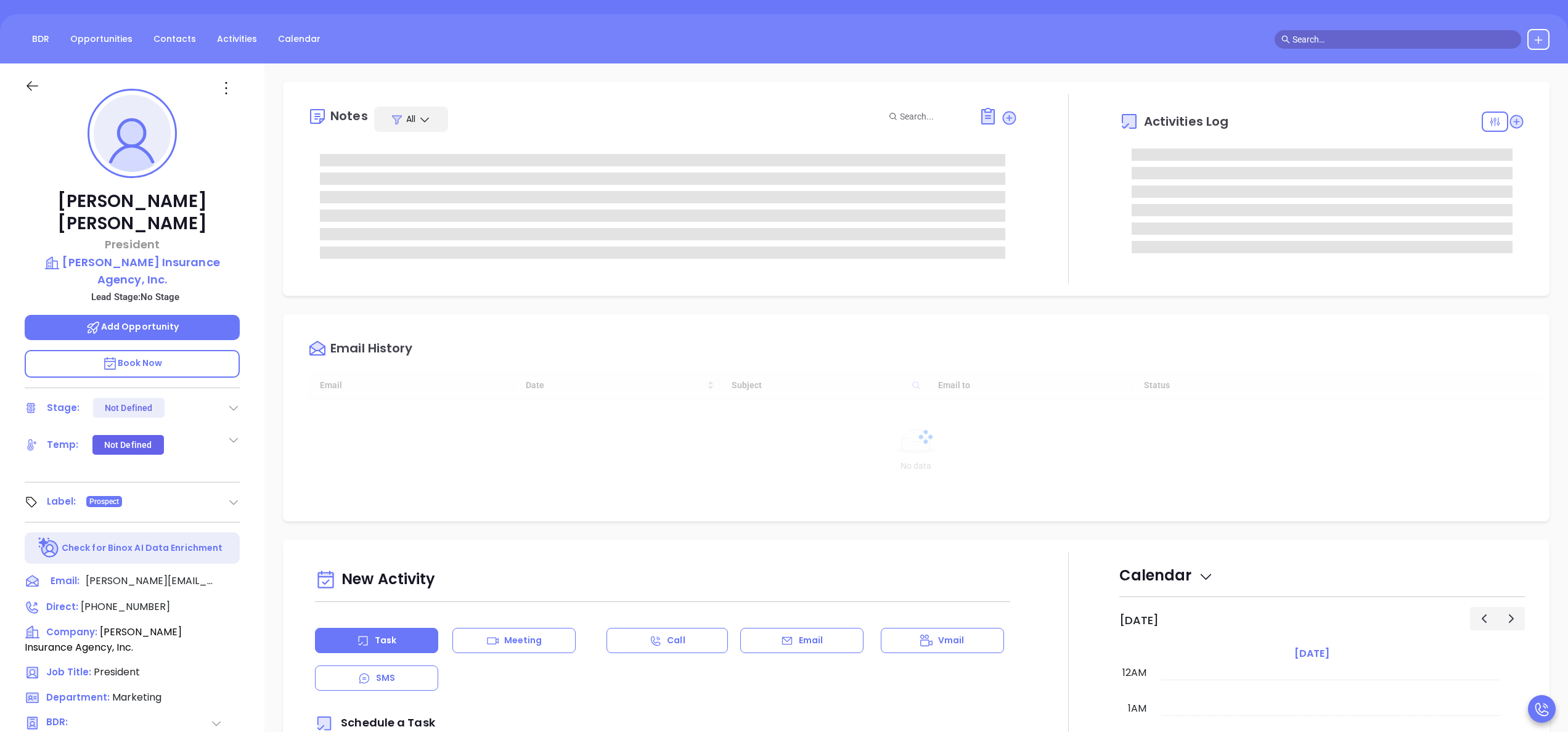
type input "09/23/2025"
type input "Anabell Dominguez"
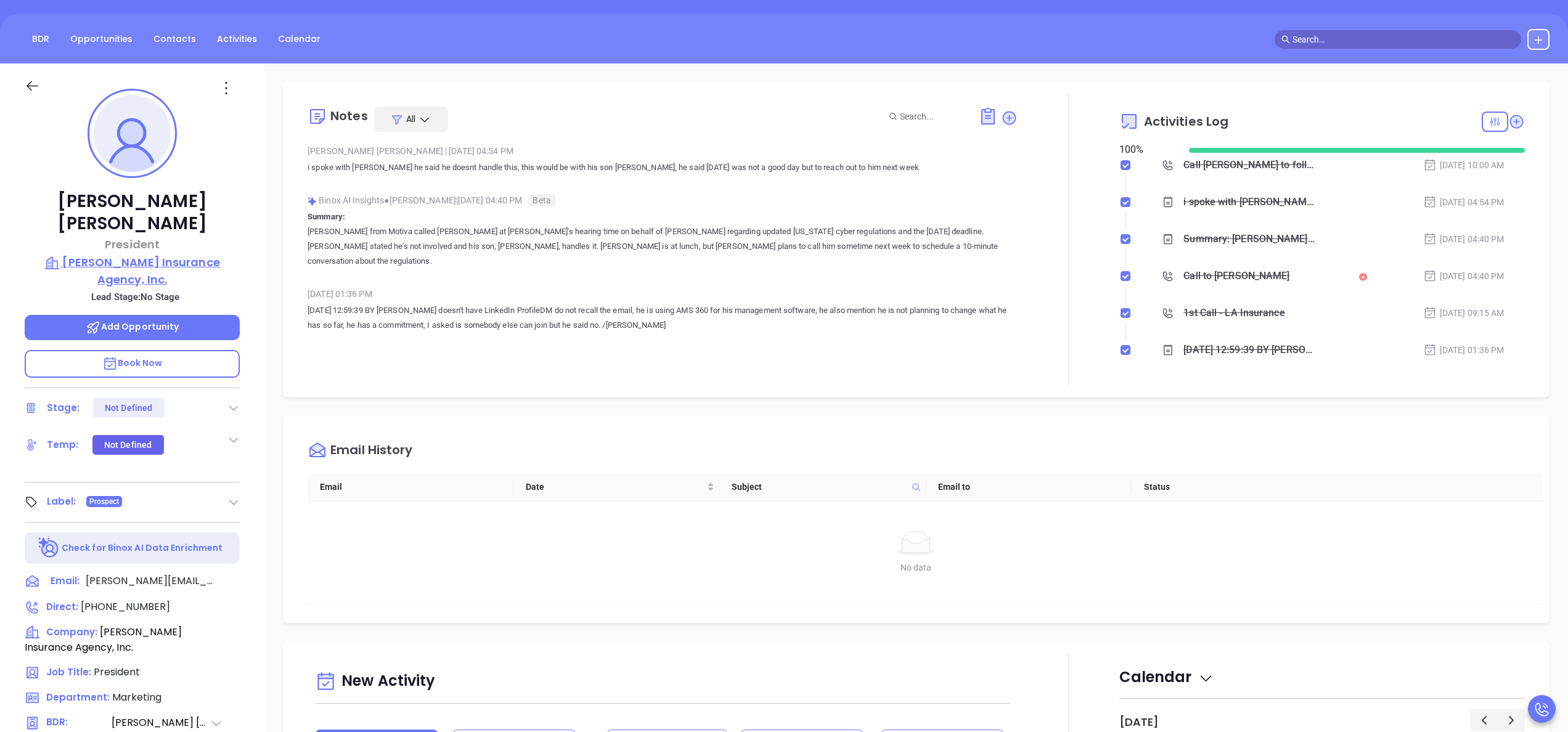
click at [185, 253] on p "Turrentine Insurance Agency, Inc." at bounding box center [132, 270] width 215 height 34
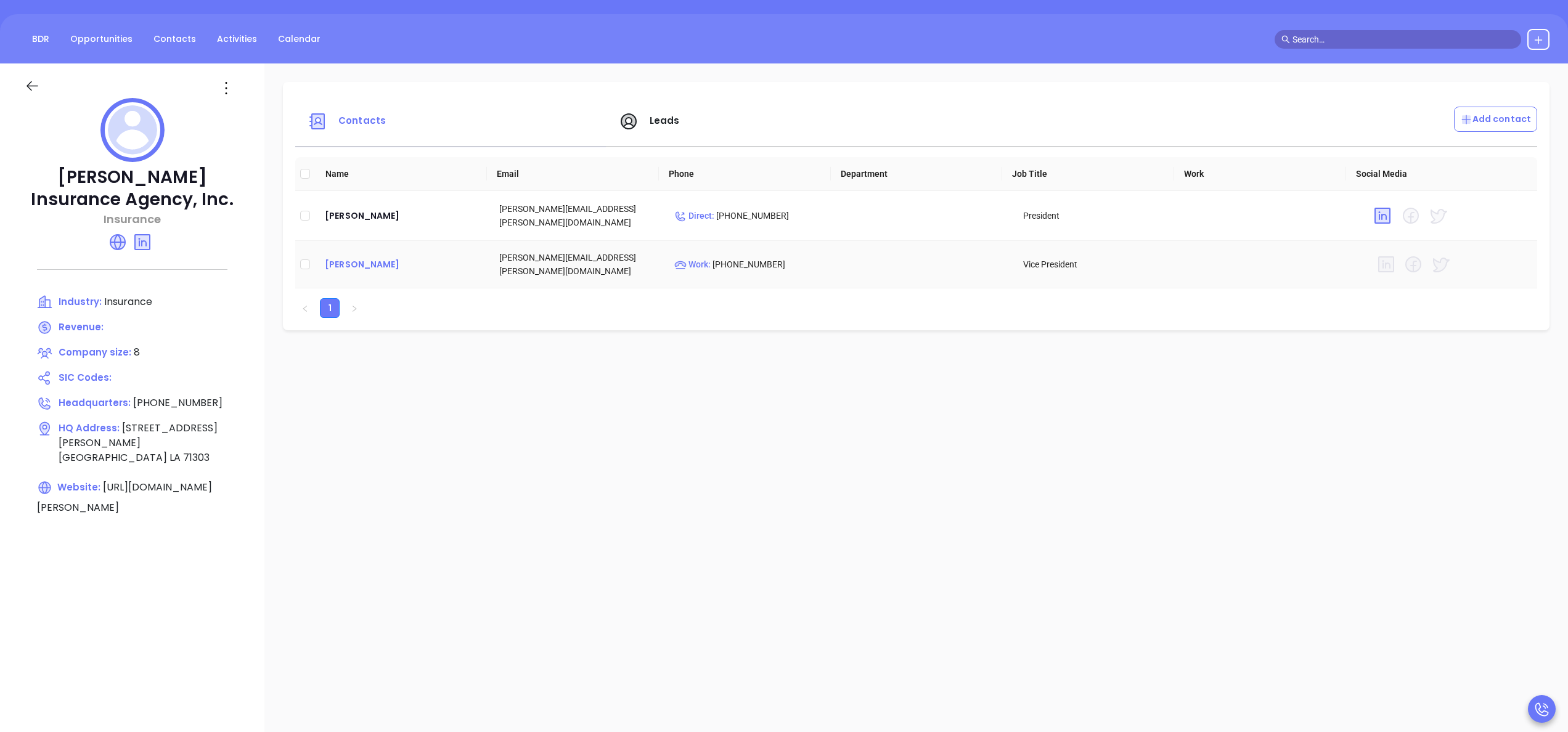
click at [359, 264] on div "Russ Turrentine" at bounding box center [402, 264] width 154 height 15
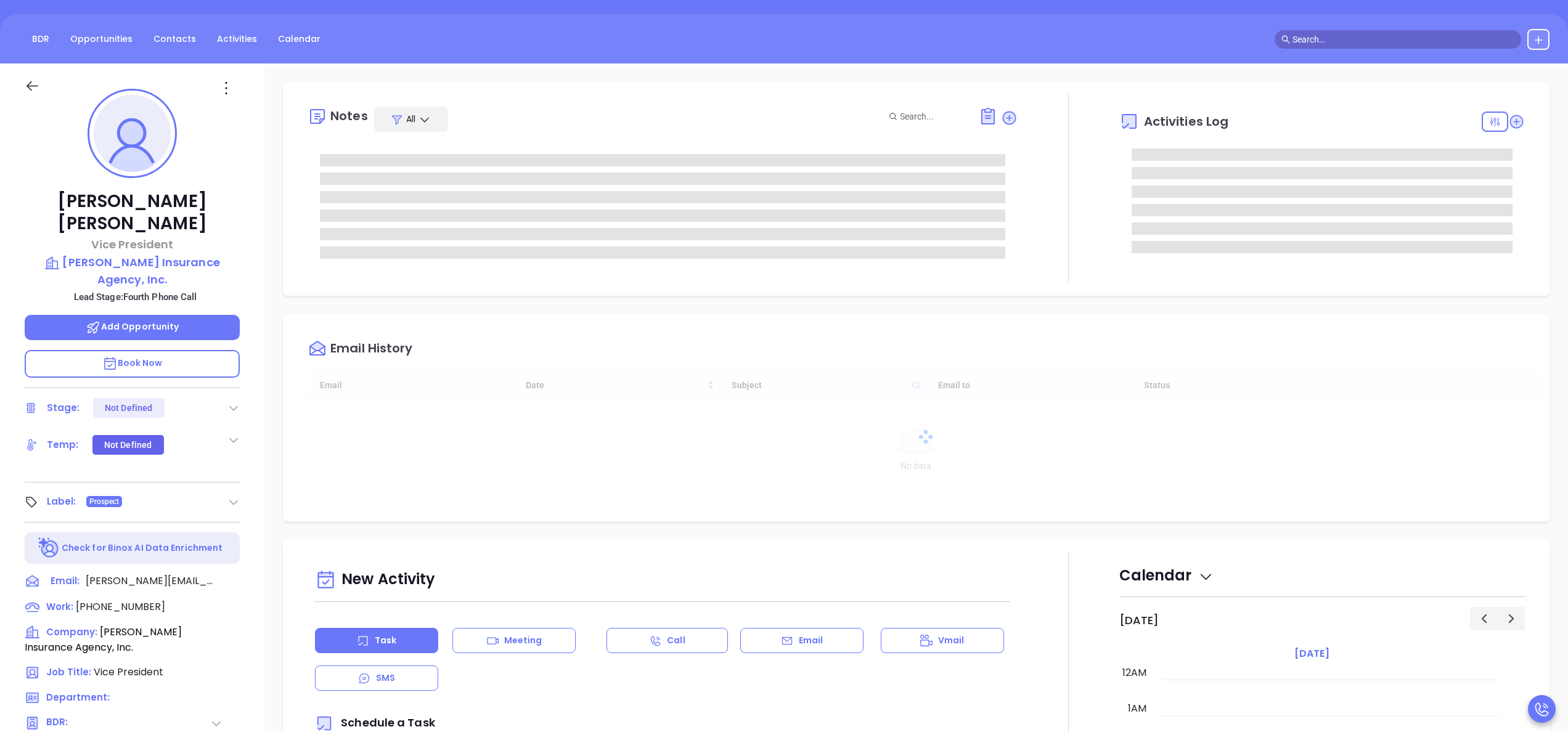
type input "09/23/2025"
type input "[PERSON_NAME]"
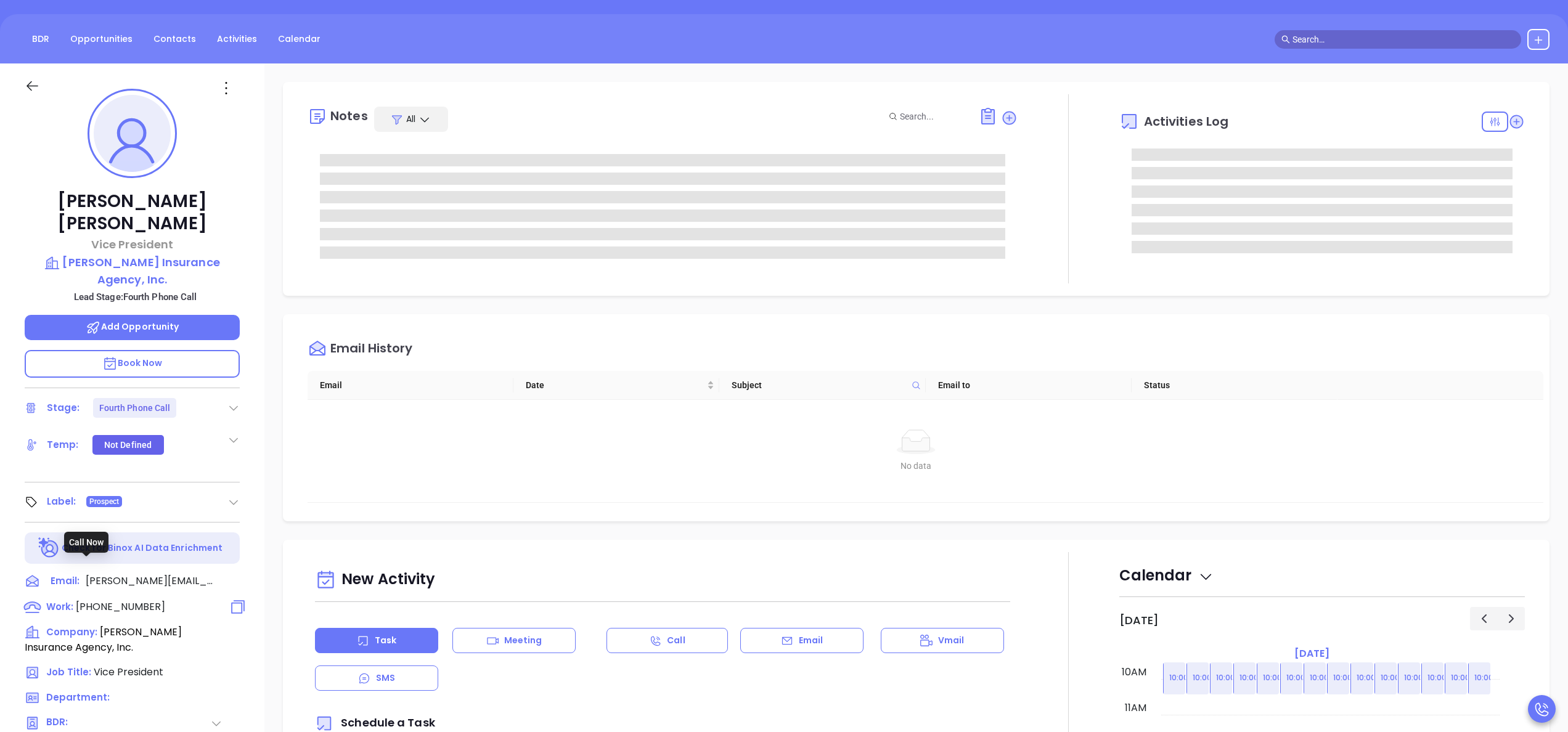
click at [125, 599] on span "(318) 445-3515" at bounding box center [120, 606] width 90 height 14
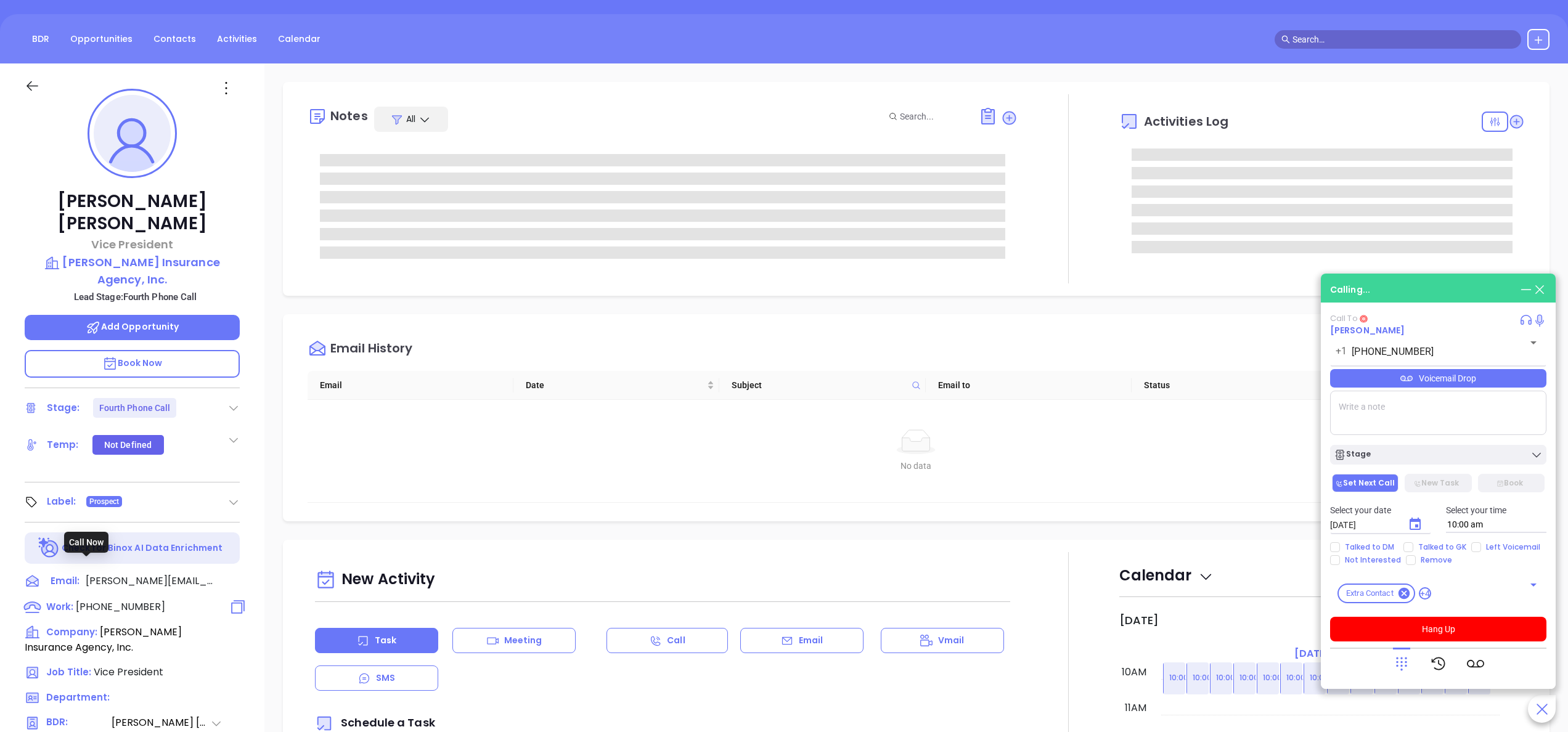
type input "(318) 445-3515"
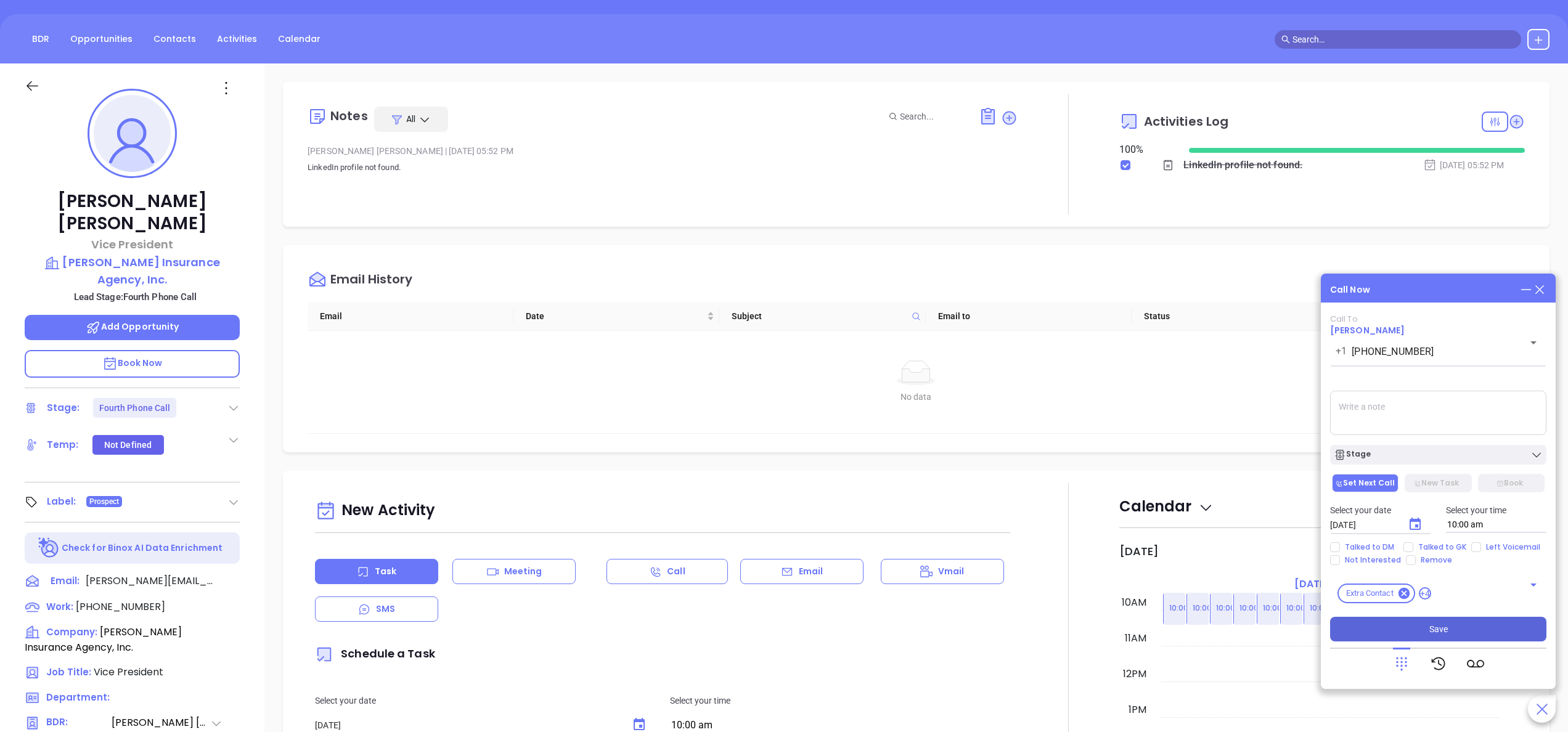
click at [1446, 624] on span "Save" at bounding box center [1438, 629] width 18 height 13
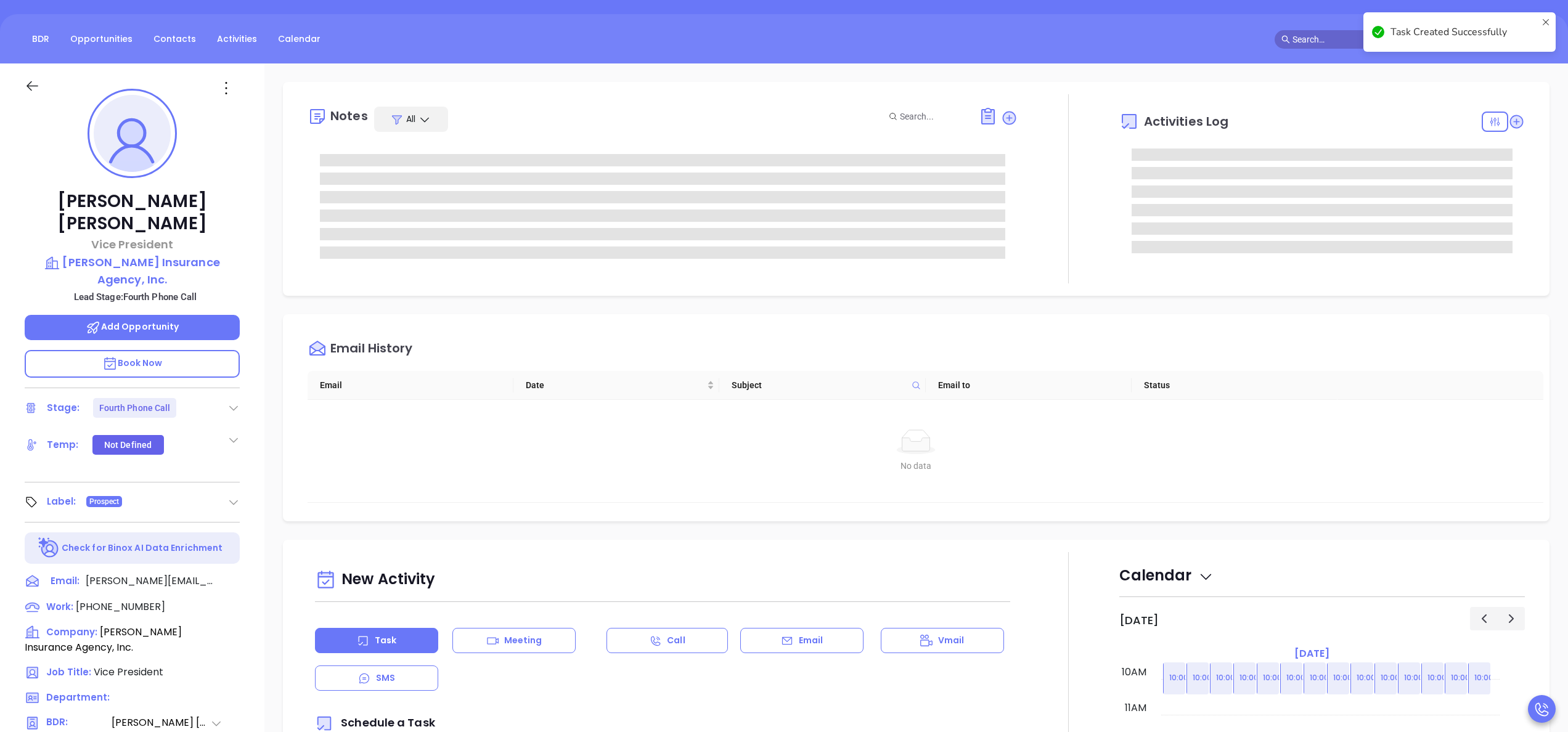
click at [260, 431] on div "Russ Turrentine Vice President Turrentine Insurance Agency, Inc. Lead Stage: Fo…" at bounding box center [132, 520] width 264 height 915
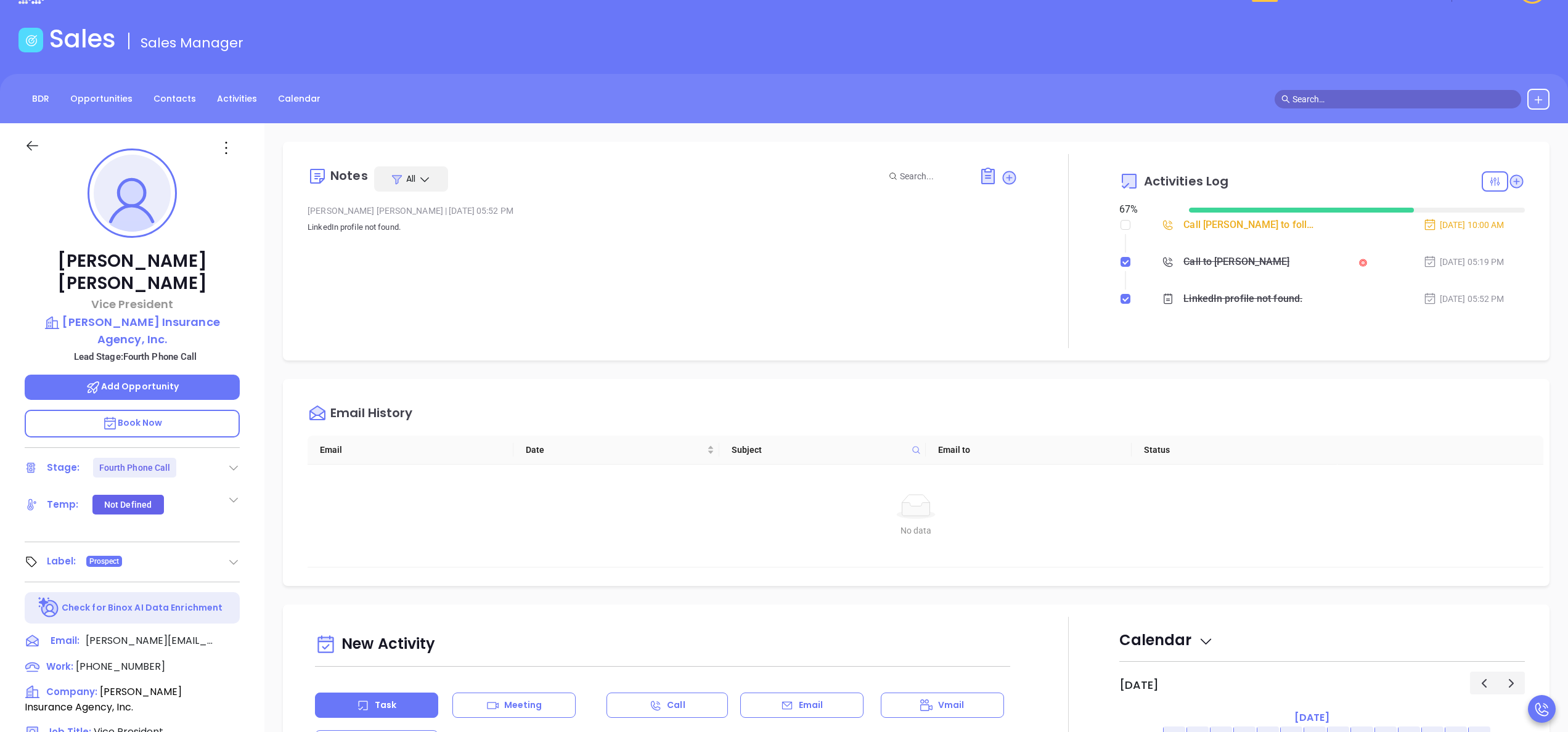
scroll to position [6, 0]
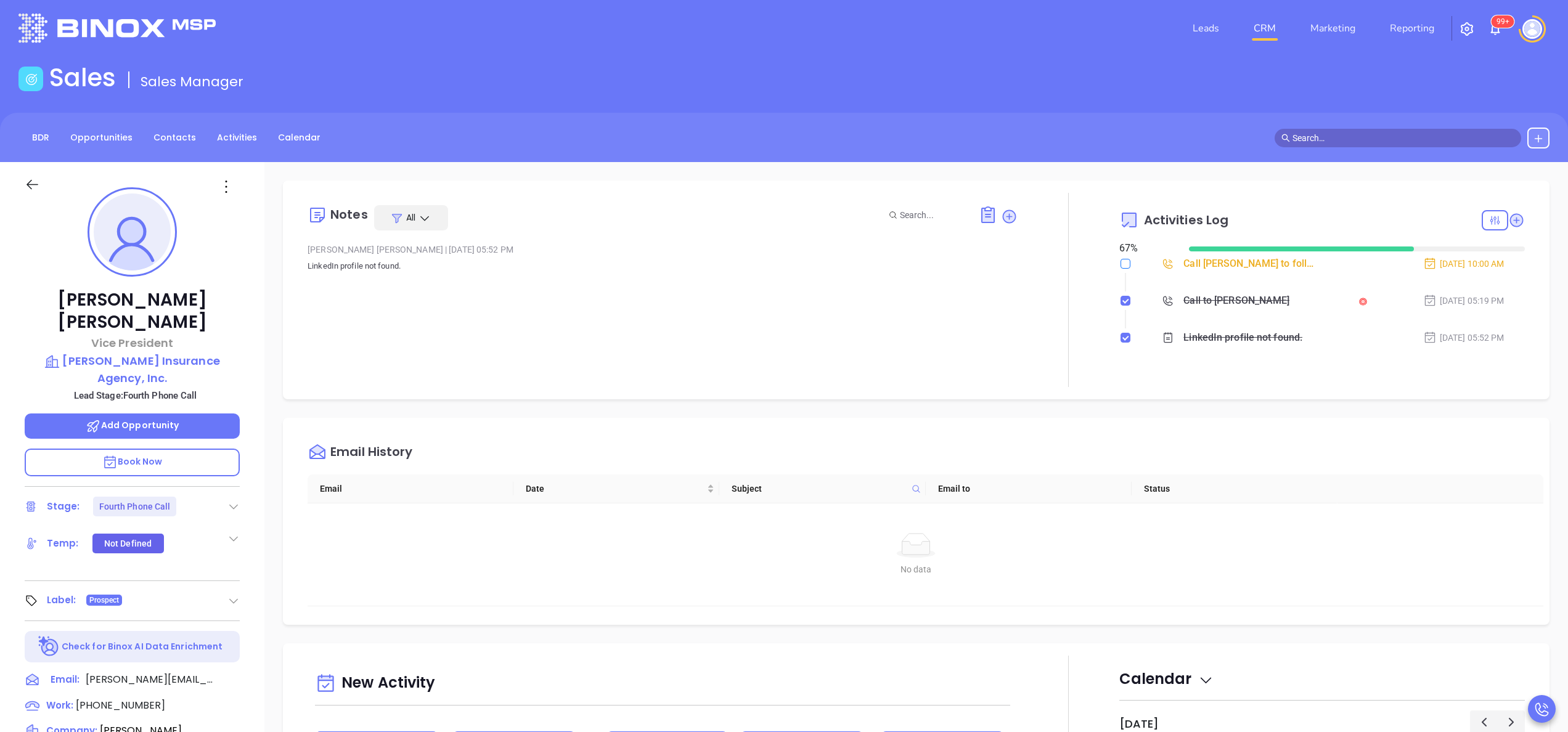
click at [1120, 264] on input "checkbox" at bounding box center [1125, 264] width 10 height 10
checkbox input "true"
click at [235, 500] on icon at bounding box center [233, 506] width 12 height 12
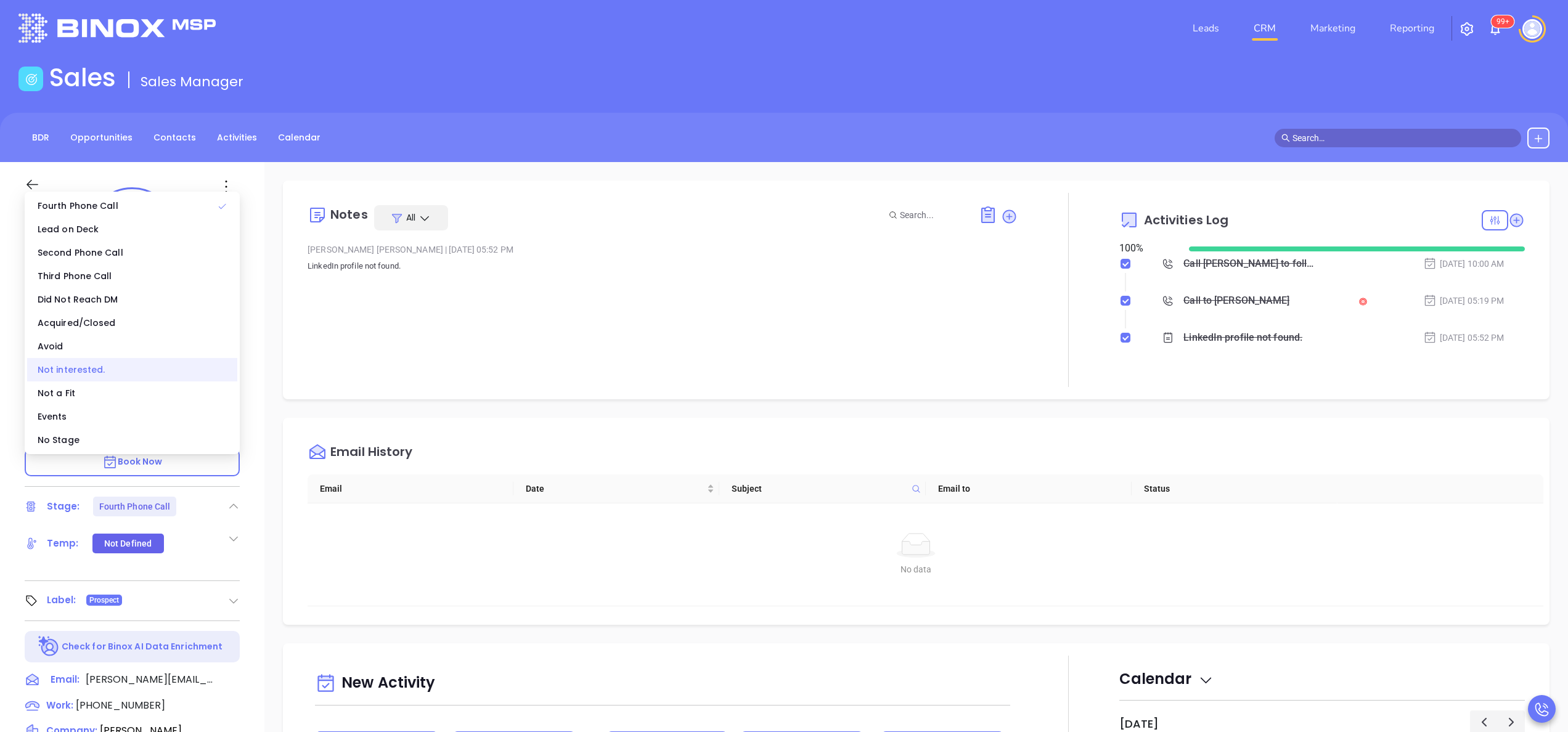
click at [103, 363] on div "Not interested." at bounding box center [132, 369] width 210 height 24
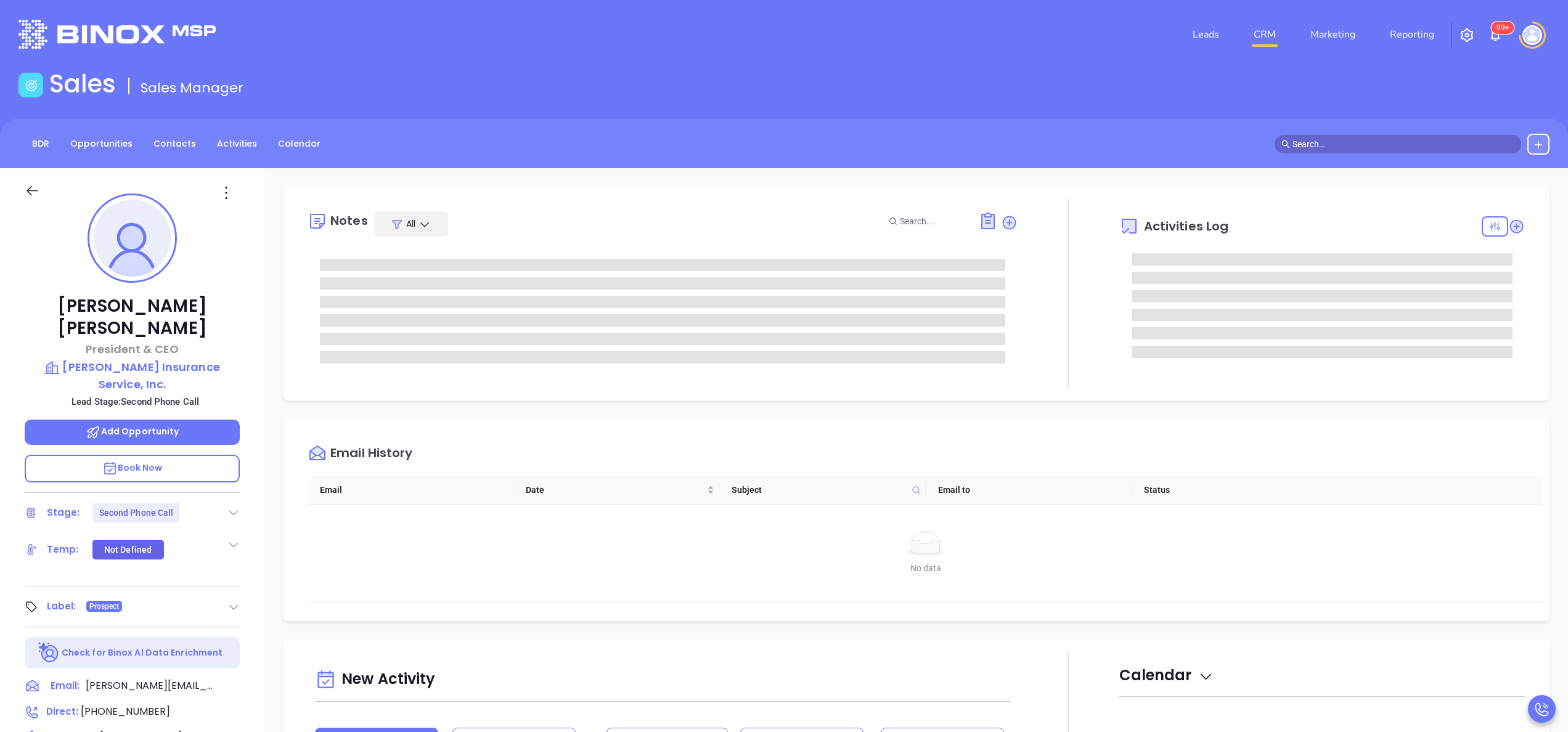
type input "[PERSON_NAME]"
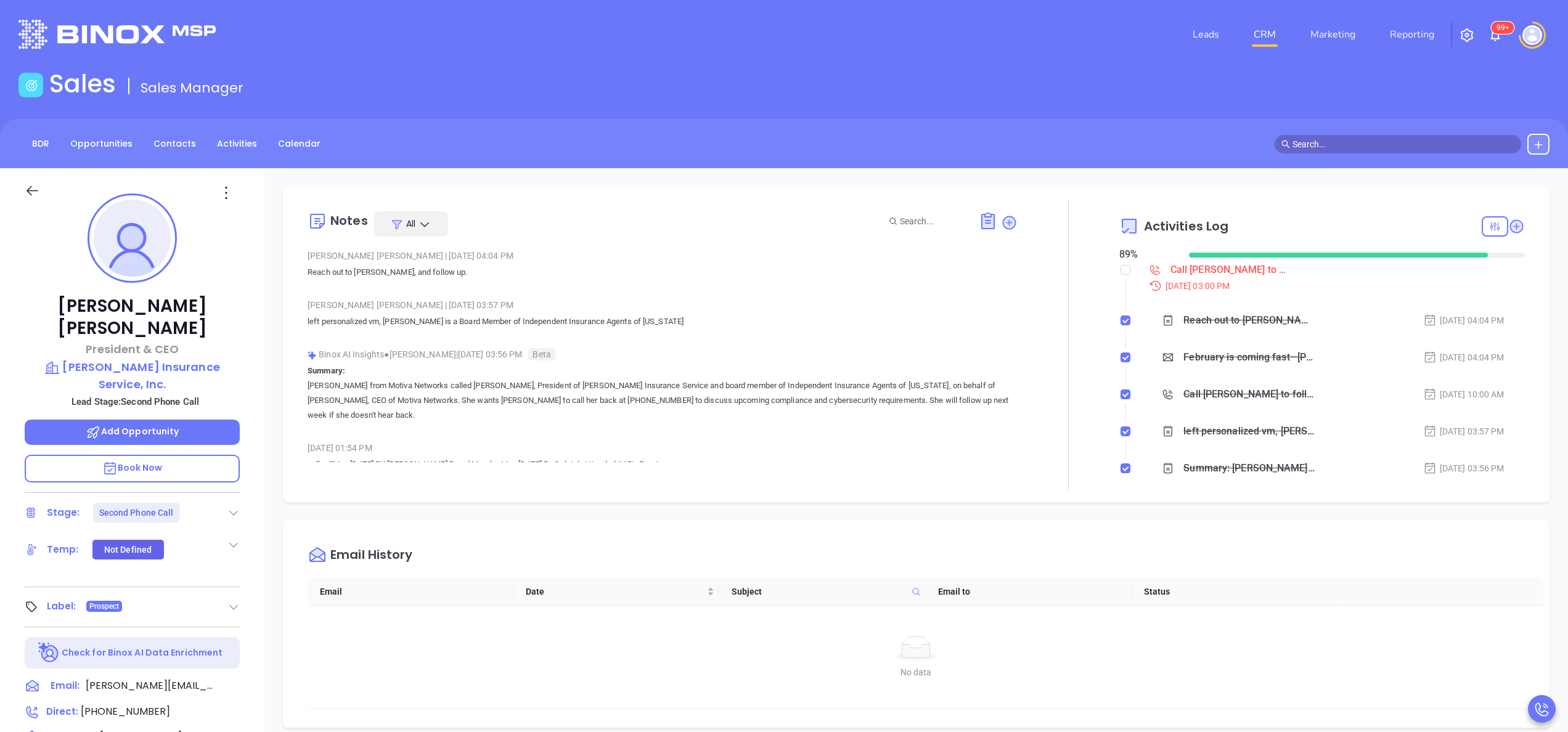
scroll to position [358, 0]
click at [1060, 396] on div at bounding box center [1068, 344] width 102 height 291
click at [622, 334] on div "[PERSON_NAME] | [DATE] 03:57 PM left personalized vm, [PERSON_NAME] is a Board …" at bounding box center [662, 317] width 710 height 43
click at [254, 332] on div "Ross Henry President & CEO Henry Insurance Service, Inc. Lead Stage: Second Pho…" at bounding box center [132, 625] width 264 height 915
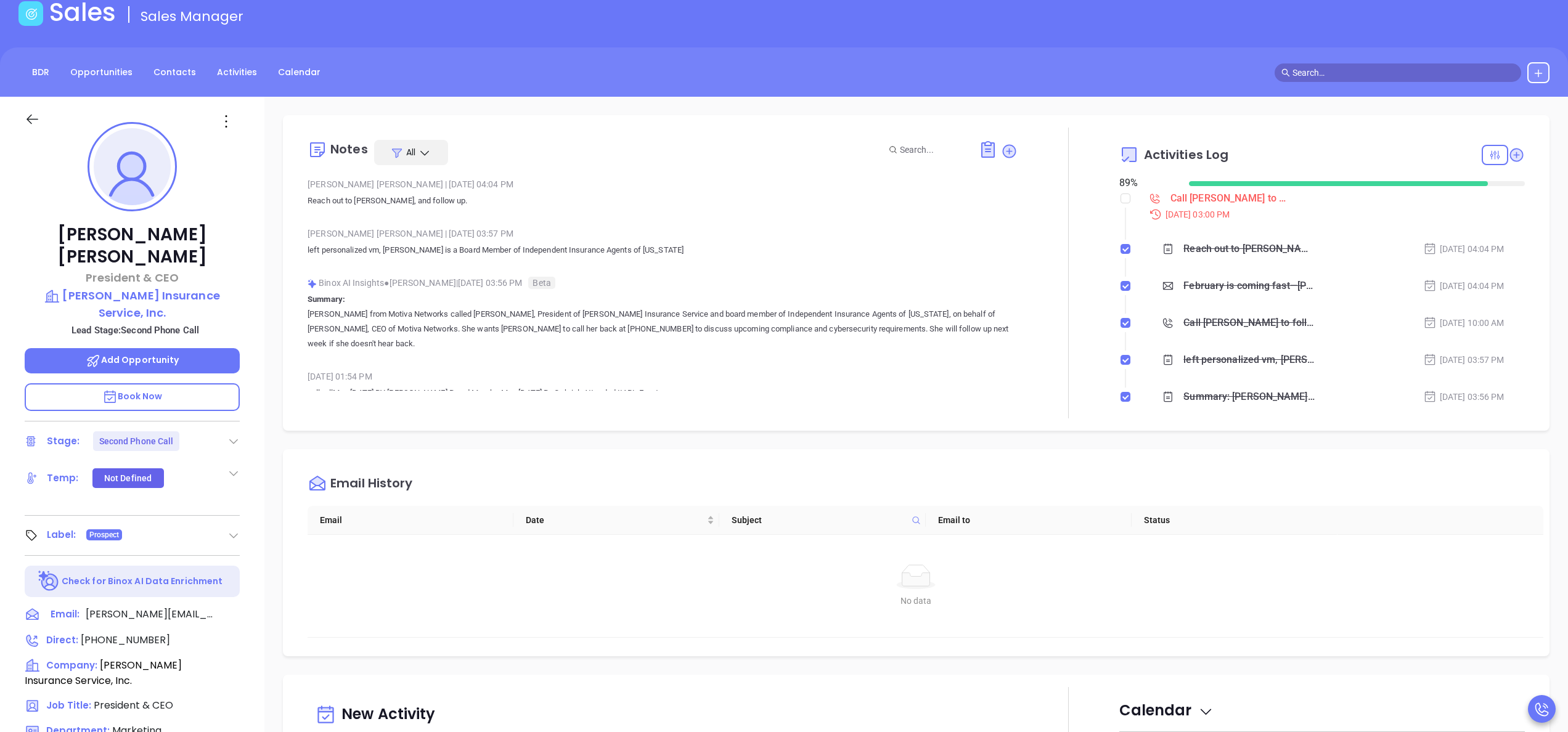
scroll to position [49, 0]
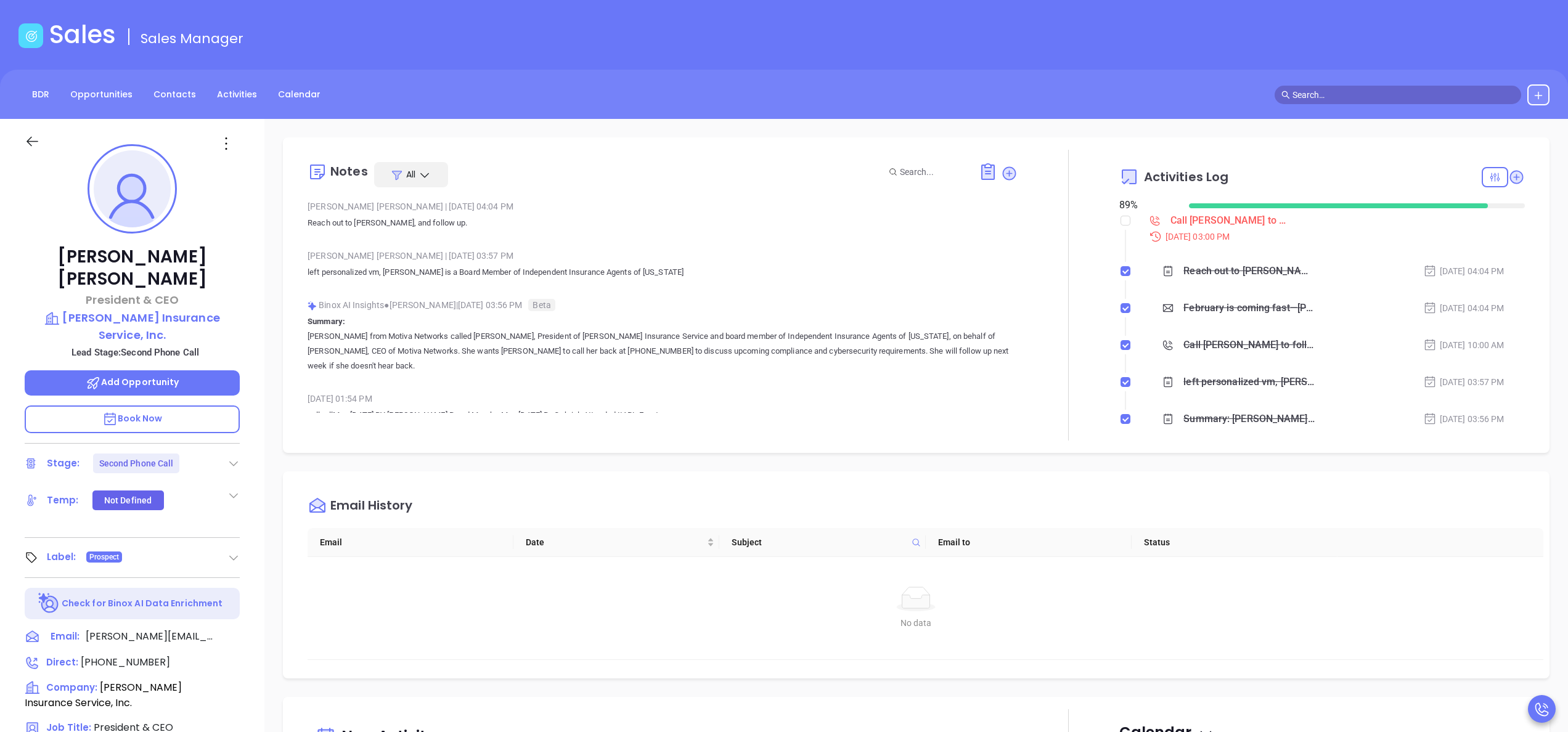
click at [248, 289] on div "Ross Henry President & CEO Henry Insurance Service, Inc. Lead Stage: Second Pho…" at bounding box center [132, 576] width 264 height 915
click at [111, 654] on span "(225) 927-0451" at bounding box center [125, 661] width 90 height 14
type input "(225) 927-0451"
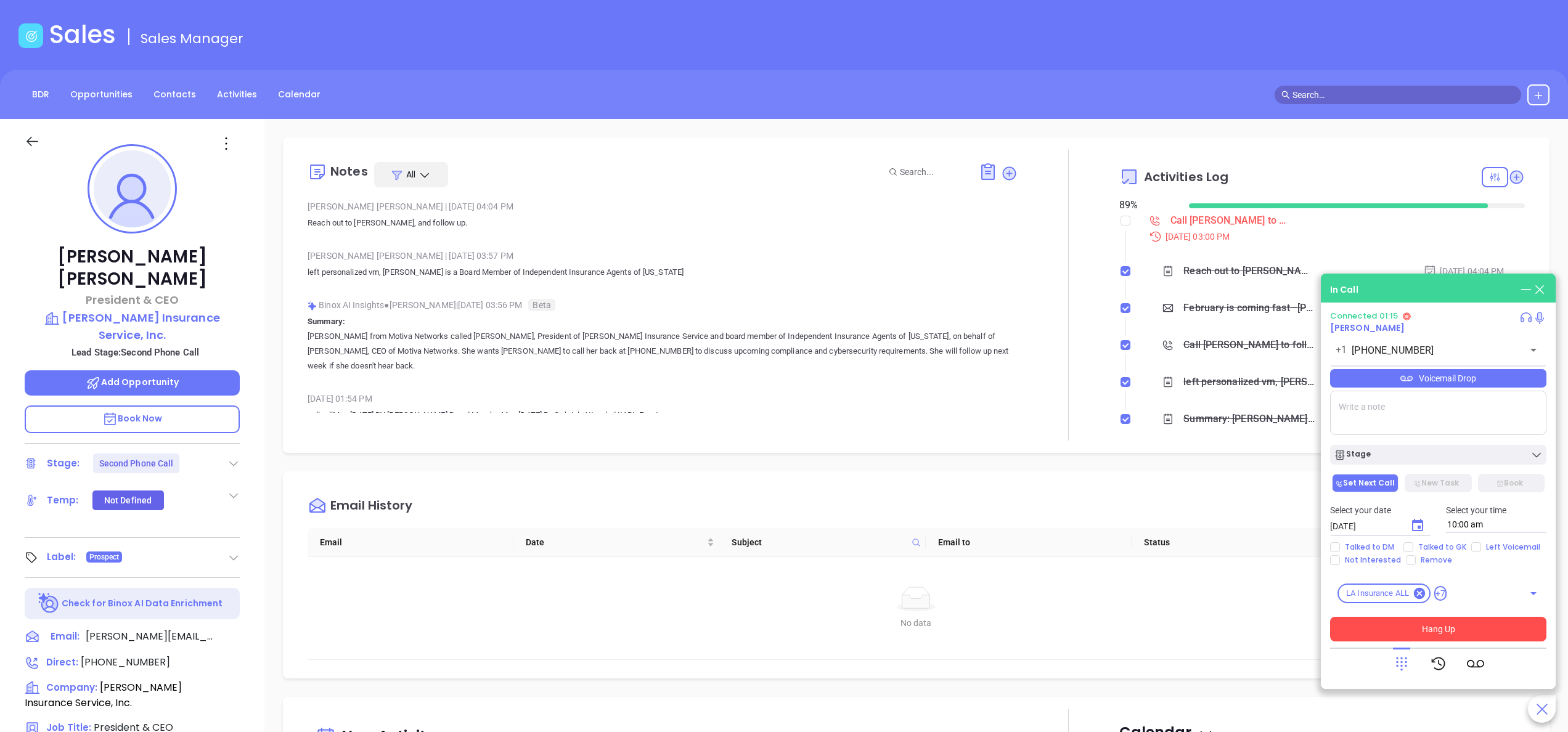
click at [1398, 624] on button "Hang Up" at bounding box center [1438, 629] width 216 height 25
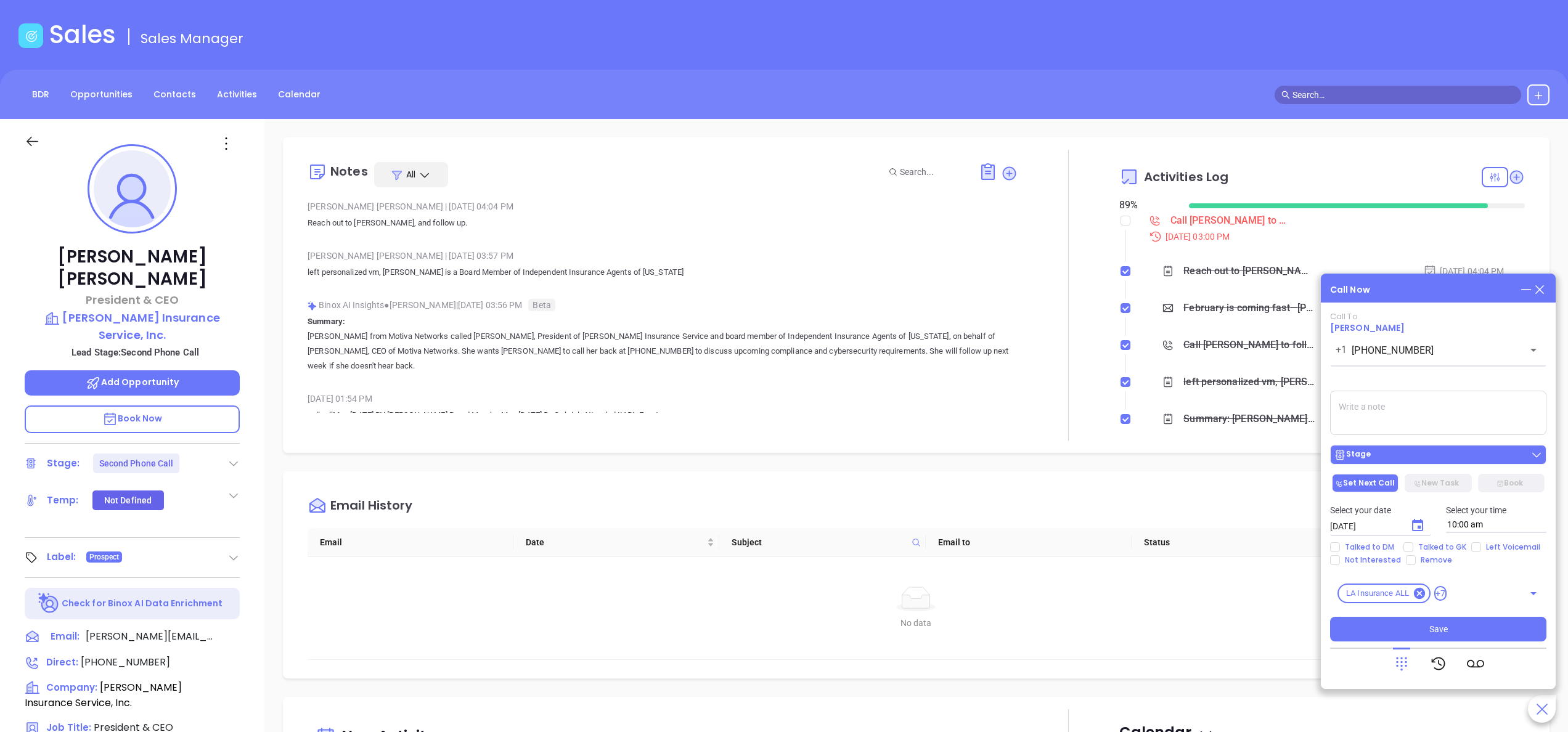
click at [1378, 458] on div "Stage" at bounding box center [1438, 454] width 209 height 12
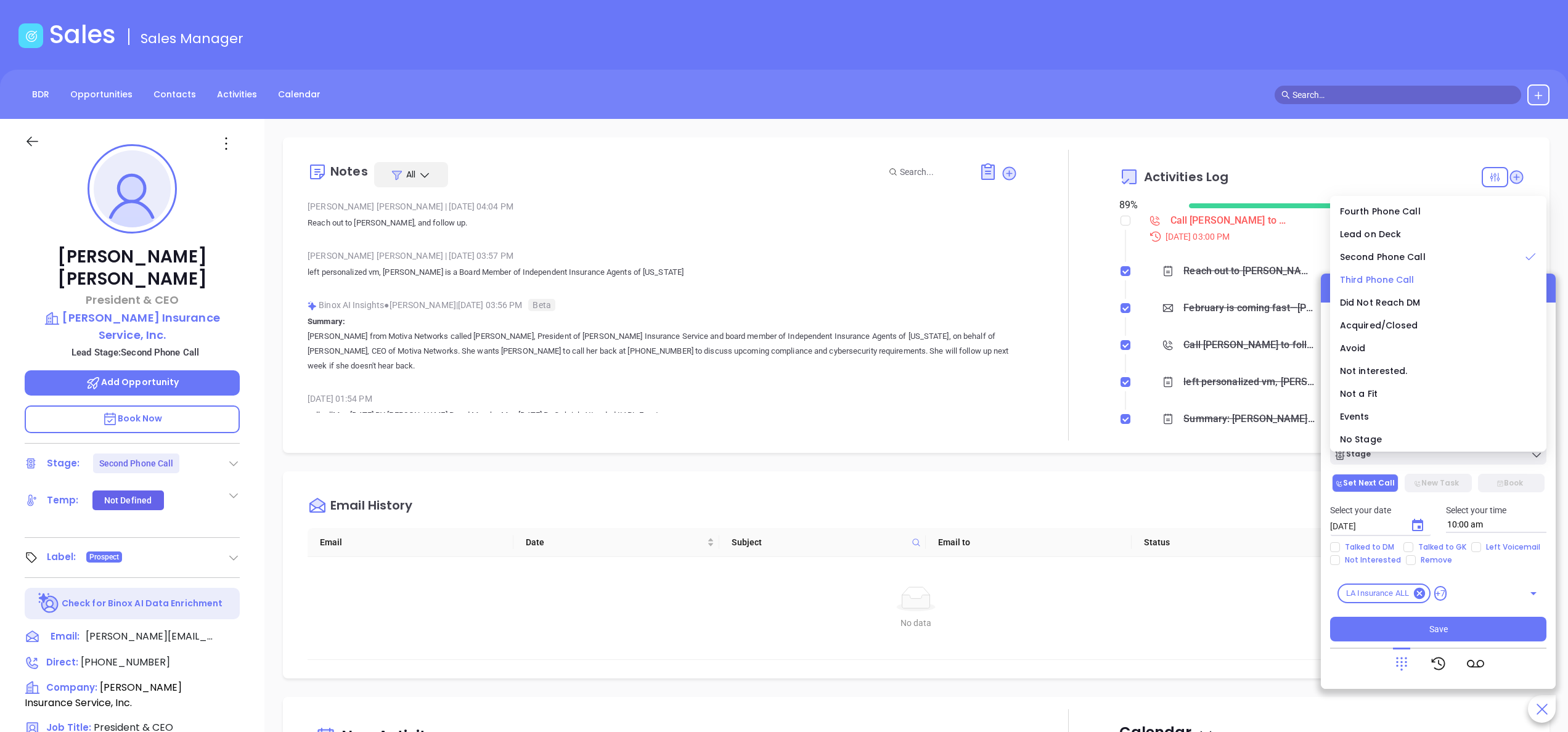
click at [1388, 274] on span "Third Phone Call" at bounding box center [1377, 280] width 75 height 12
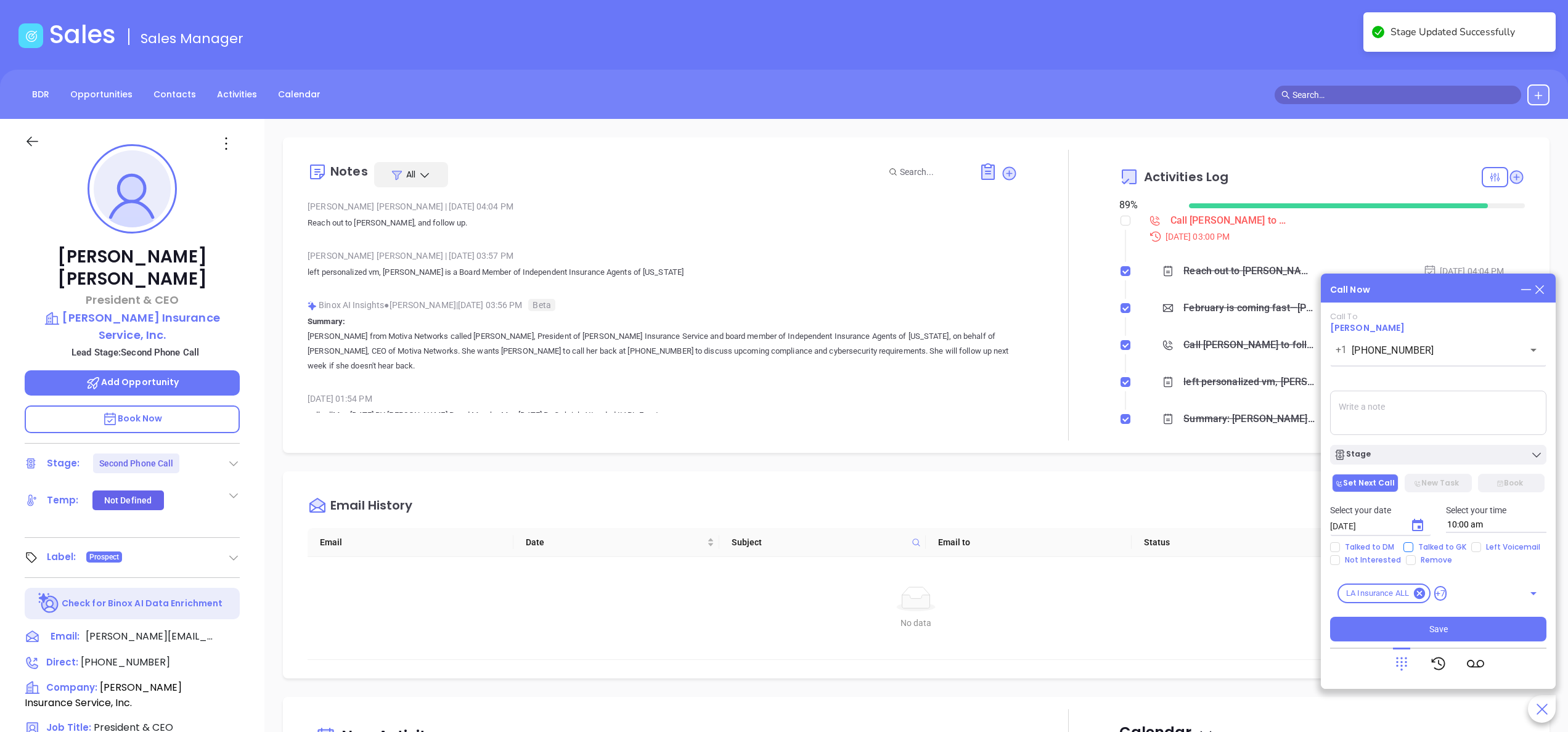
click at [1457, 545] on span "Talked to GK" at bounding box center [1442, 547] width 58 height 10
click at [1413, 545] on input "Talked to GK" at bounding box center [1408, 547] width 10 height 10
checkbox input "true"
click at [1499, 550] on span "Left Voicemail" at bounding box center [1513, 547] width 64 height 10
click at [1481, 550] on input "Left Voicemail" at bounding box center [1476, 547] width 10 height 10
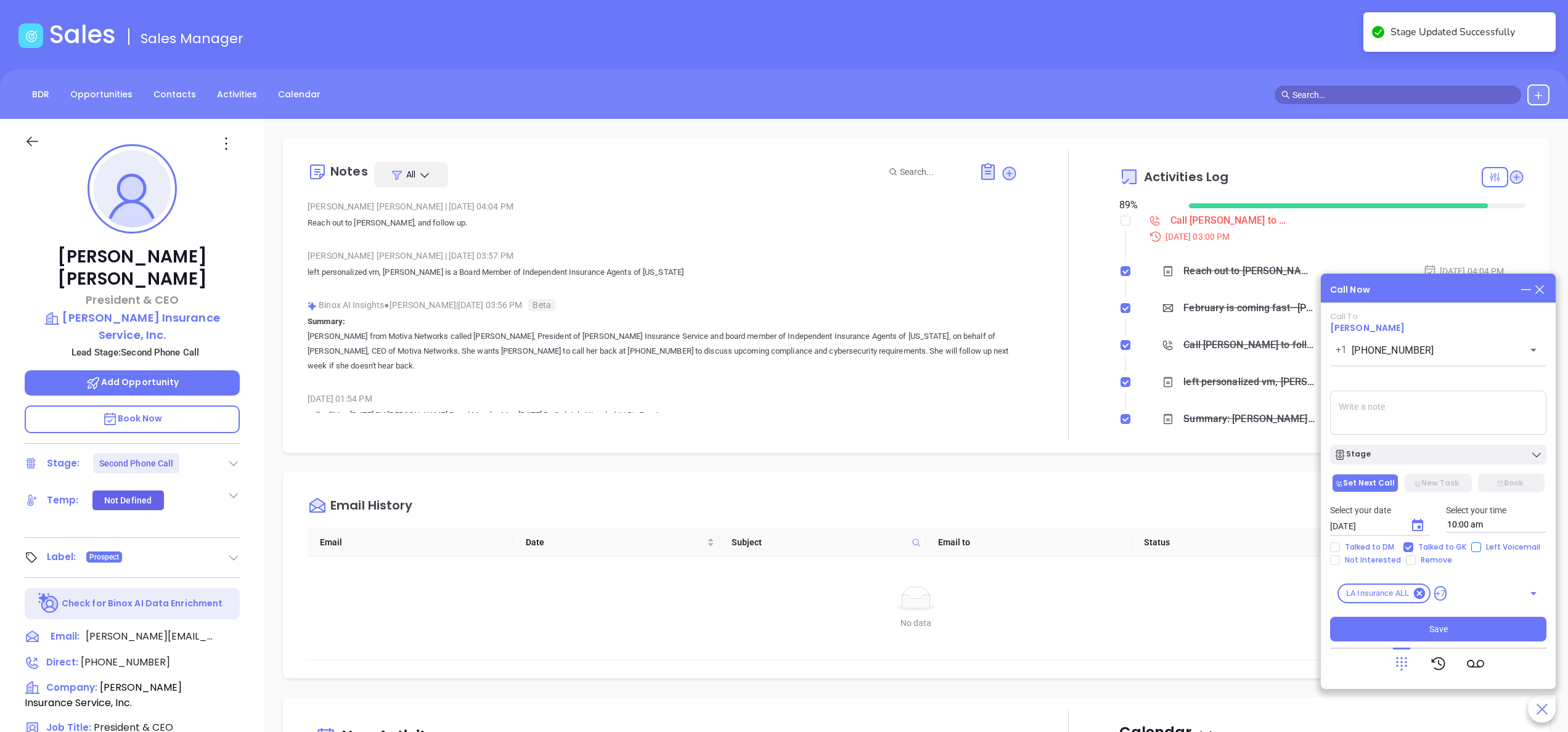
checkbox input "true"
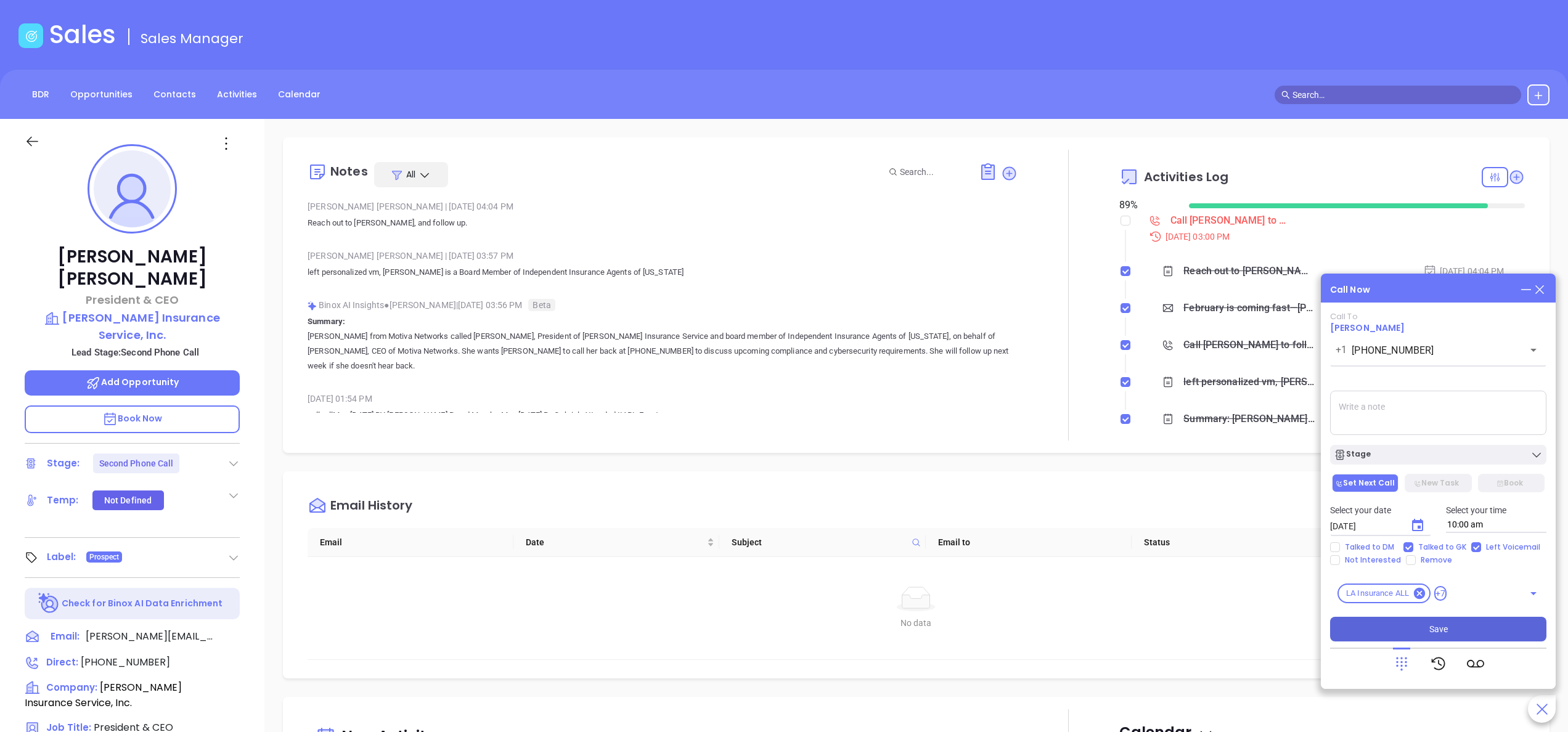
click at [1410, 624] on button "Save" at bounding box center [1438, 629] width 216 height 25
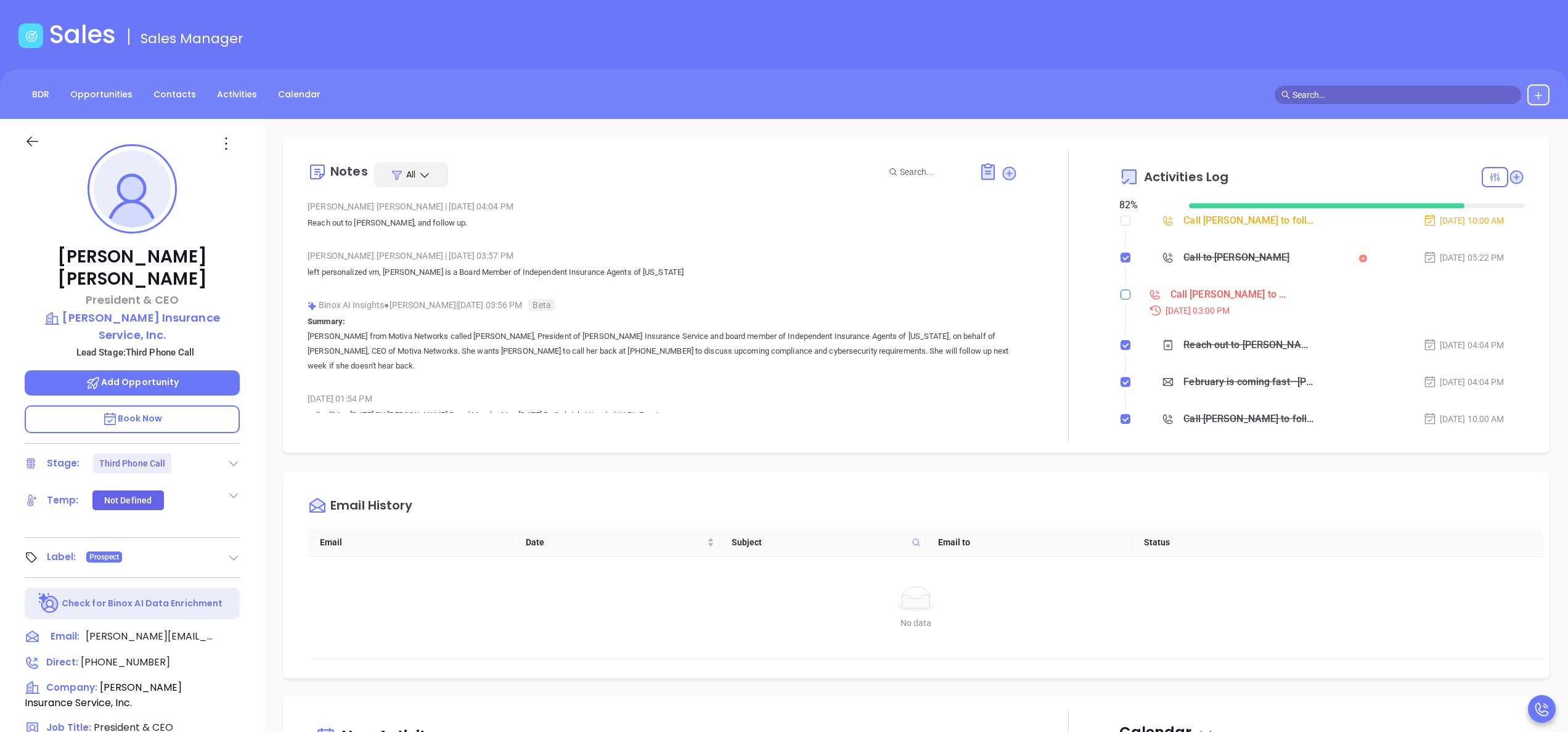
click at [1120, 298] on input "checkbox" at bounding box center [1125, 294] width 10 height 10
checkbox input "true"
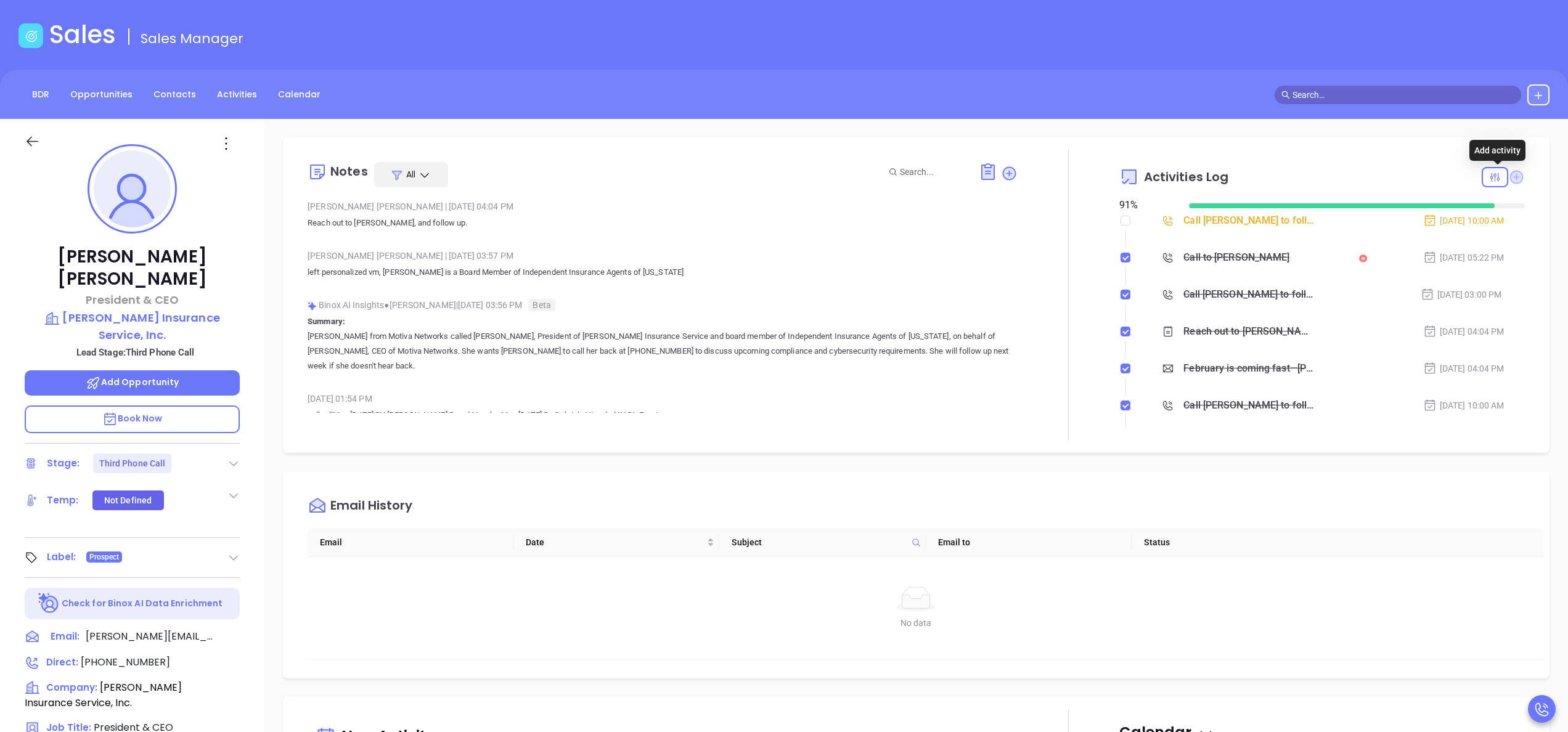
click at [1510, 176] on icon at bounding box center [1517, 177] width 13 height 13
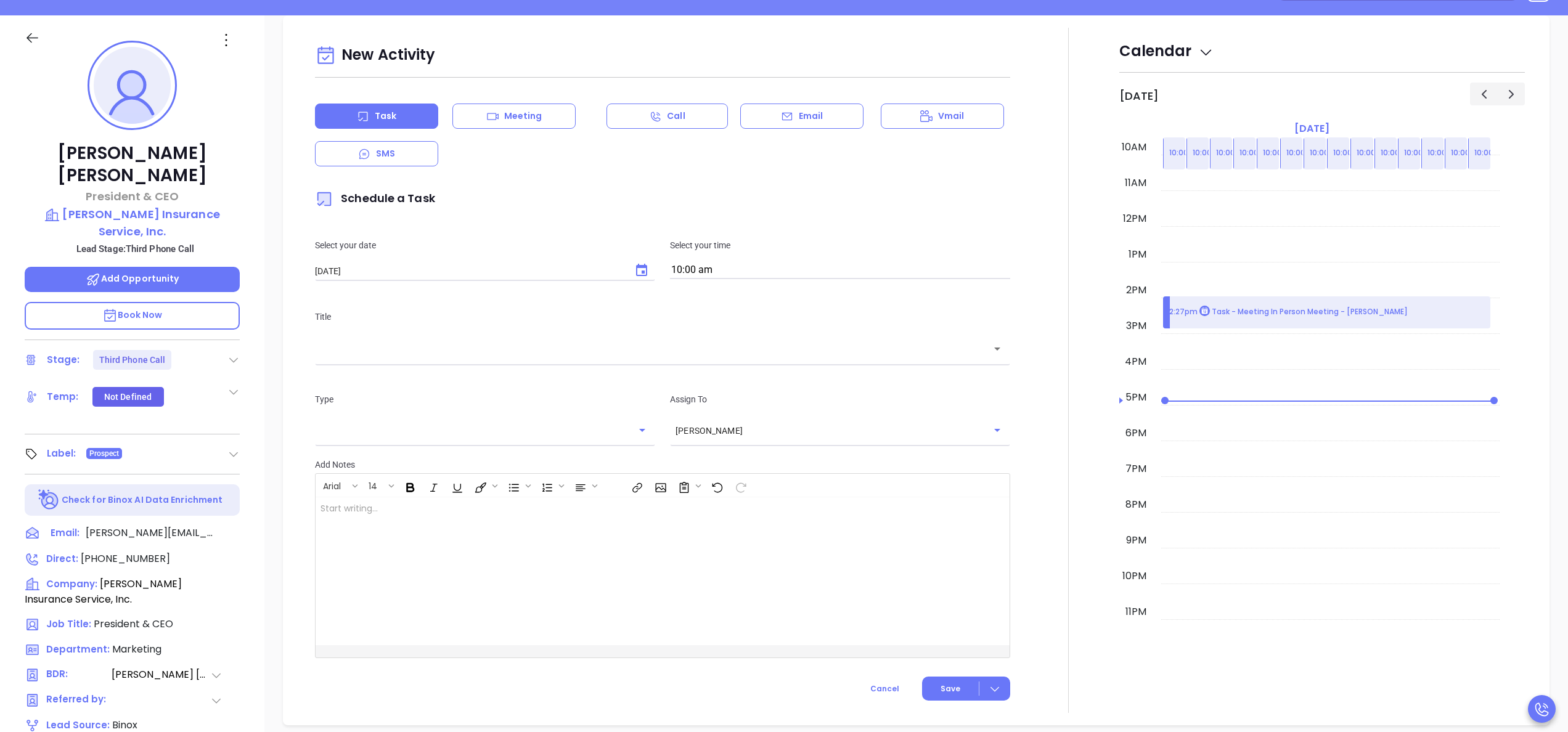
scroll to position [168, 0]
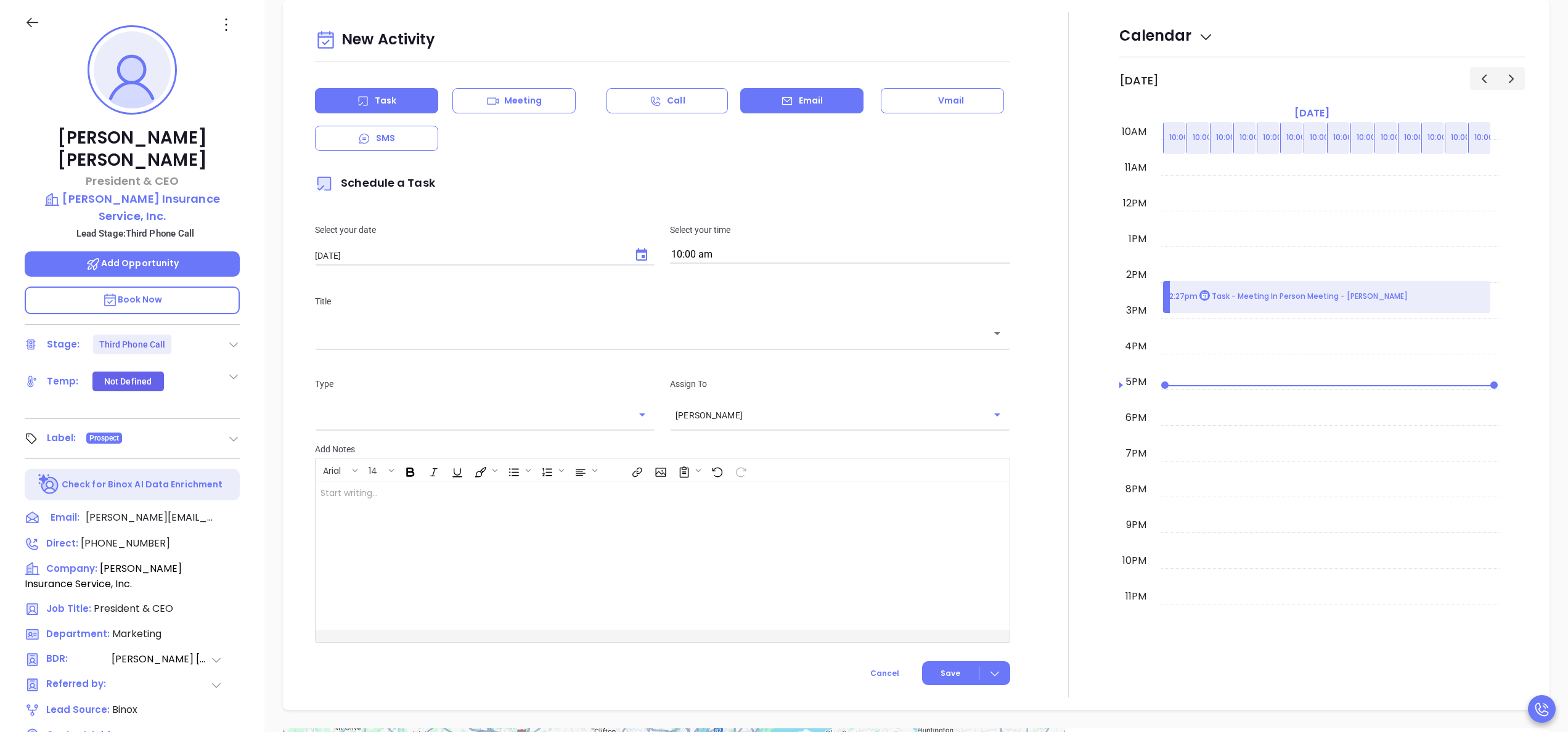
click at [770, 94] on div "Email" at bounding box center [801, 100] width 123 height 25
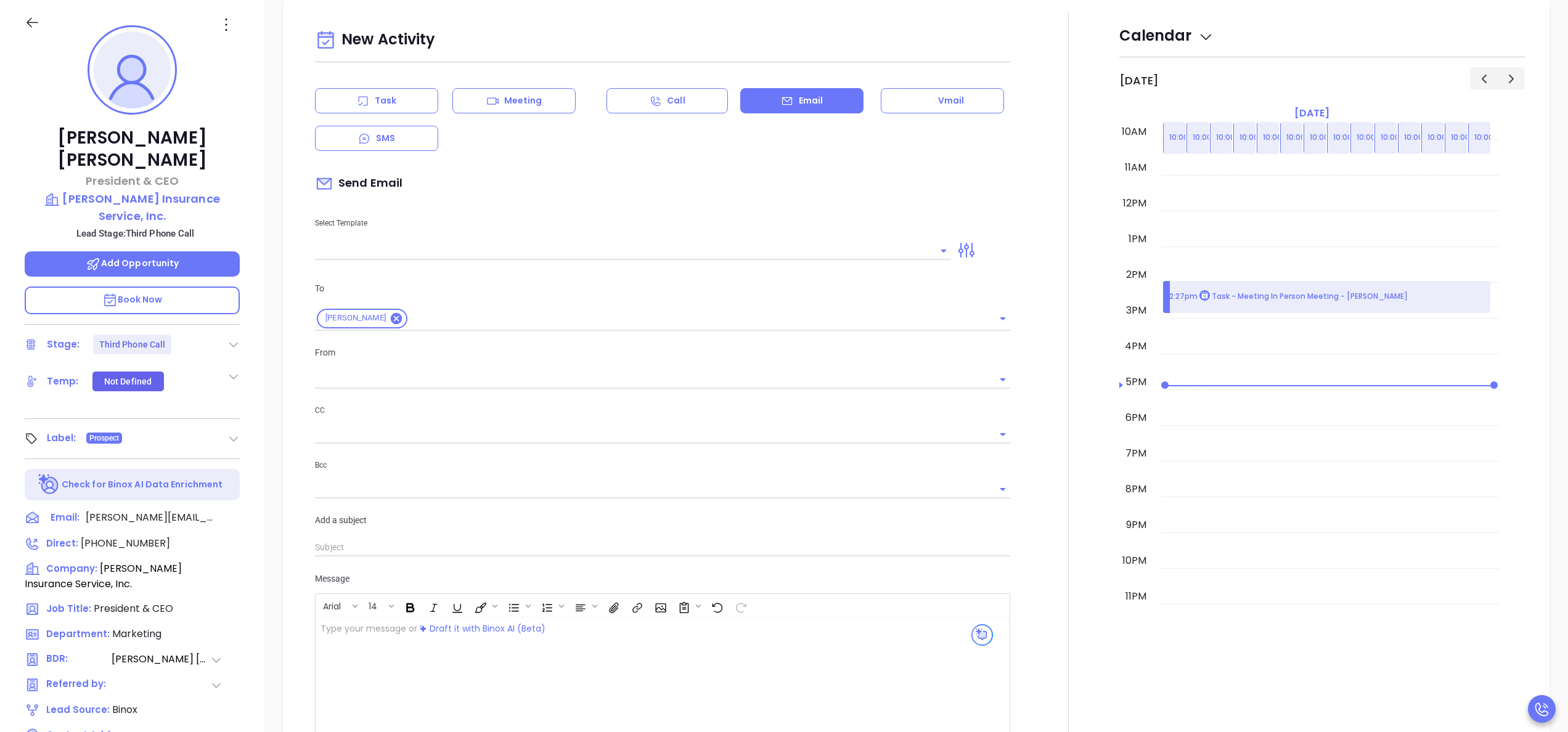
type input "Anabell Dominguez"
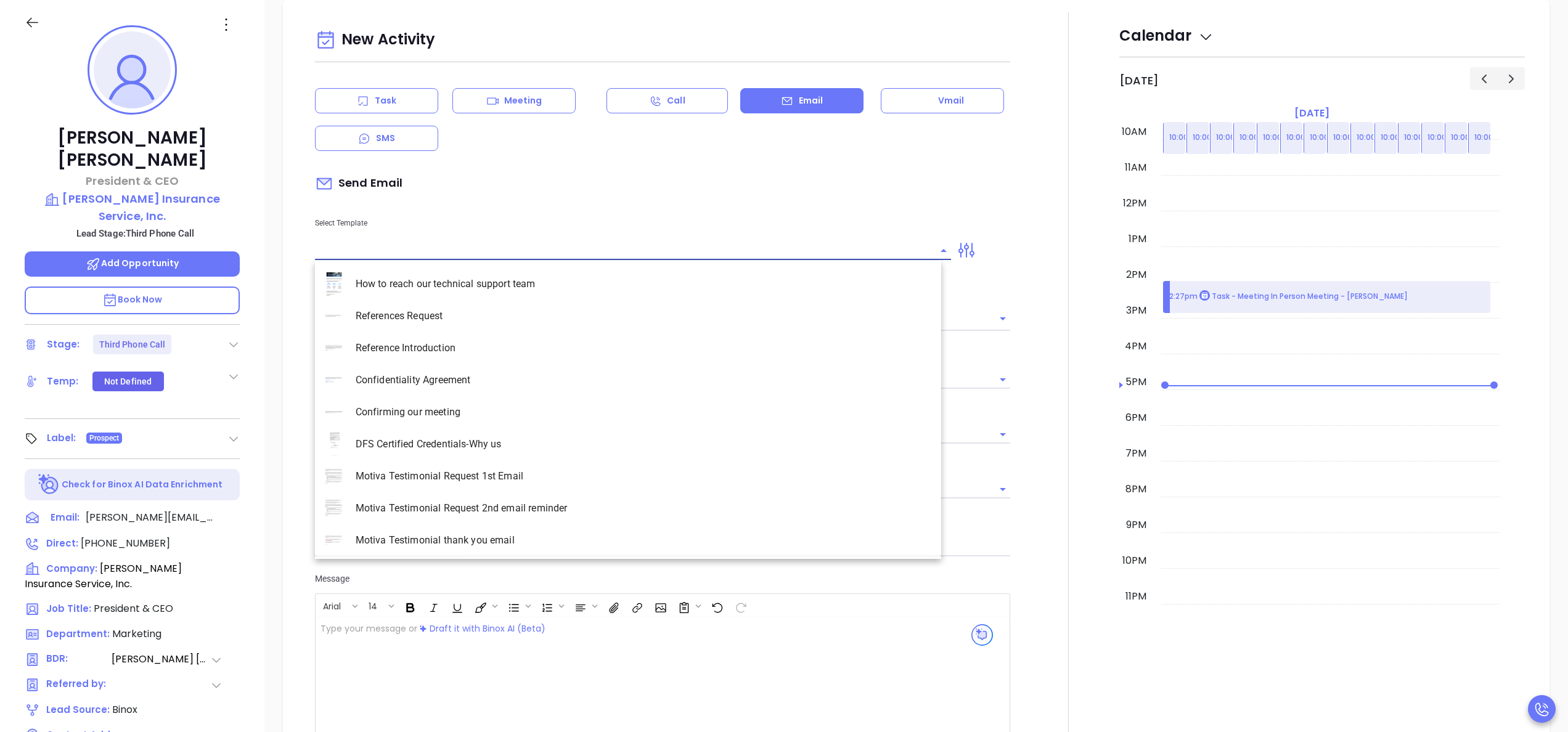
click at [349, 252] on input "text" at bounding box center [624, 250] width 618 height 18
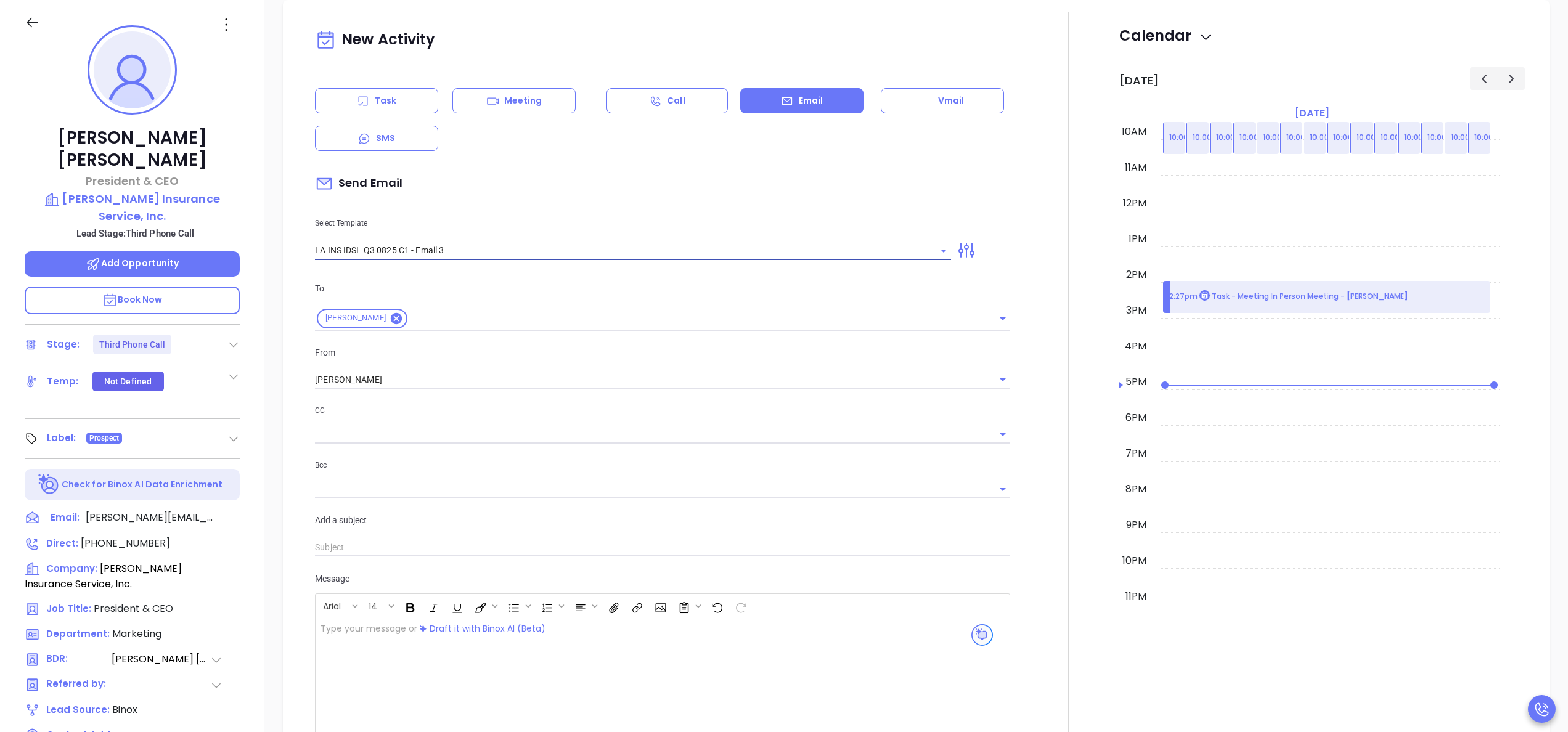
type input "LA INS IDSL Q3 0825 C1 - Email 3"
type input "Ross, the clock is ticking—are you audit-ready?"
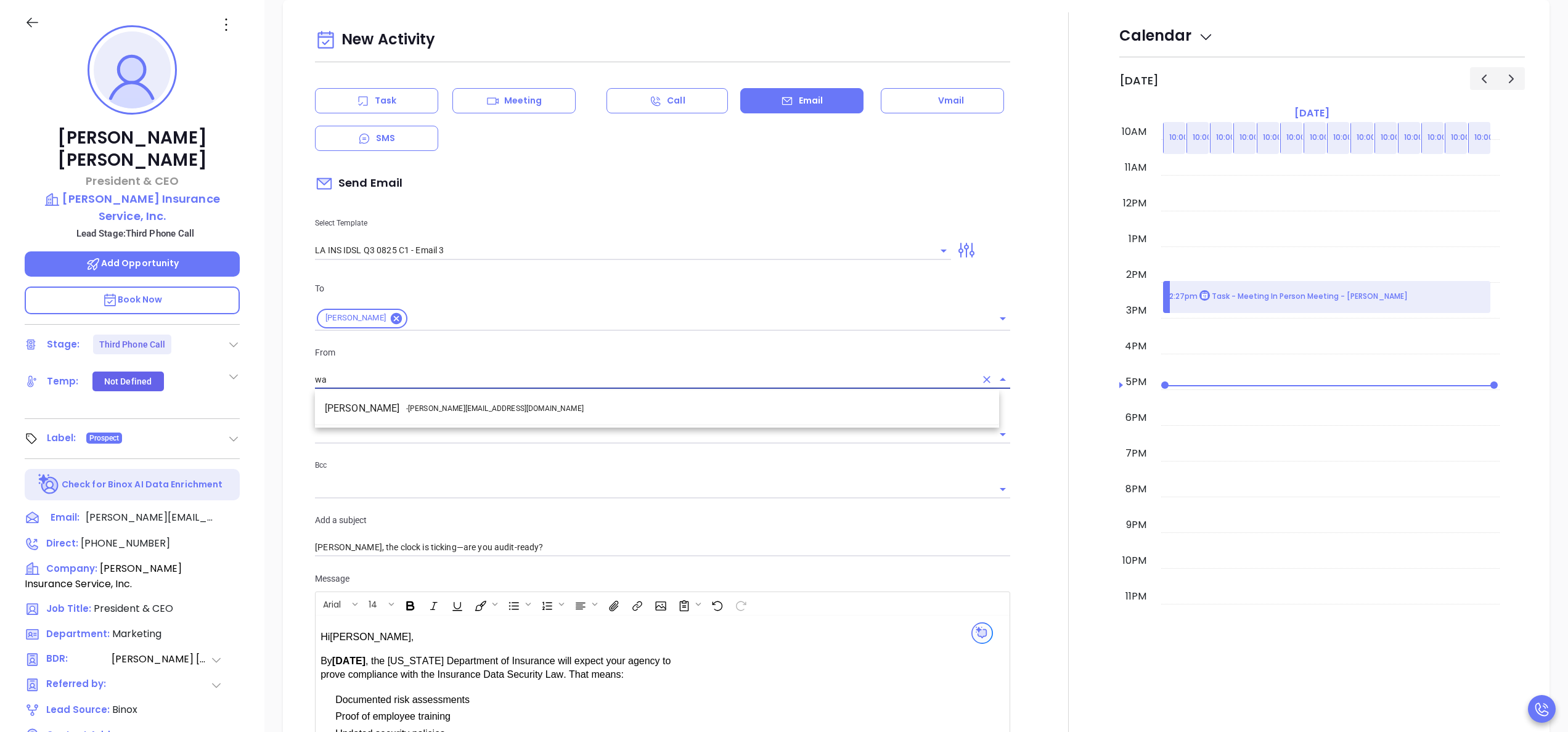
click at [415, 410] on span "- walter@motiva.net" at bounding box center [494, 408] width 177 height 11
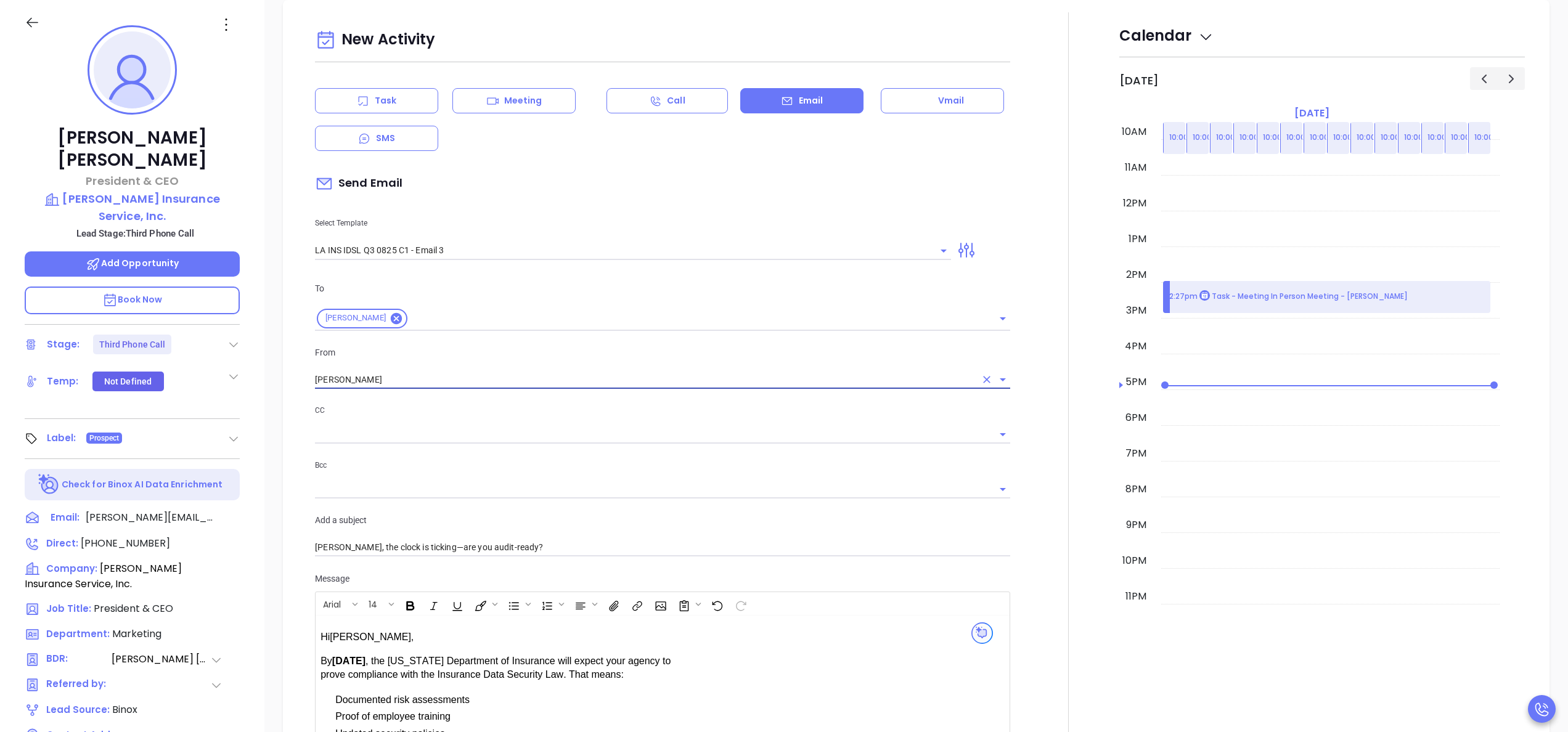
type input "Walter Contreras"
click at [1033, 578] on div at bounding box center [1068, 523] width 102 height 1022
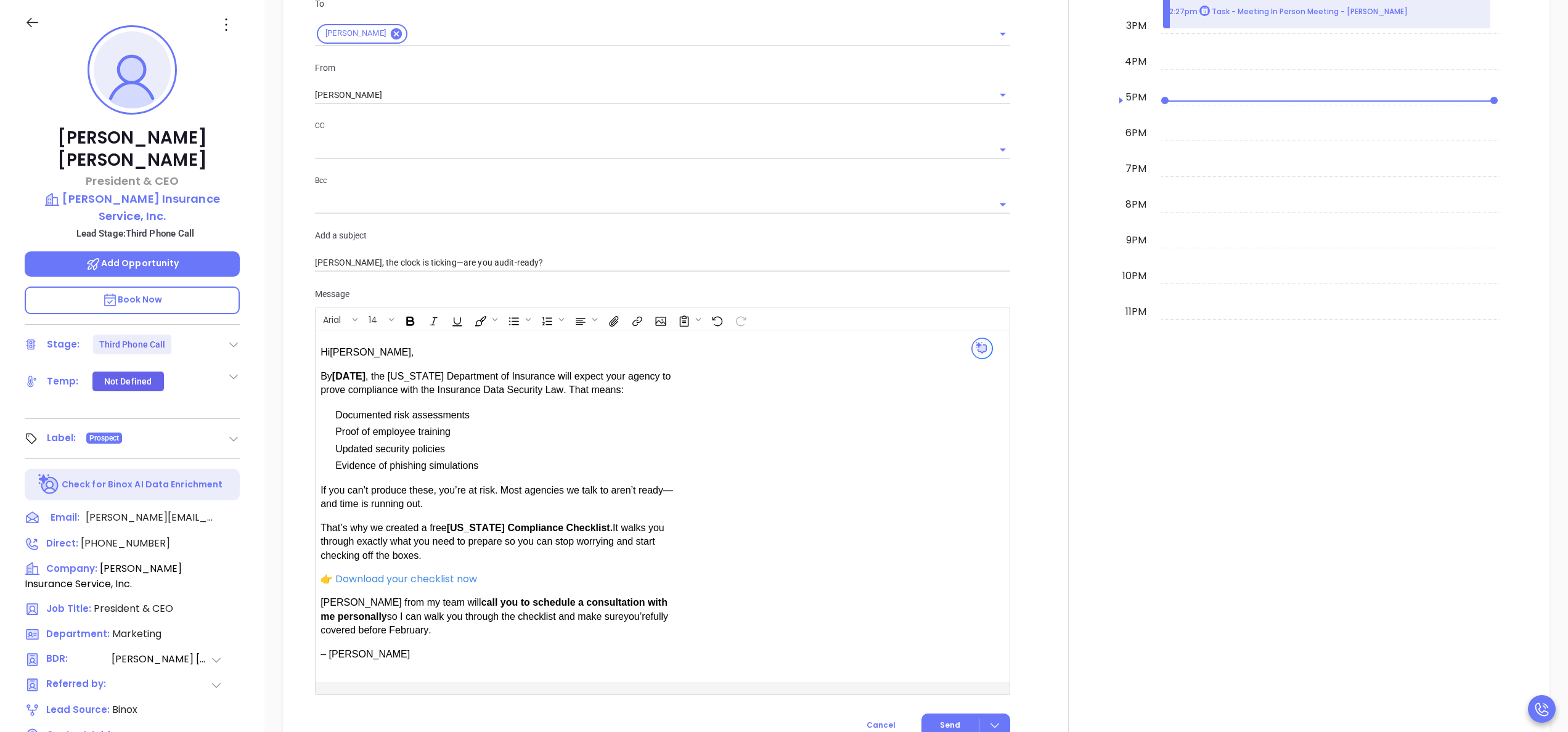
scroll to position [972, 0]
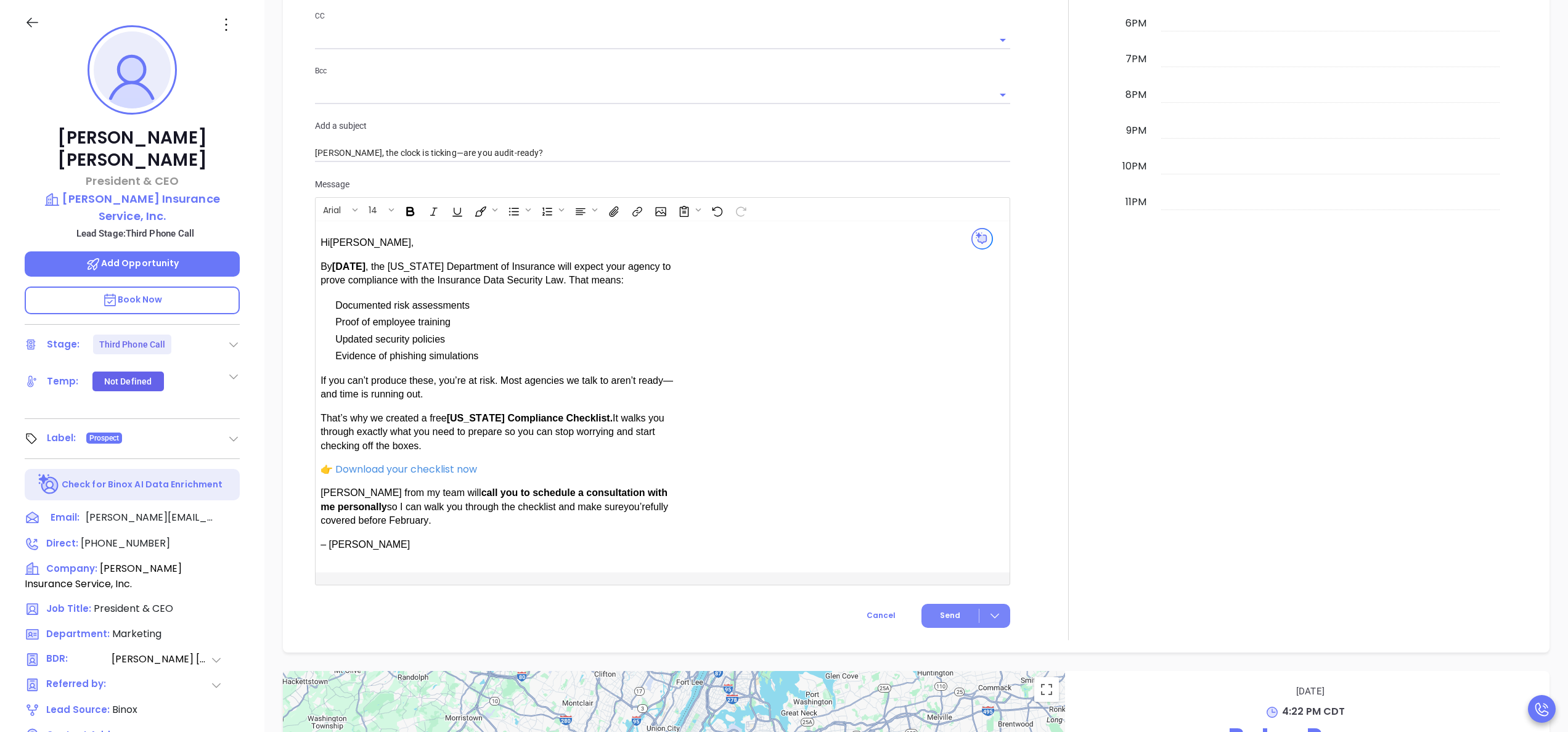
click at [944, 619] on button "Send" at bounding box center [966, 616] width 89 height 24
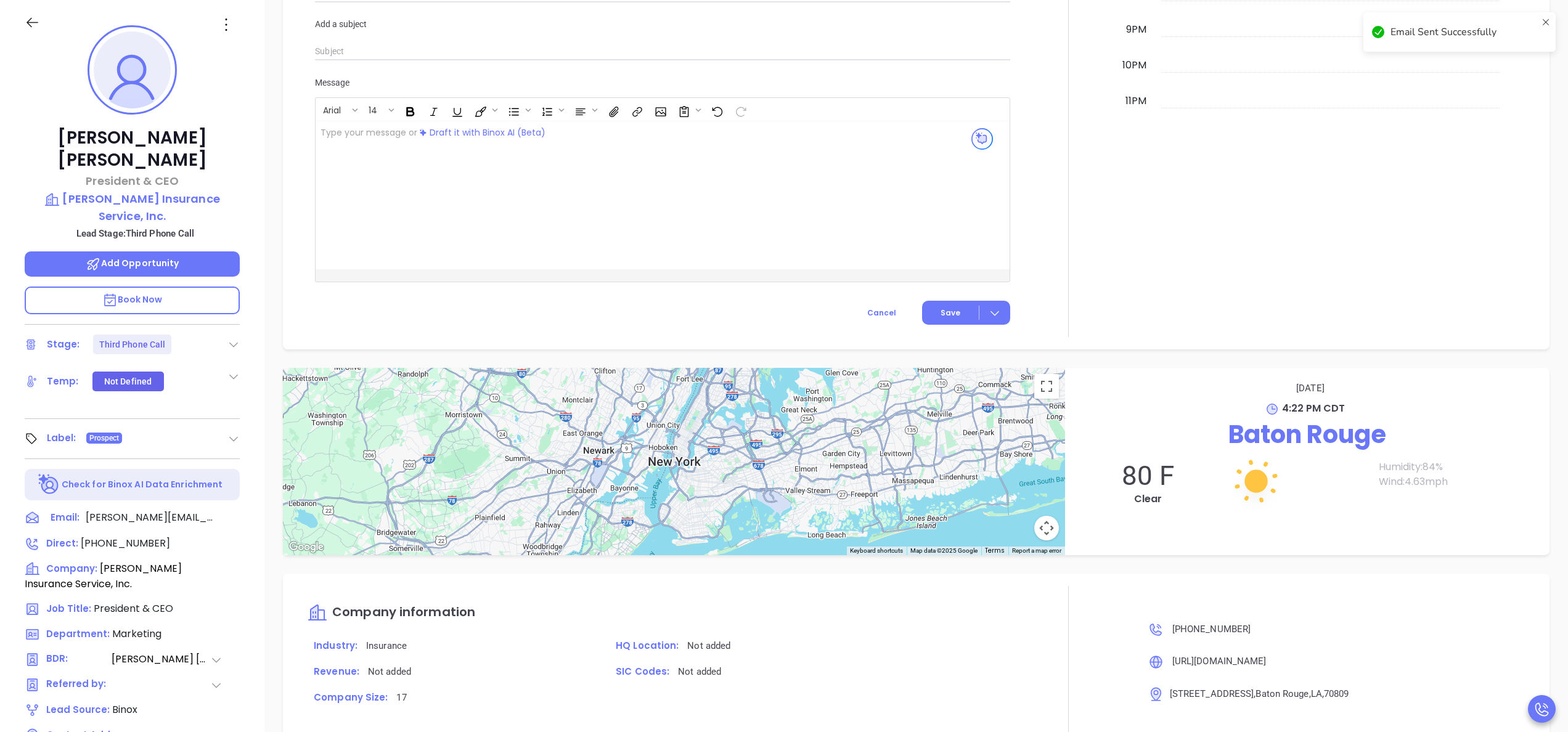
scroll to position [870, 0]
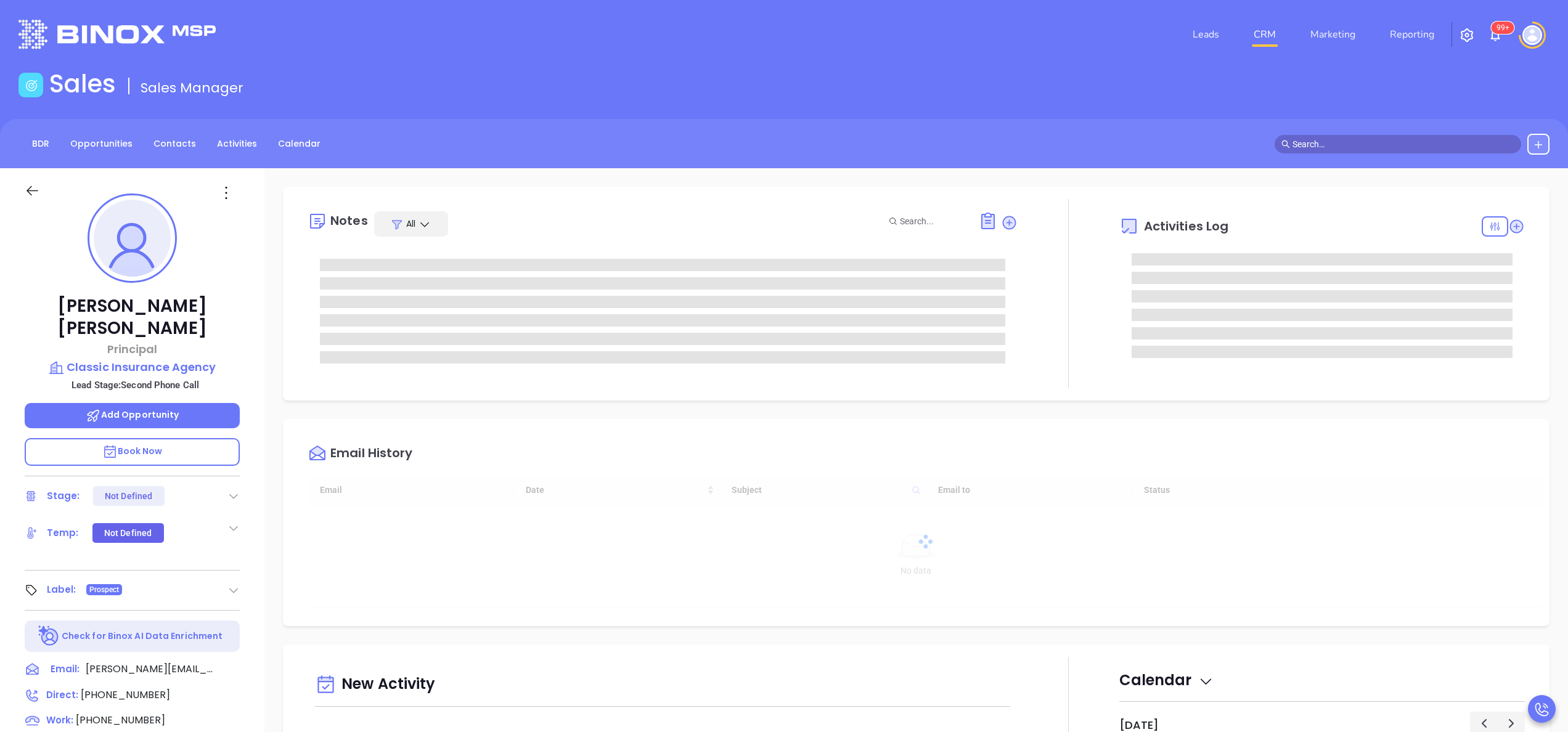
type input "[DATE]"
type input "[PERSON_NAME]"
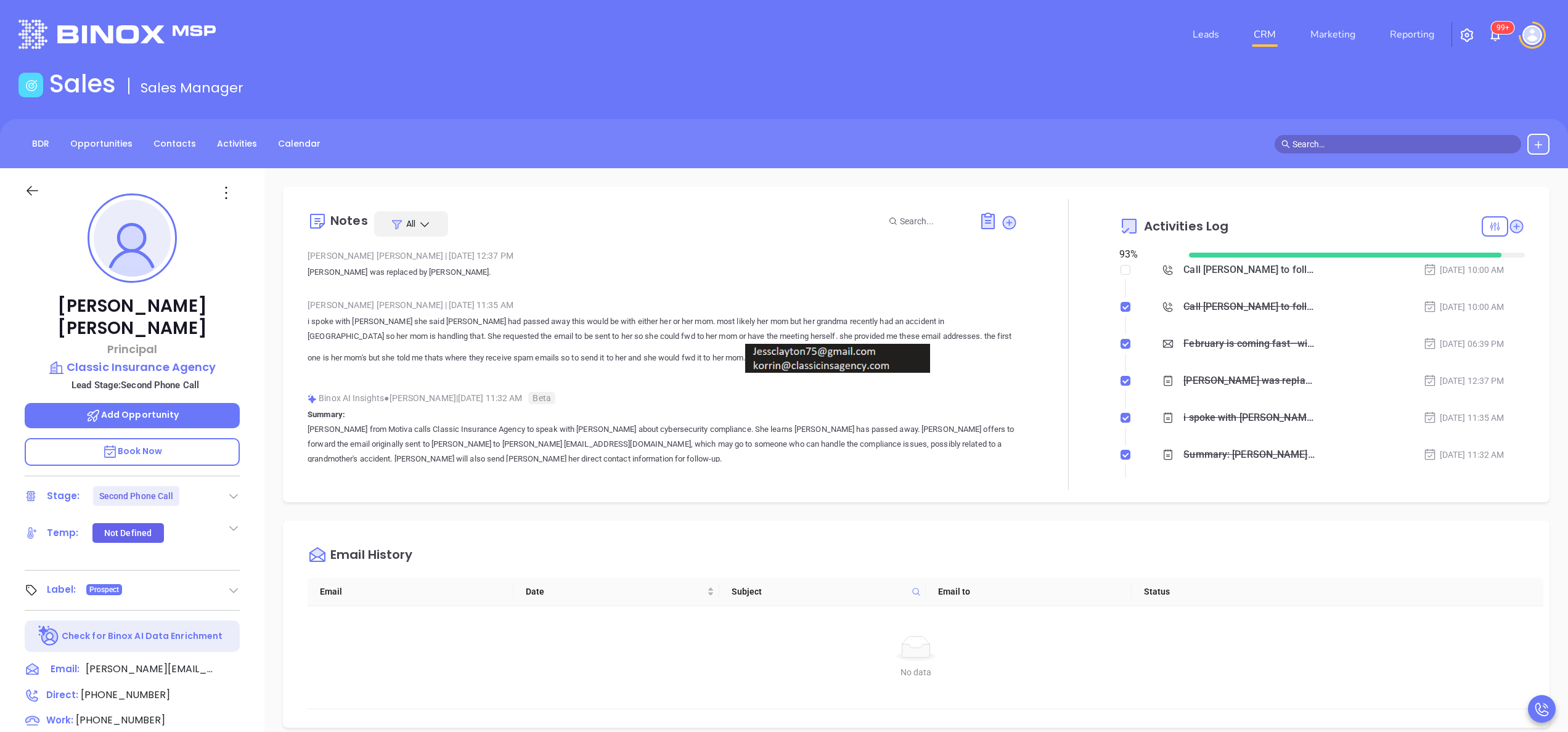
click at [255, 561] on div "Jess Clayton Principal Classic Insurance Agency Lead Stage: Second Phone Call A…" at bounding box center [132, 625] width 264 height 915
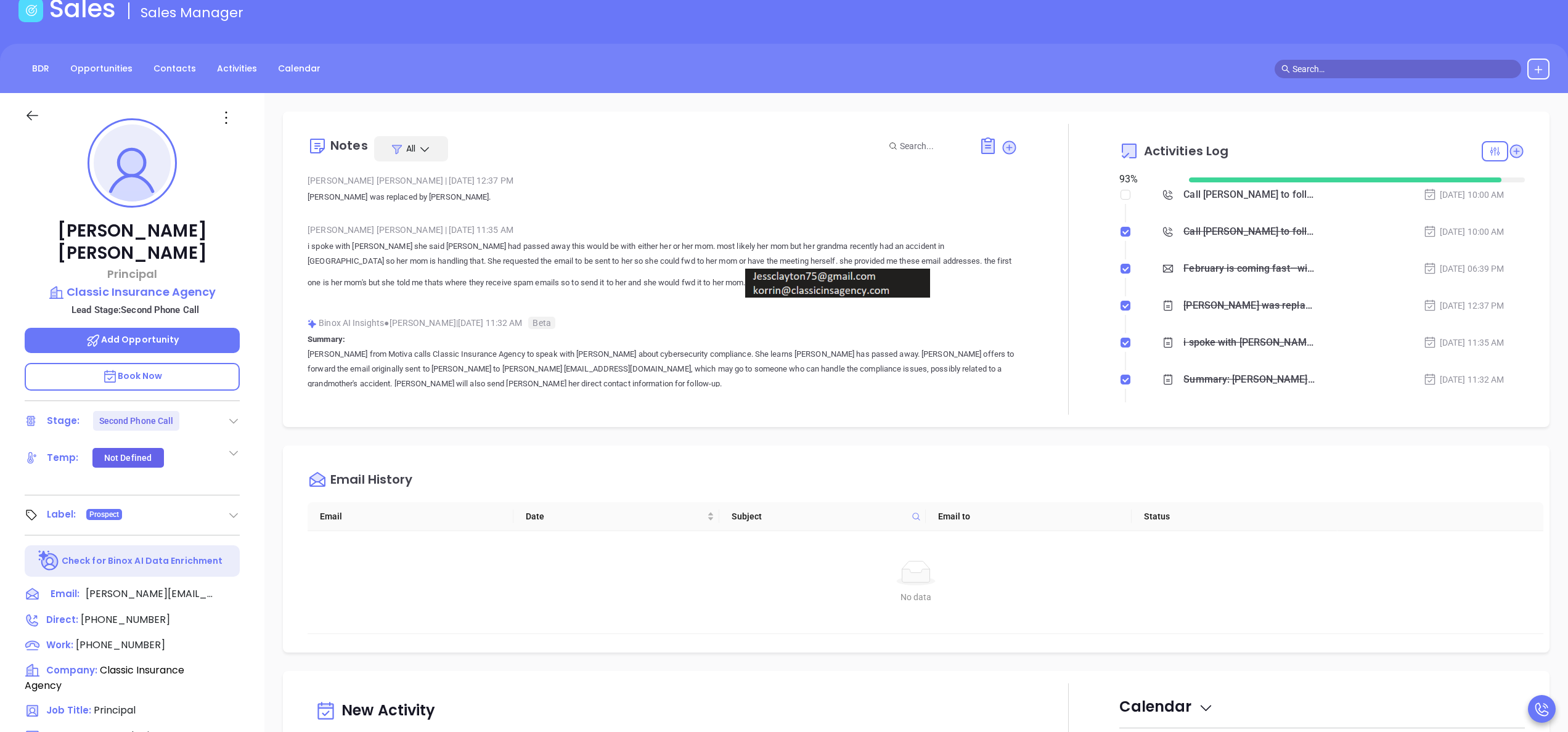
scroll to position [98, 0]
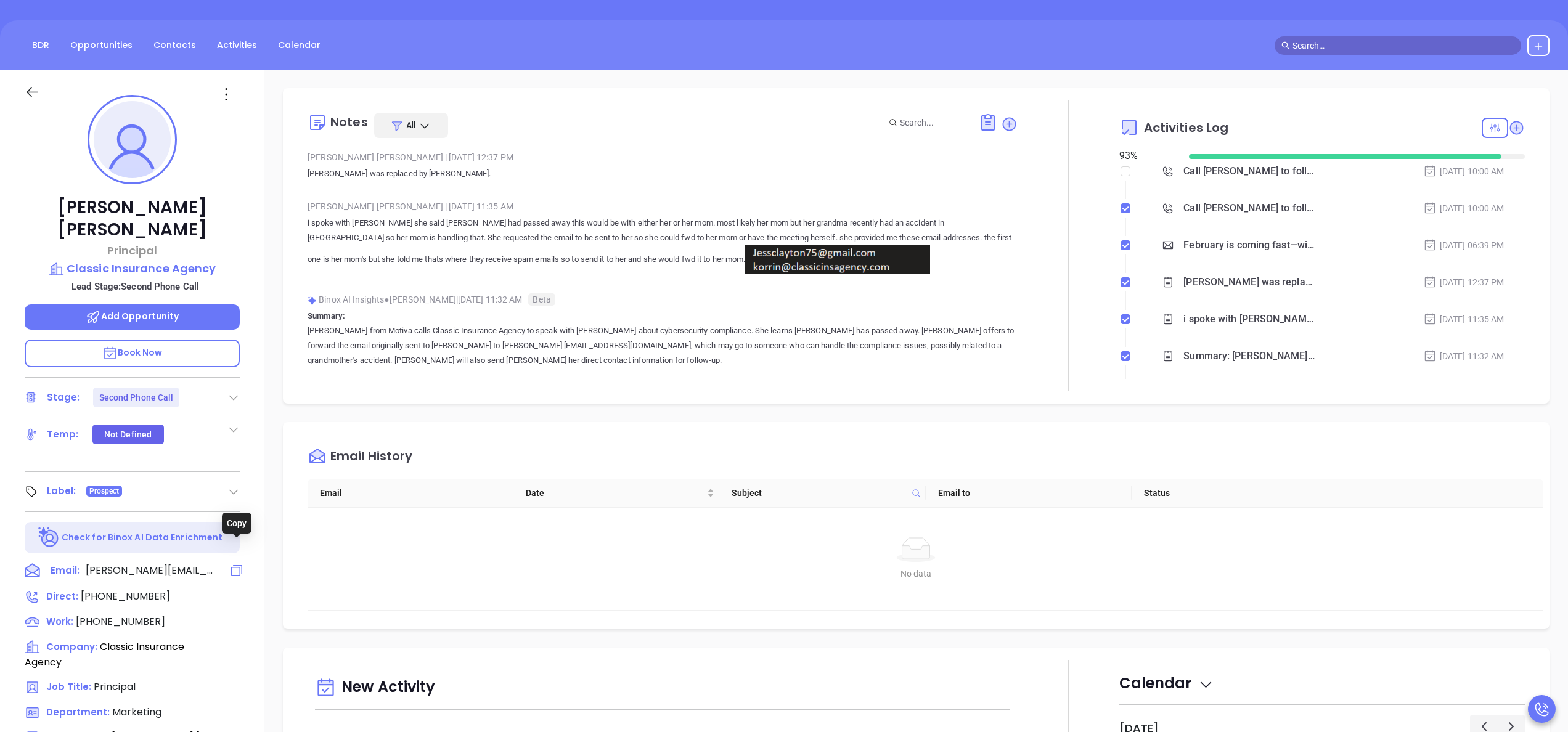
click at [233, 563] on icon at bounding box center [237, 570] width 15 height 15
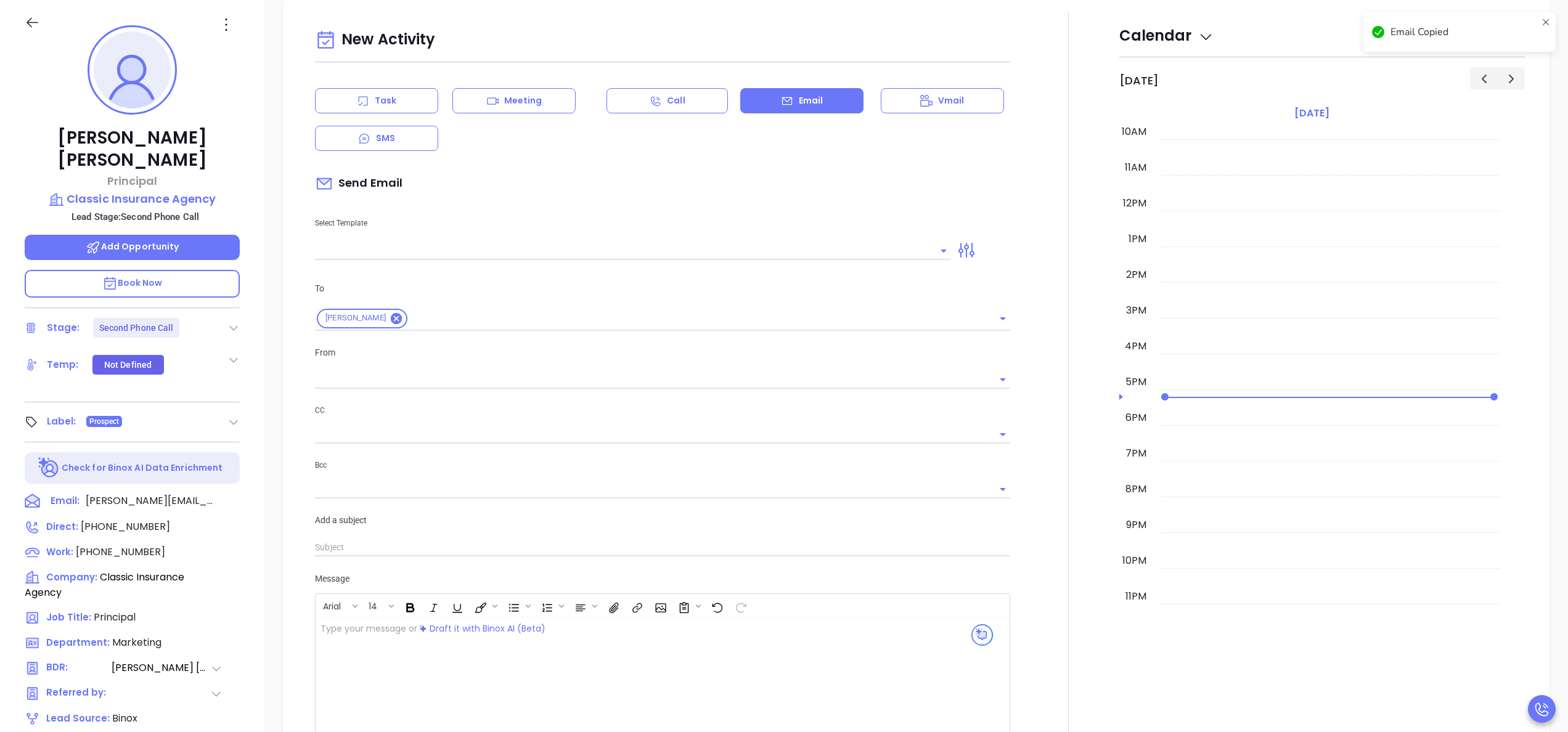
type input "[PERSON_NAME]"
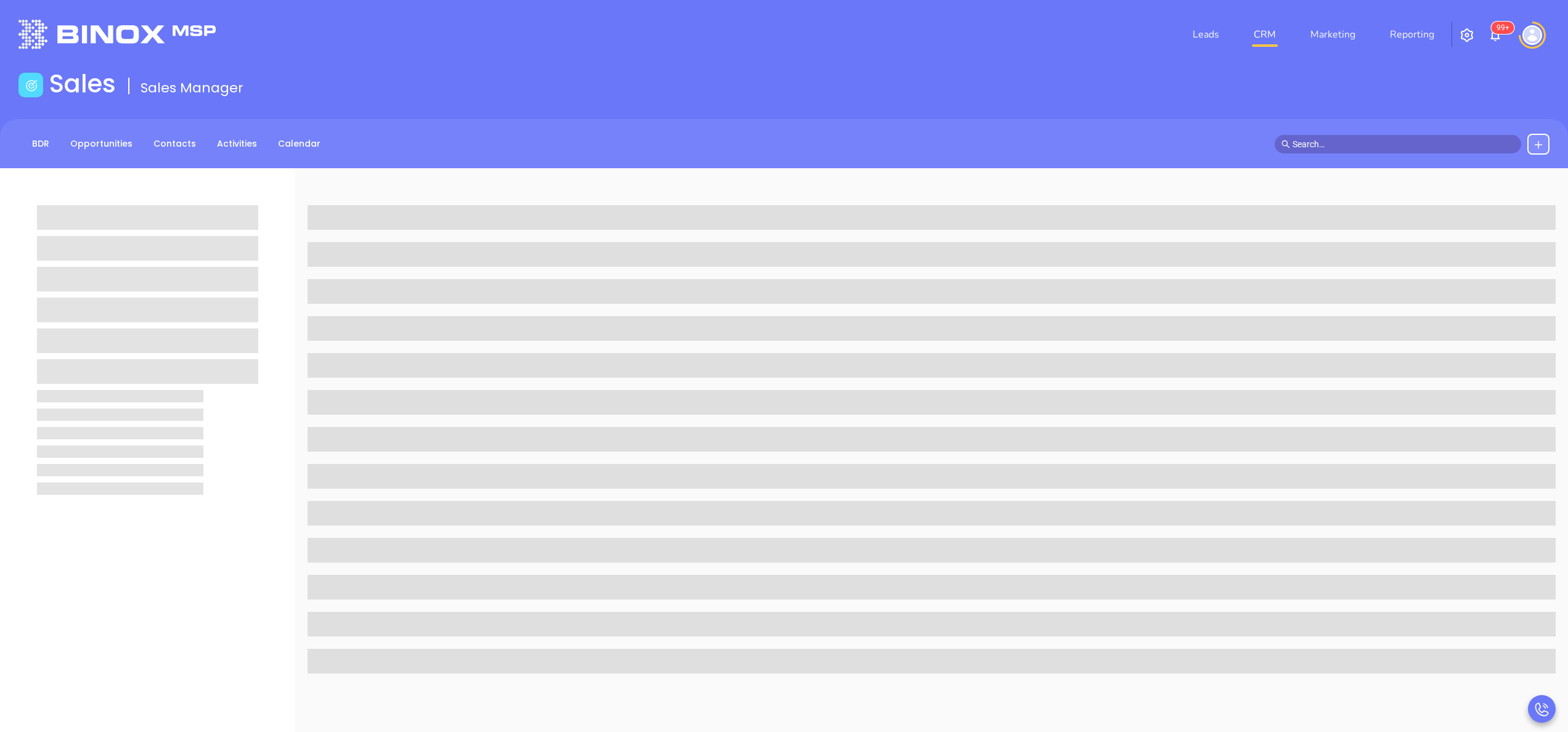
scroll to position [168, 0]
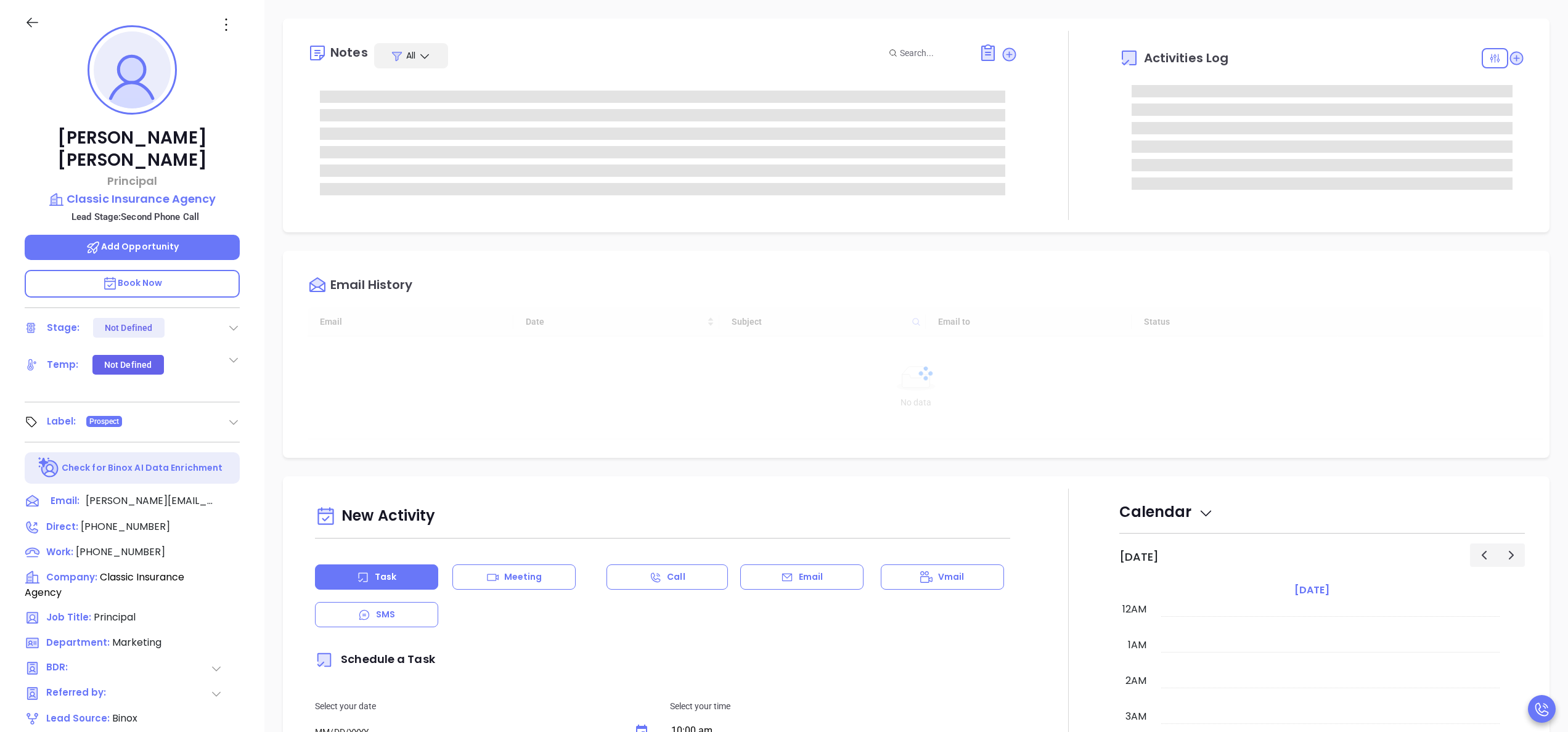
type input "[DATE]"
type input "[PERSON_NAME]"
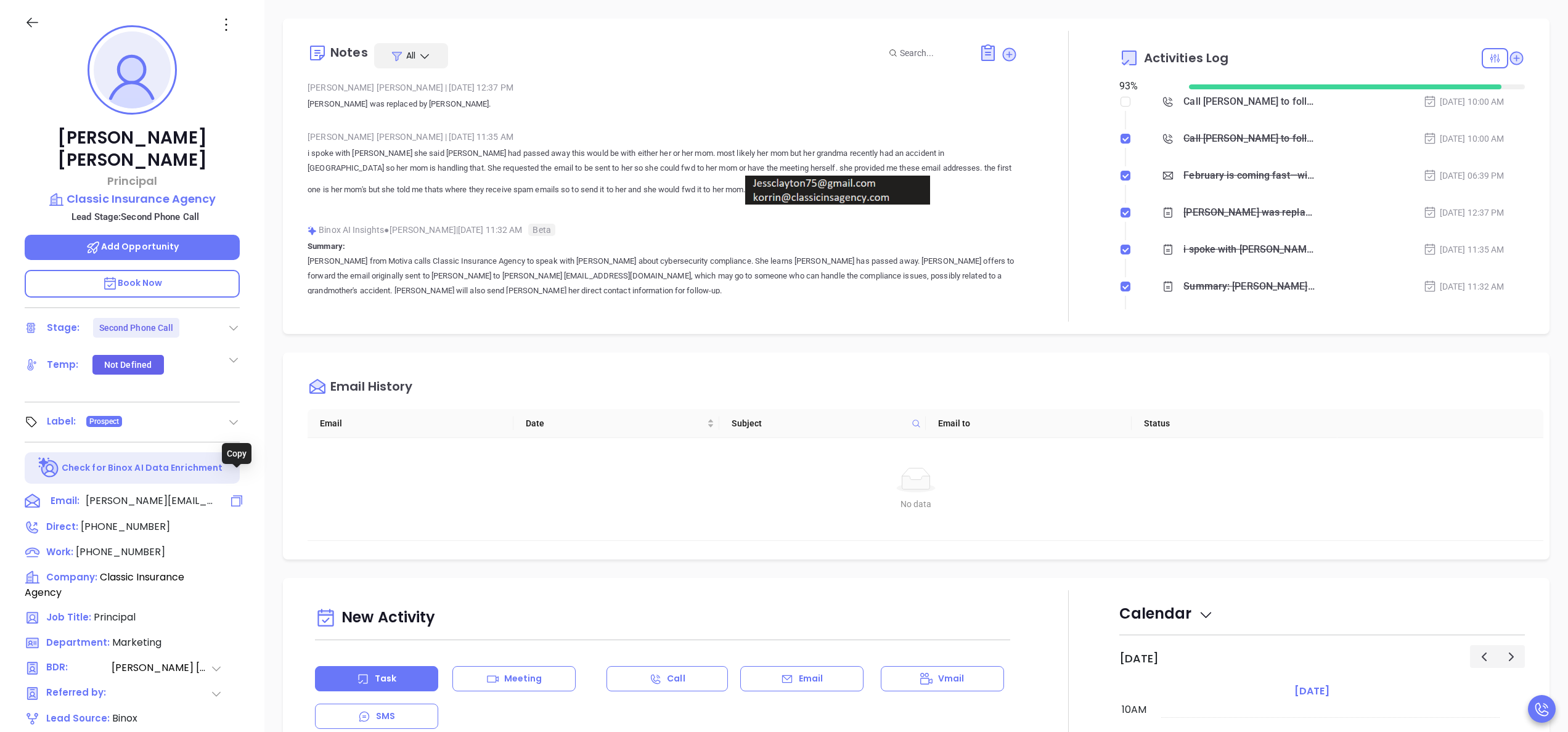
click at [239, 493] on icon at bounding box center [237, 501] width 15 height 15
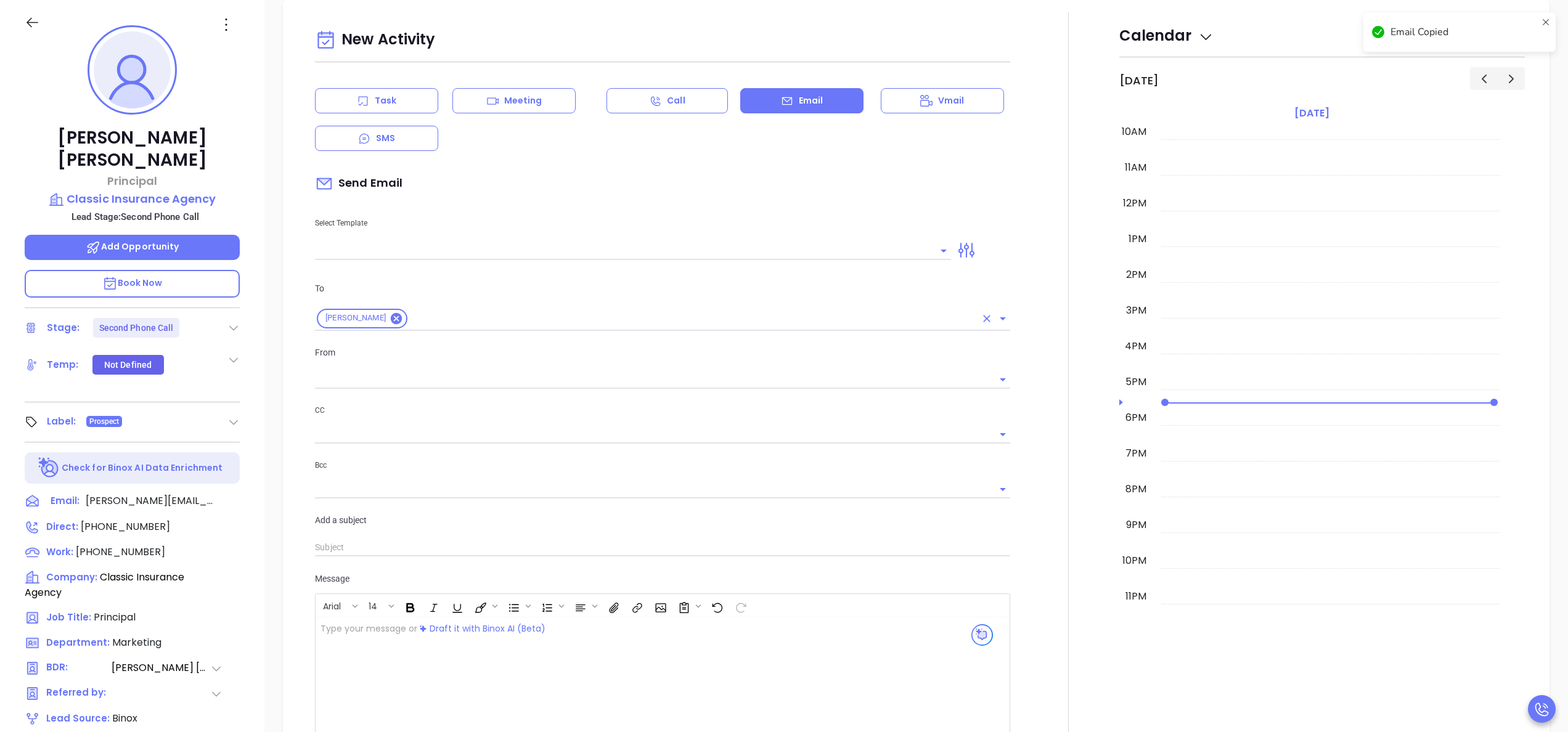
type input "[PERSON_NAME]"
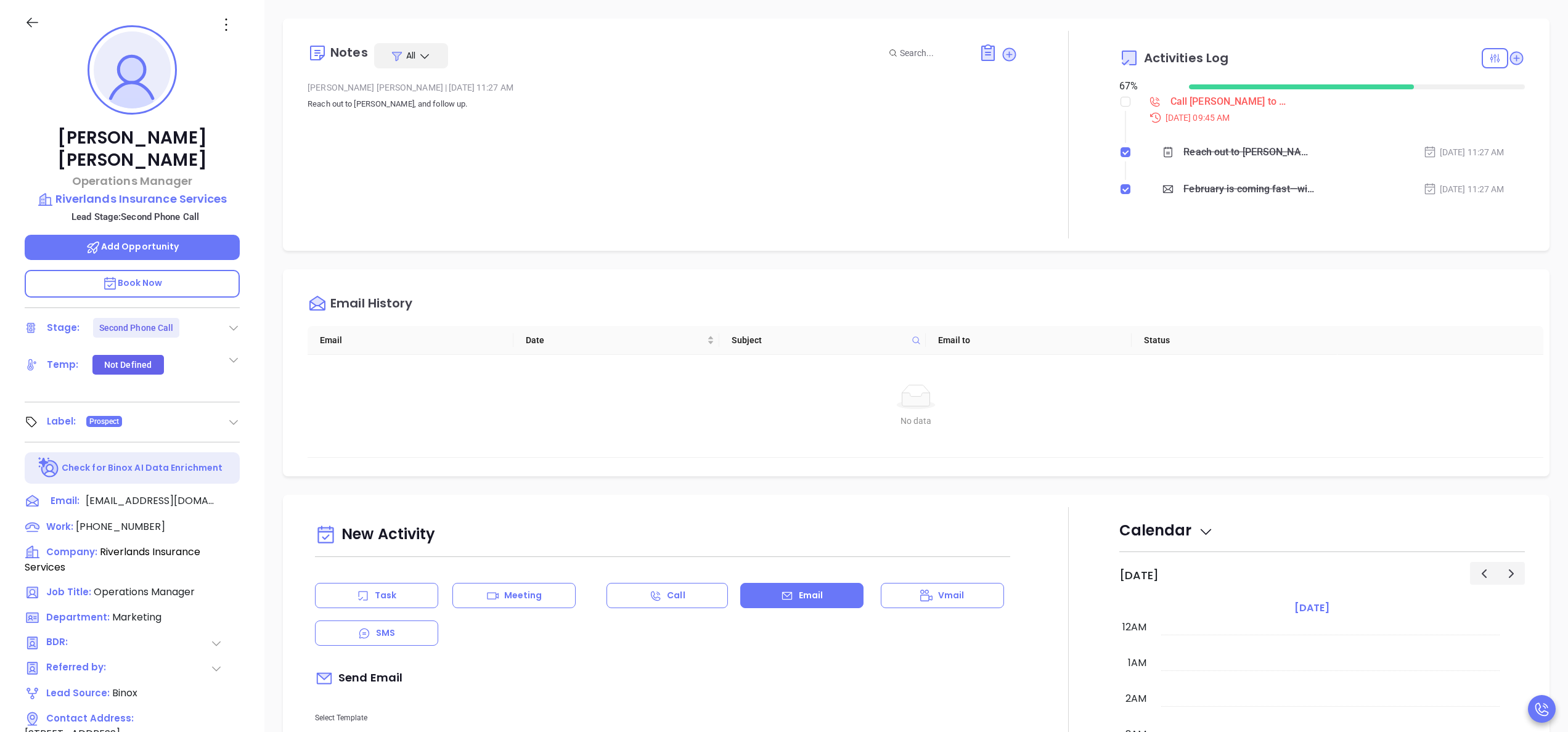
scroll to position [358, 0]
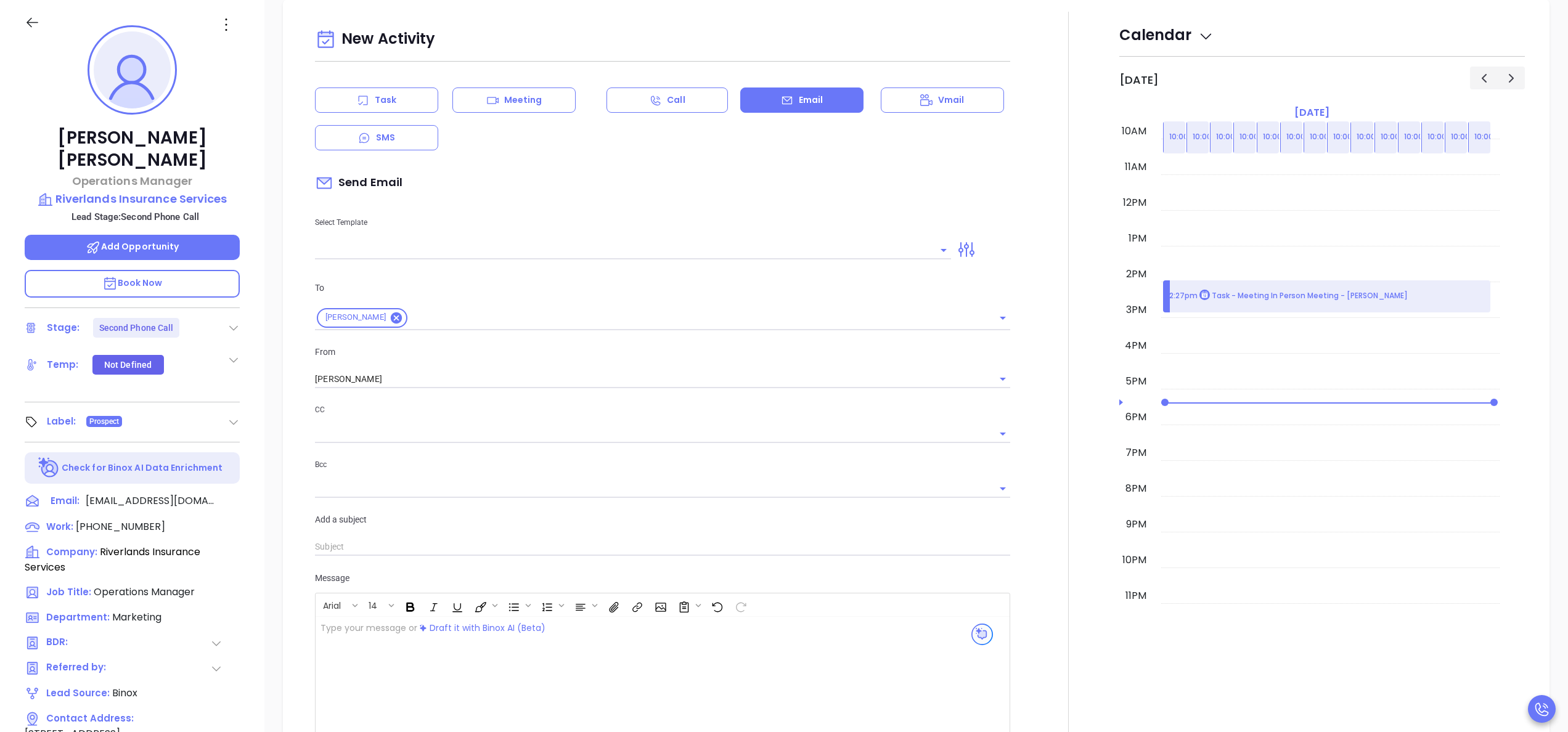
click at [1041, 247] on div at bounding box center [1068, 421] width 102 height 820
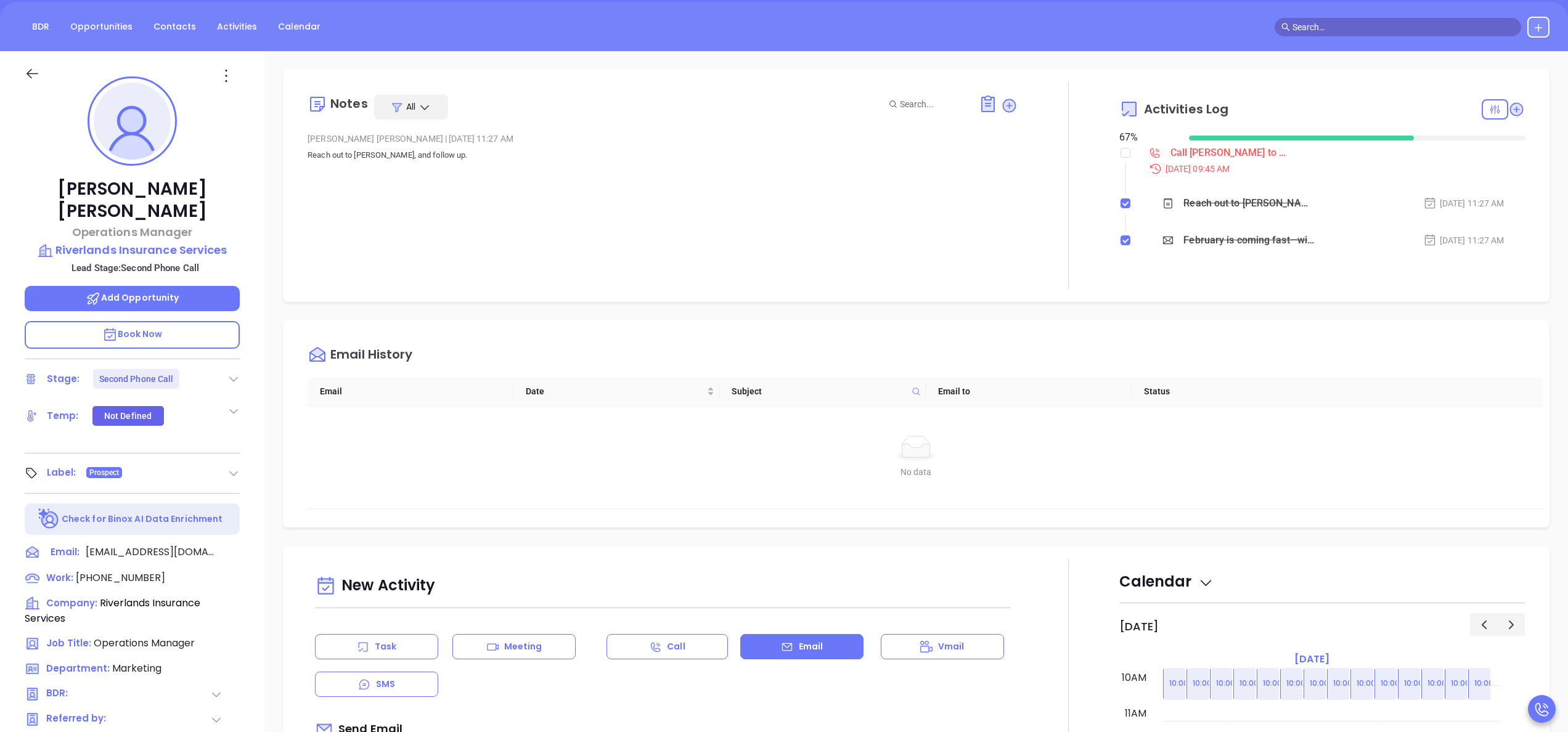
scroll to position [0, 0]
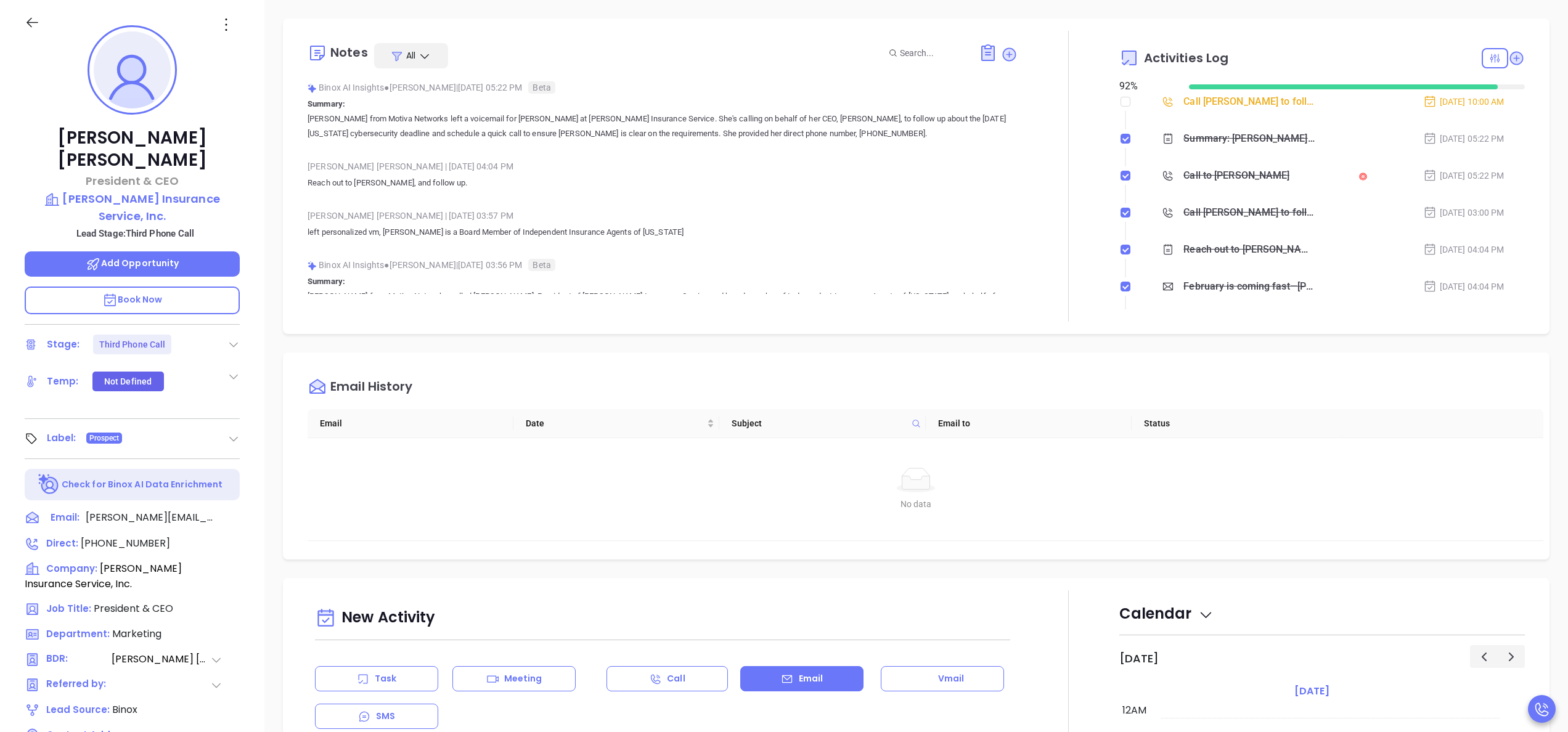
scroll to position [358, 0]
